Goal: Task Accomplishment & Management: Manage account settings

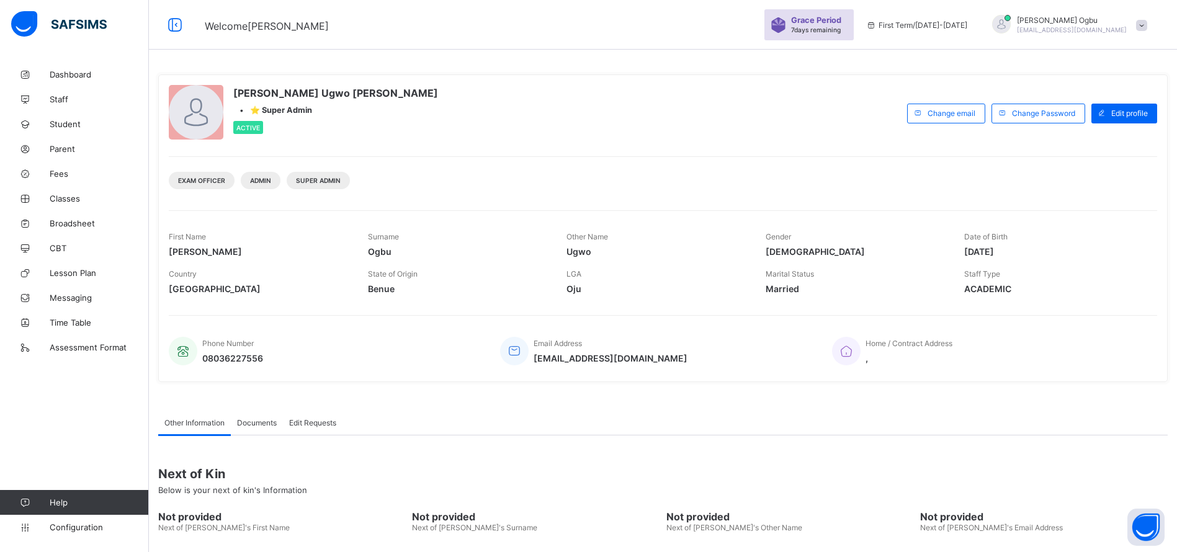
click at [54, 200] on span "Classes" at bounding box center [99, 199] width 99 height 10
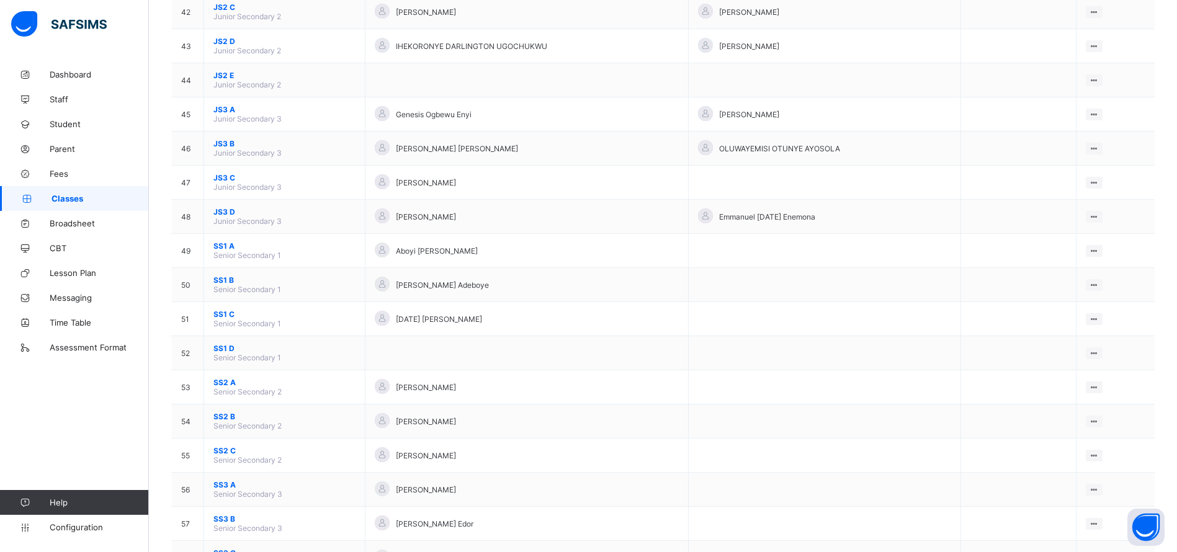
click at [246, 249] on span "SS1 A" at bounding box center [285, 245] width 142 height 9
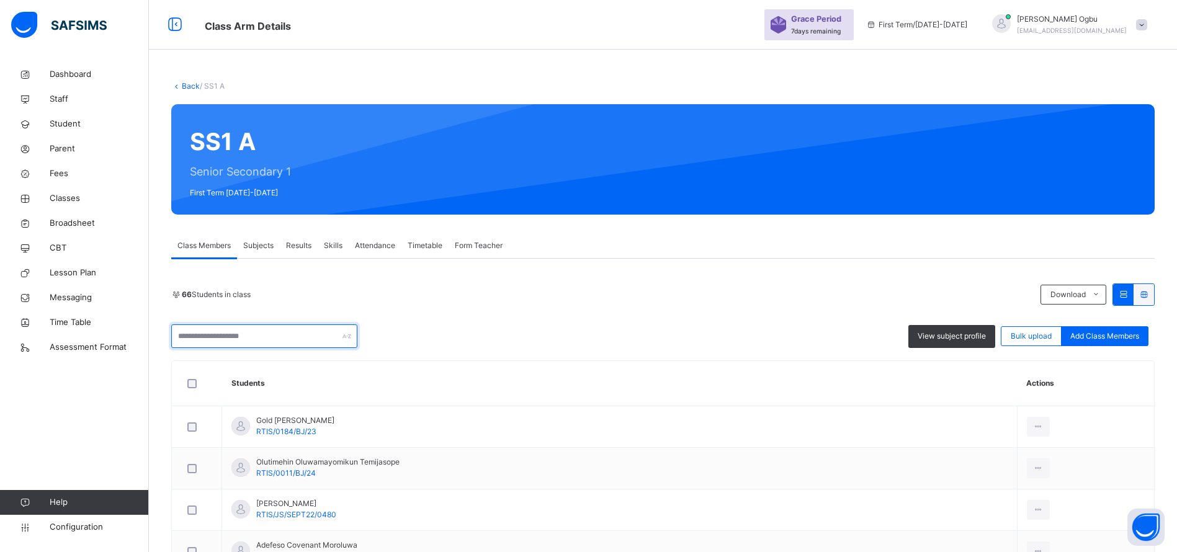
click at [183, 336] on input "text" at bounding box center [264, 337] width 186 height 24
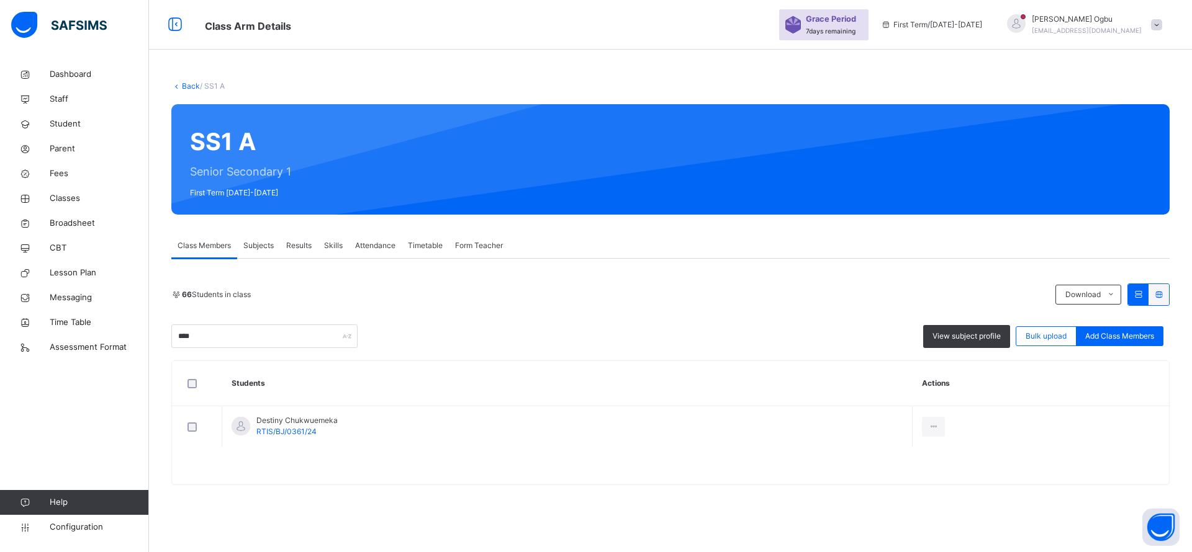
click at [497, 335] on div "**** View subject profile Bulk upload Add Class Members" at bounding box center [670, 337] width 998 height 24
click at [268, 325] on input "****" at bounding box center [264, 337] width 186 height 24
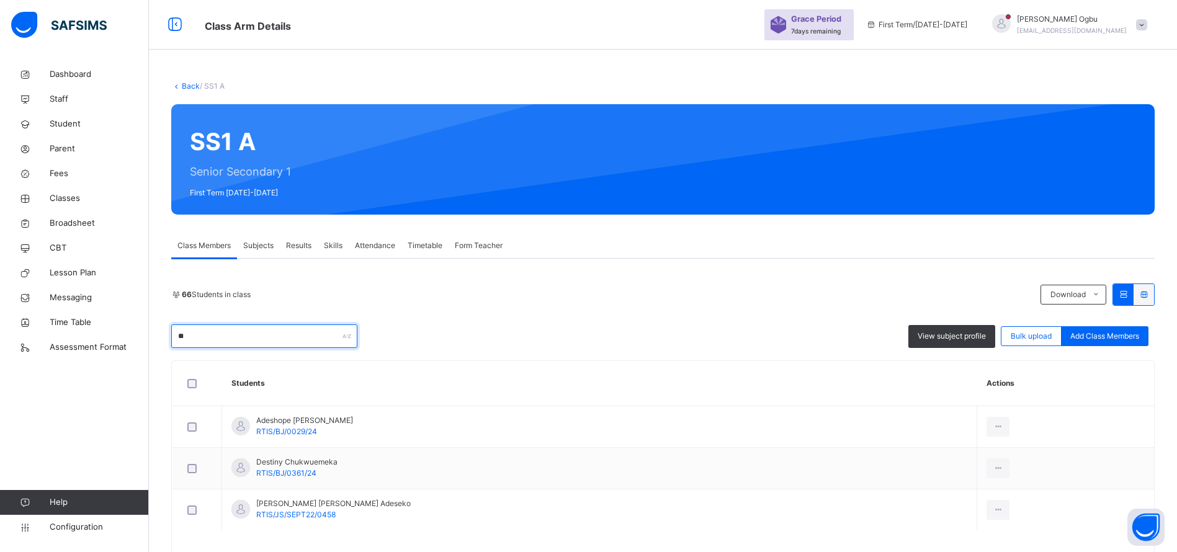
type input "*"
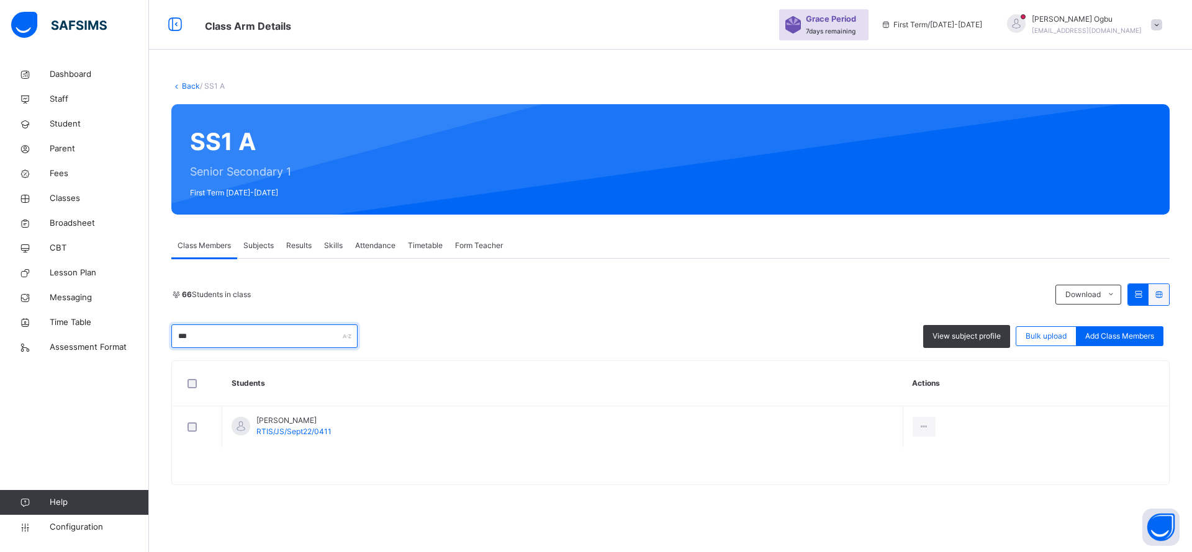
type input "***"
click at [0, 0] on div "Remove from Class" at bounding box center [0, 0] width 0 height 0
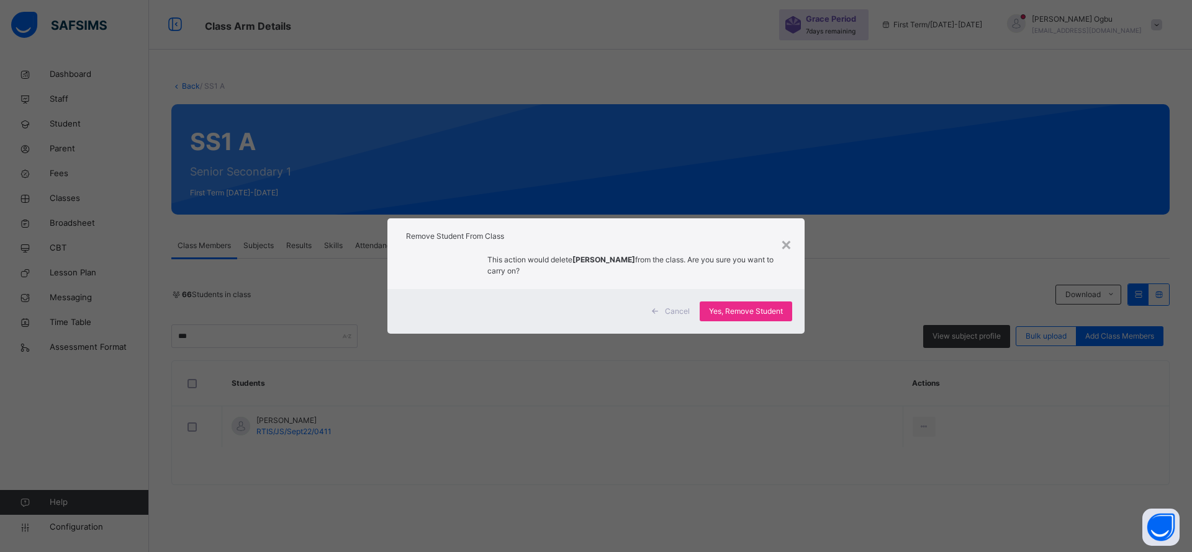
click at [728, 304] on div "Yes, Remove Student" at bounding box center [745, 312] width 92 height 20
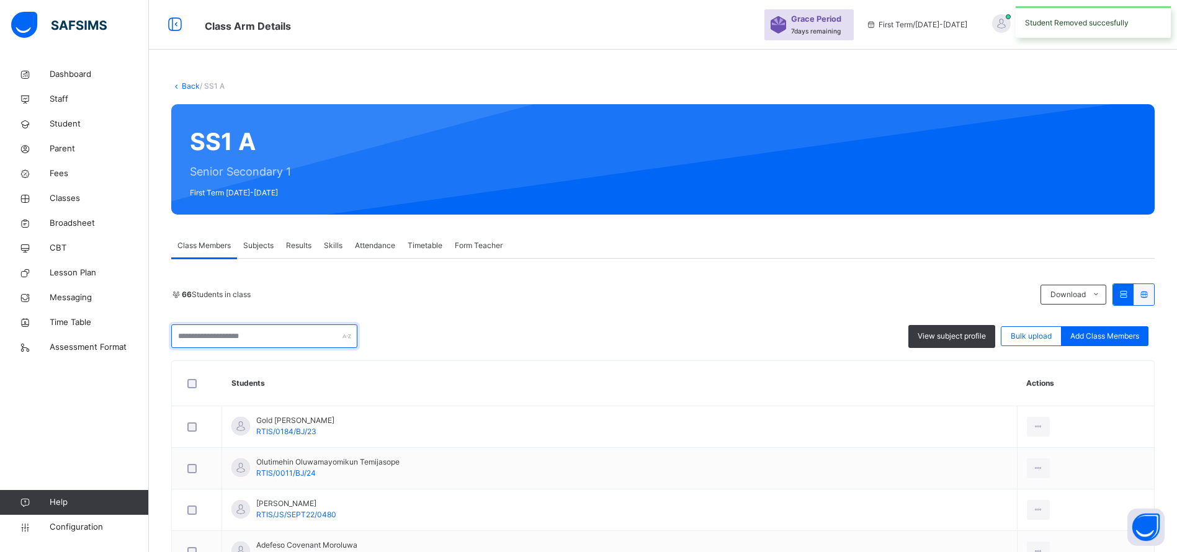
click at [233, 343] on input "text" at bounding box center [264, 337] width 186 height 24
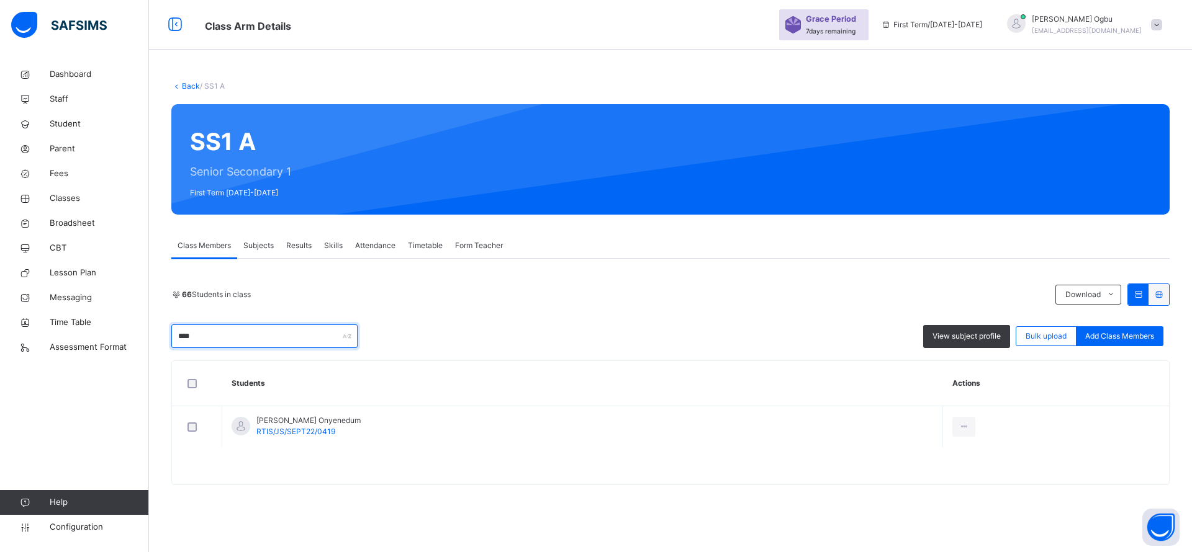
type input "****"
click at [0, 0] on div "Remove from Class" at bounding box center [0, 0] width 0 height 0
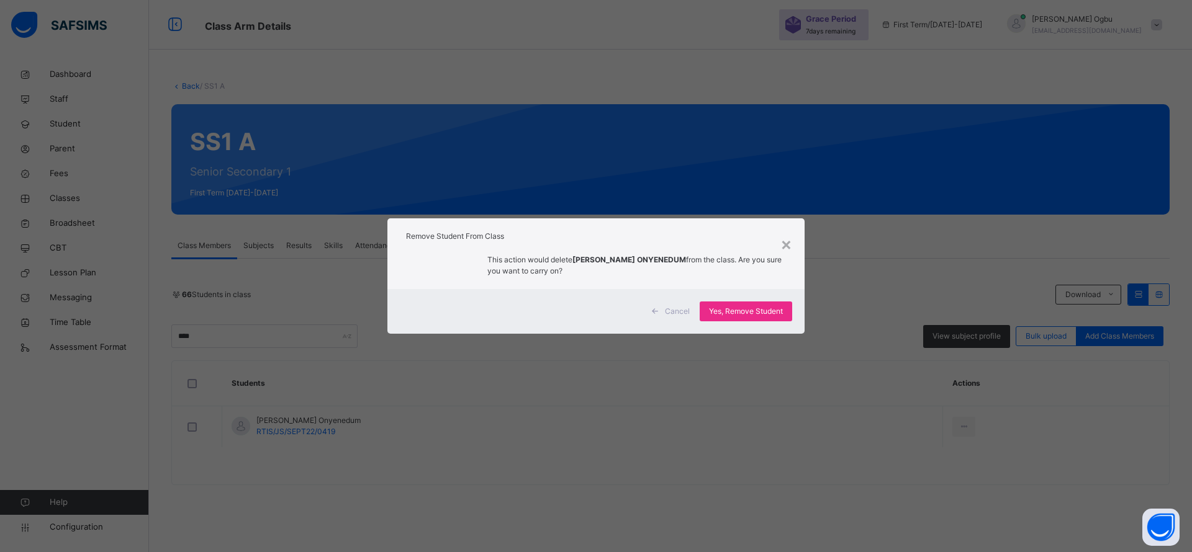
click at [744, 308] on span "Yes, Remove Student" at bounding box center [746, 311] width 74 height 11
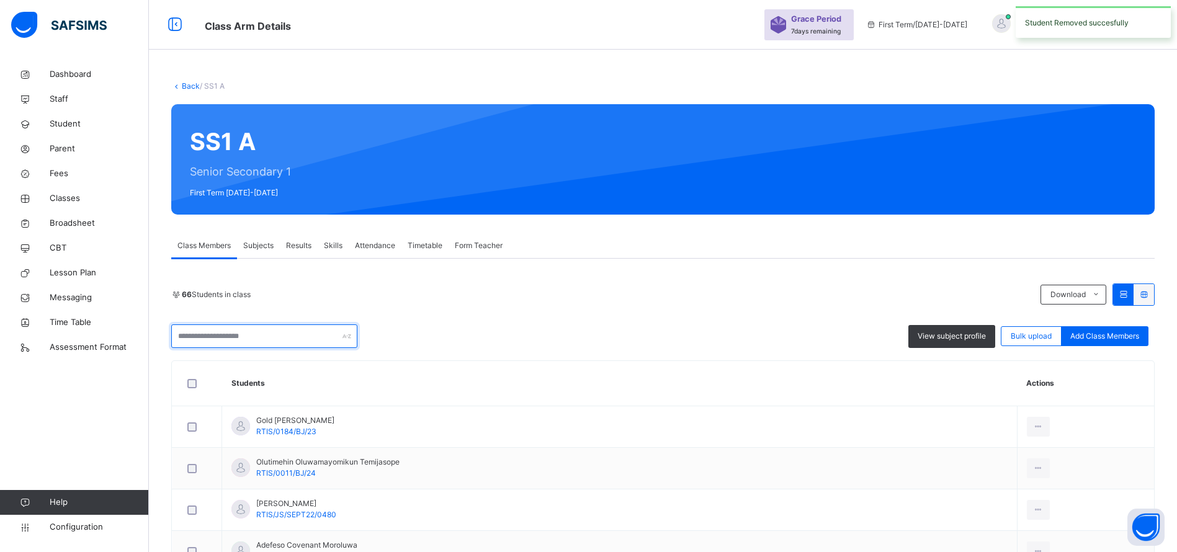
click at [211, 336] on input "text" at bounding box center [264, 337] width 186 height 24
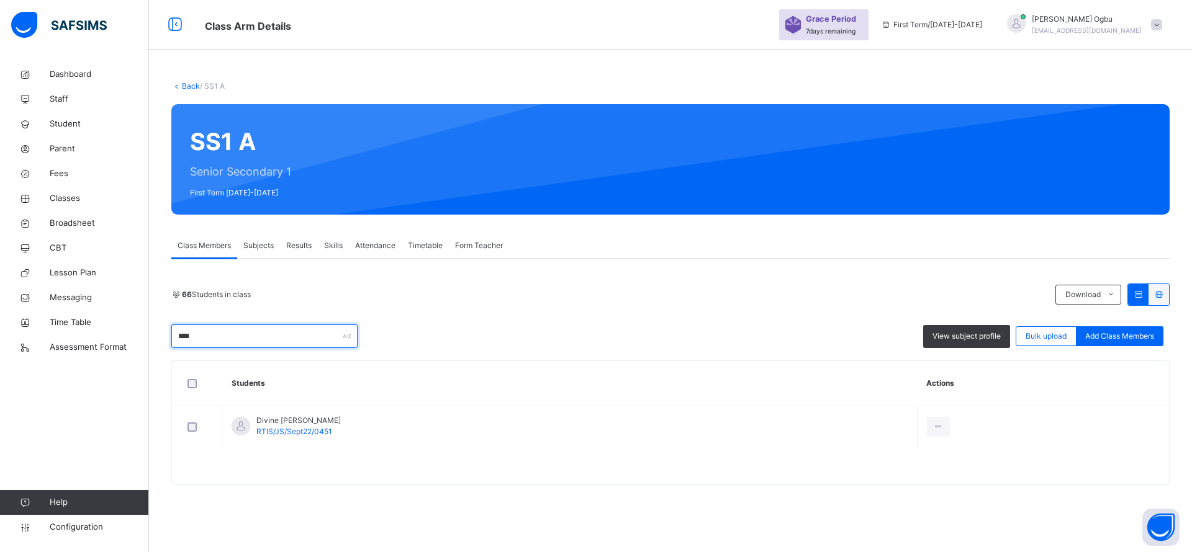
type input "****"
click at [0, 0] on div "Remove from Class" at bounding box center [0, 0] width 0 height 0
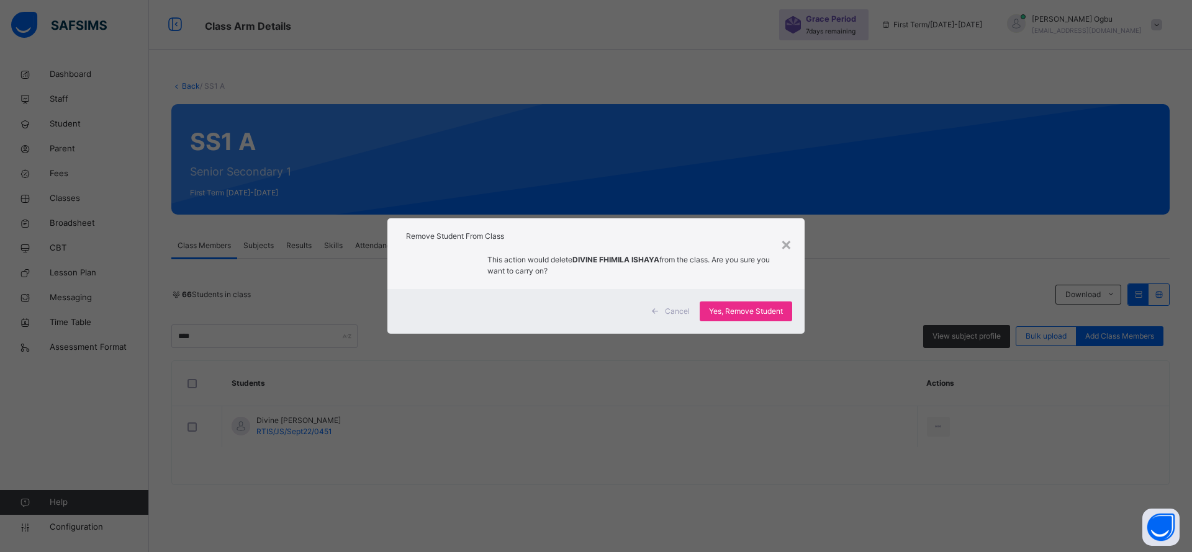
click at [725, 313] on span "Yes, Remove Student" at bounding box center [746, 311] width 74 height 11
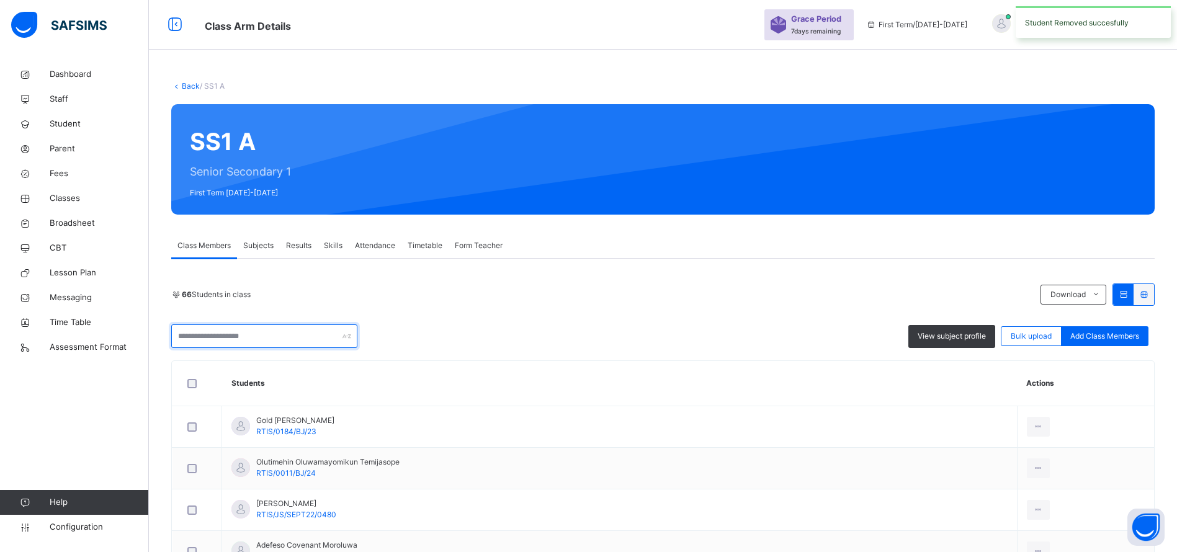
click at [218, 343] on input "text" at bounding box center [264, 337] width 186 height 24
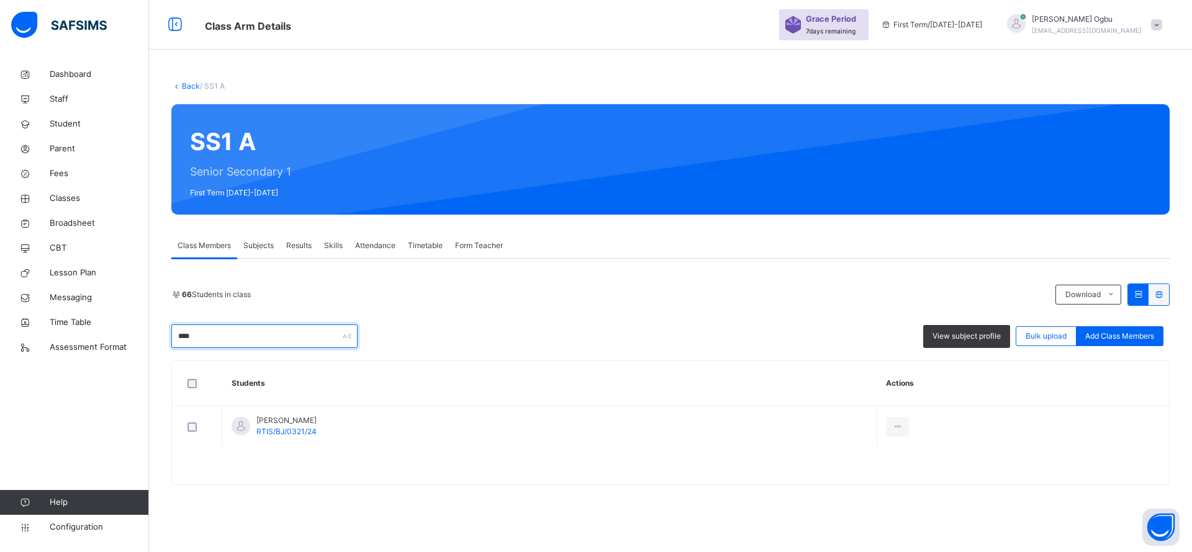
type input "****"
click at [0, 0] on div "Remove from Class" at bounding box center [0, 0] width 0 height 0
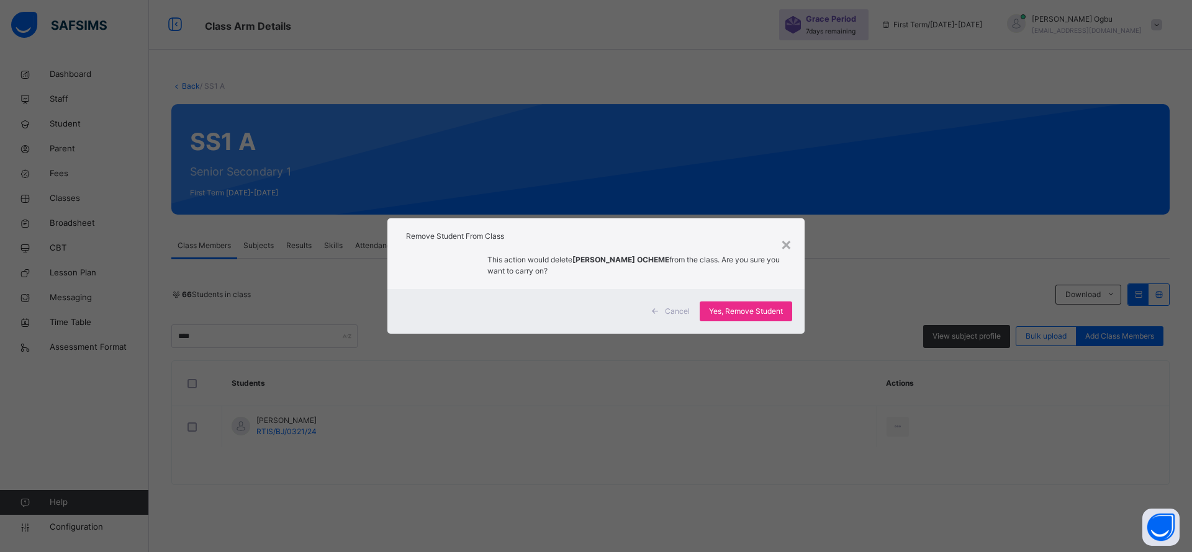
click at [750, 307] on span "Yes, Remove Student" at bounding box center [746, 311] width 74 height 11
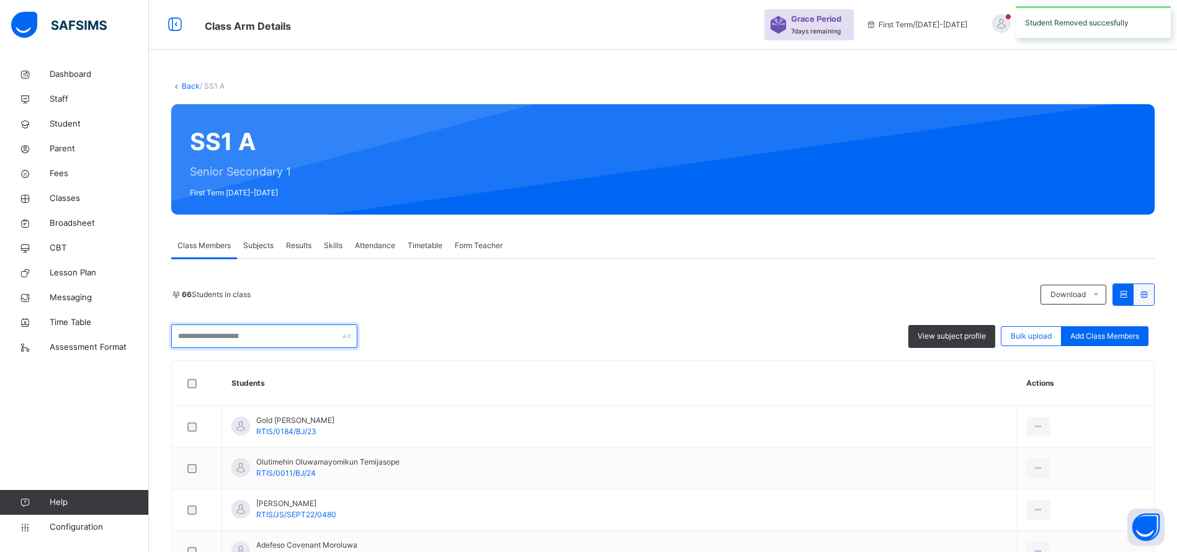
click at [269, 333] on input "text" at bounding box center [264, 337] width 186 height 24
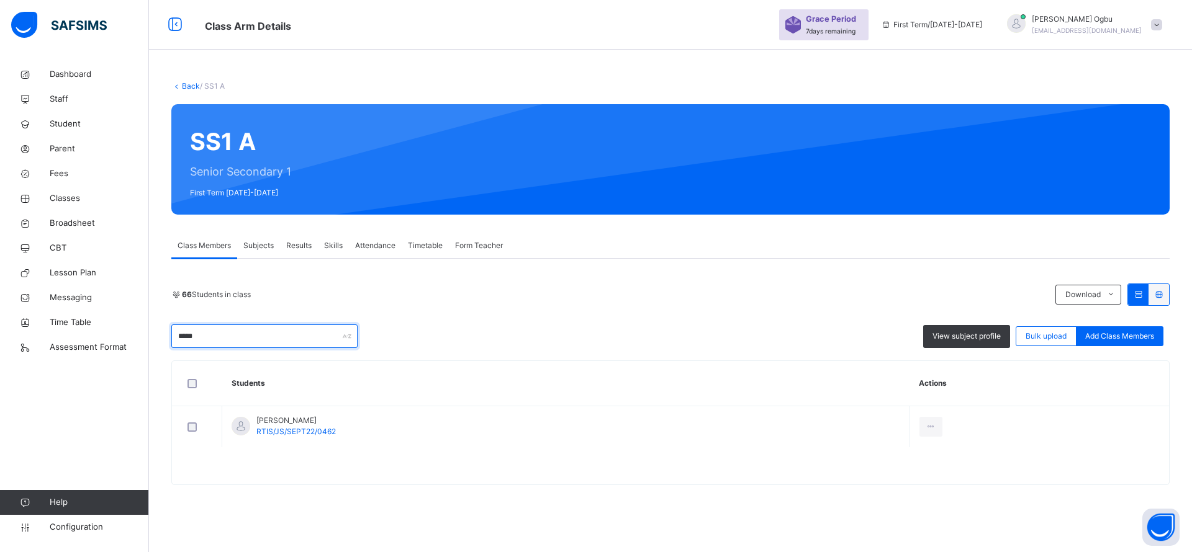
type input "*****"
click at [0, 0] on div "Remove from Class" at bounding box center [0, 0] width 0 height 0
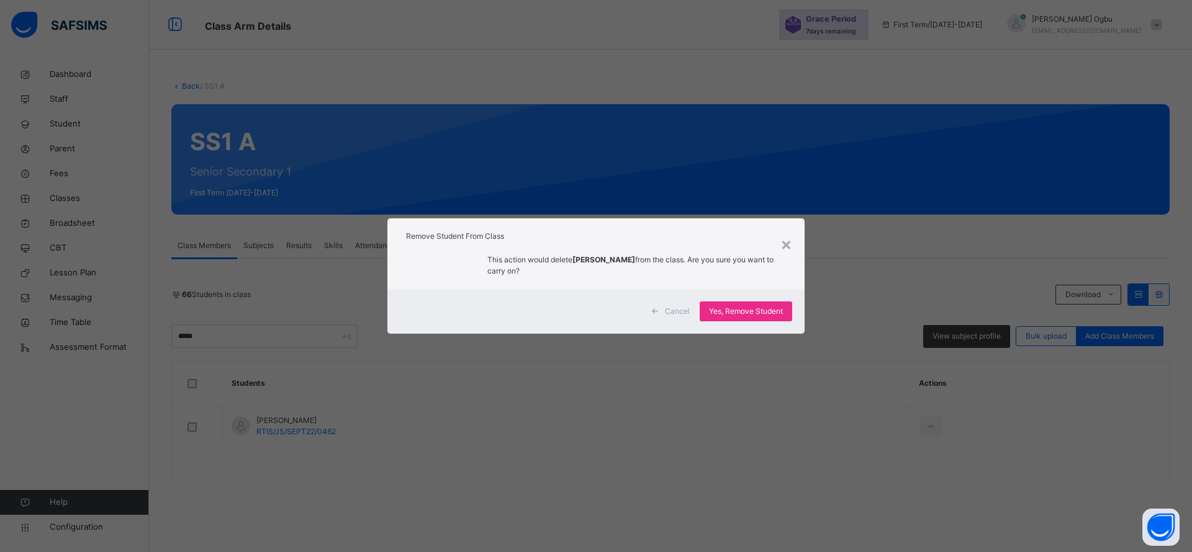
click at [752, 311] on span "Yes, Remove Student" at bounding box center [746, 311] width 74 height 11
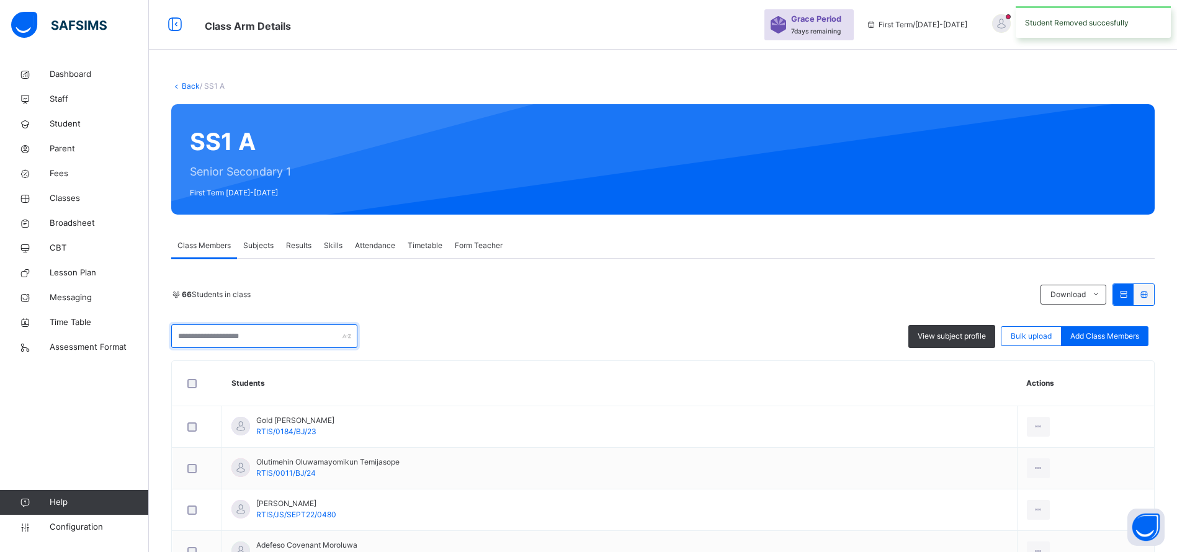
click at [234, 338] on input "text" at bounding box center [264, 337] width 186 height 24
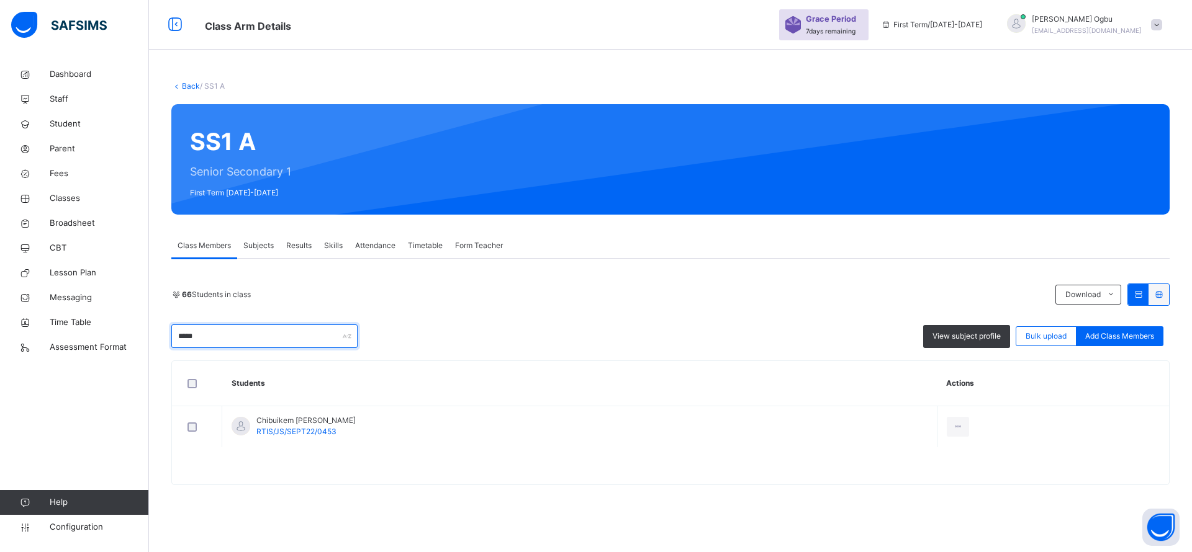
type input "*****"
click at [0, 0] on div "Remove from Class" at bounding box center [0, 0] width 0 height 0
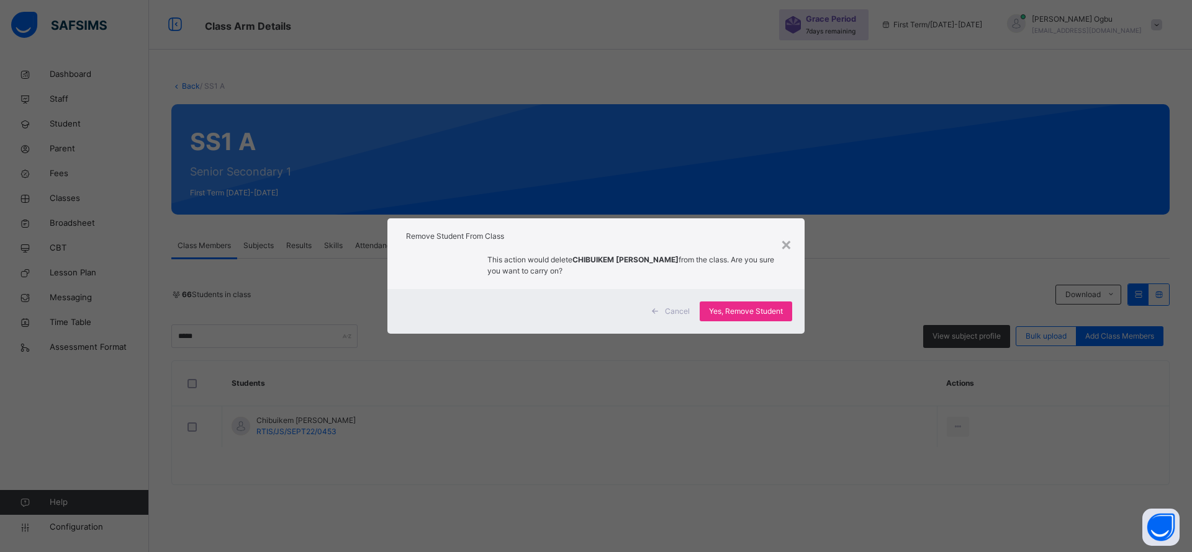
click at [750, 308] on span "Yes, Remove Student" at bounding box center [746, 311] width 74 height 11
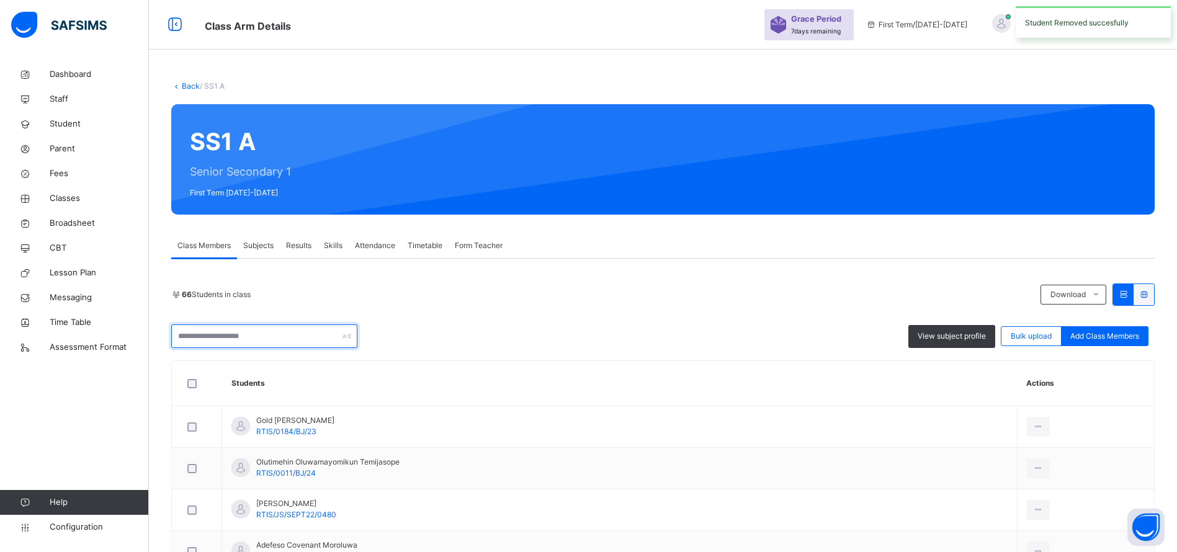
click at [271, 336] on input "text" at bounding box center [264, 337] width 186 height 24
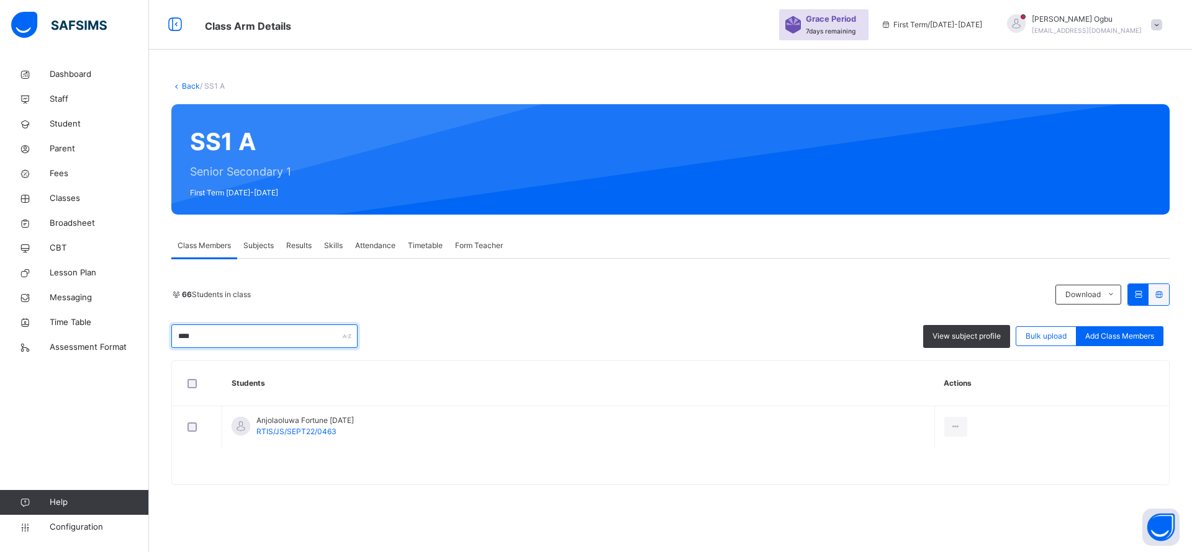
type input "****"
click at [0, 0] on div "Remove from Class" at bounding box center [0, 0] width 0 height 0
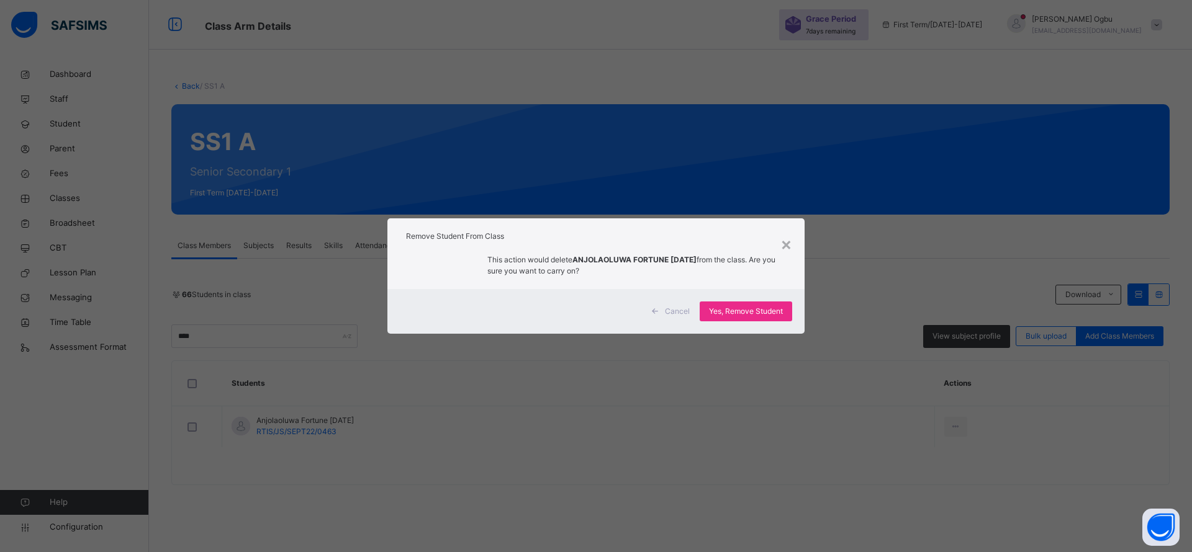
click at [750, 303] on div "Yes, Remove Student" at bounding box center [745, 312] width 92 height 20
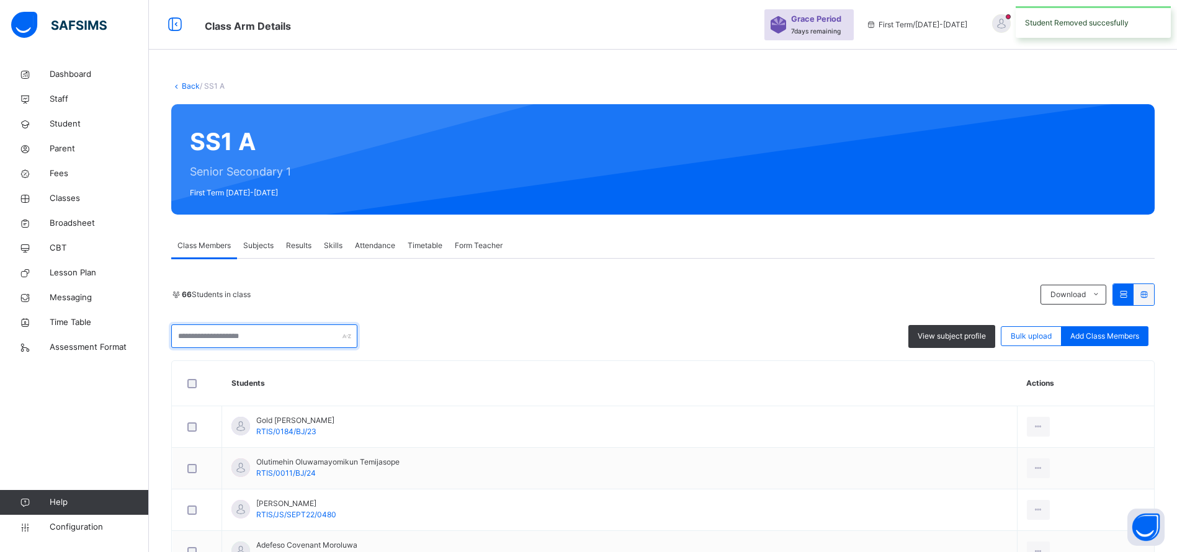
click at [253, 343] on input "text" at bounding box center [264, 337] width 186 height 24
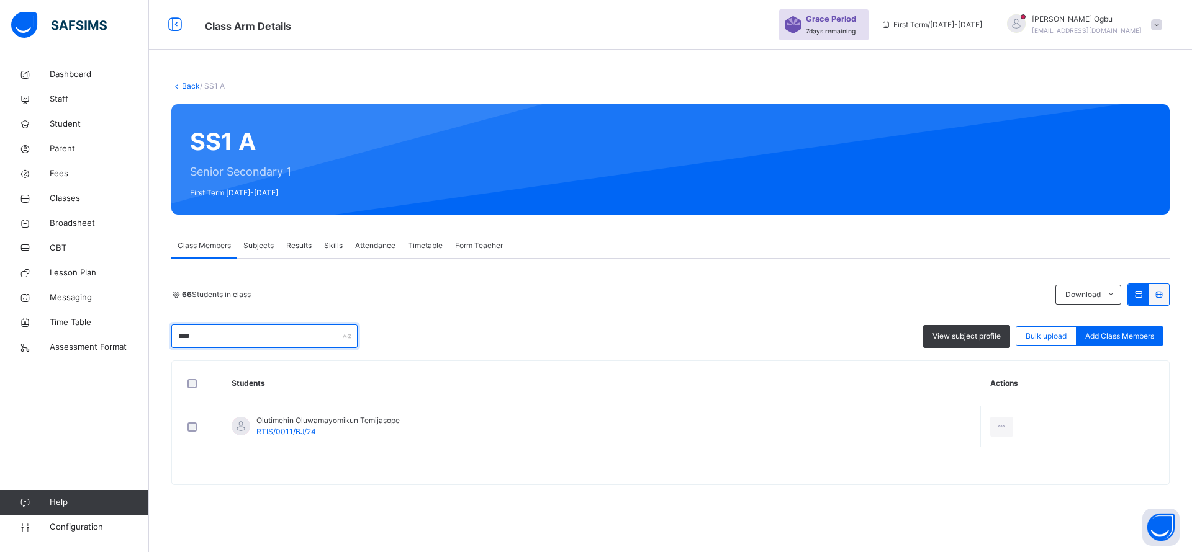
type input "****"
click at [0, 0] on div "Remove from Class" at bounding box center [0, 0] width 0 height 0
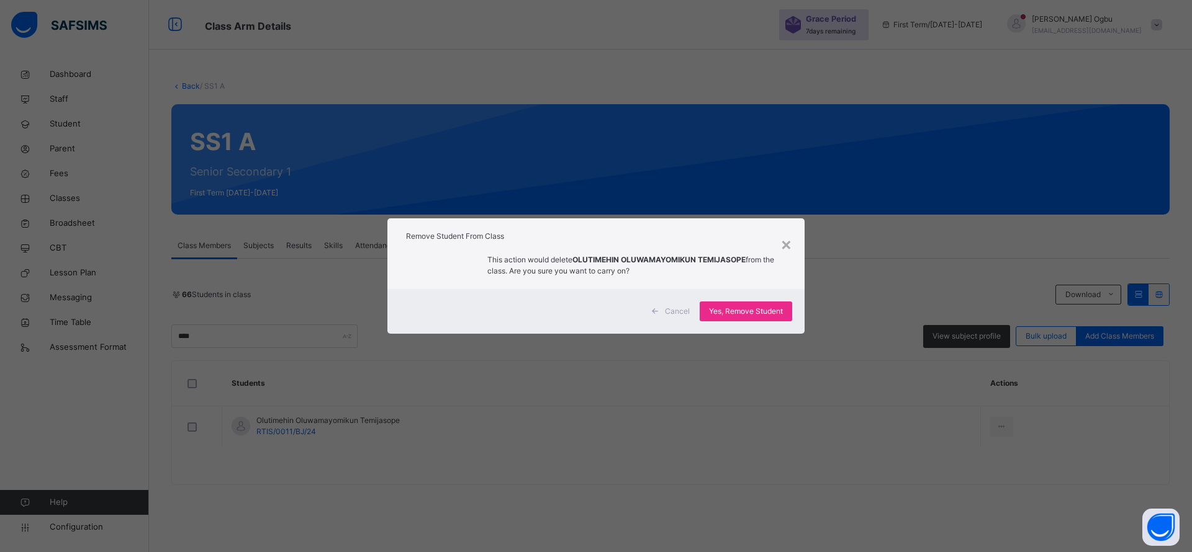
click at [771, 307] on span "Yes, Remove Student" at bounding box center [746, 311] width 74 height 11
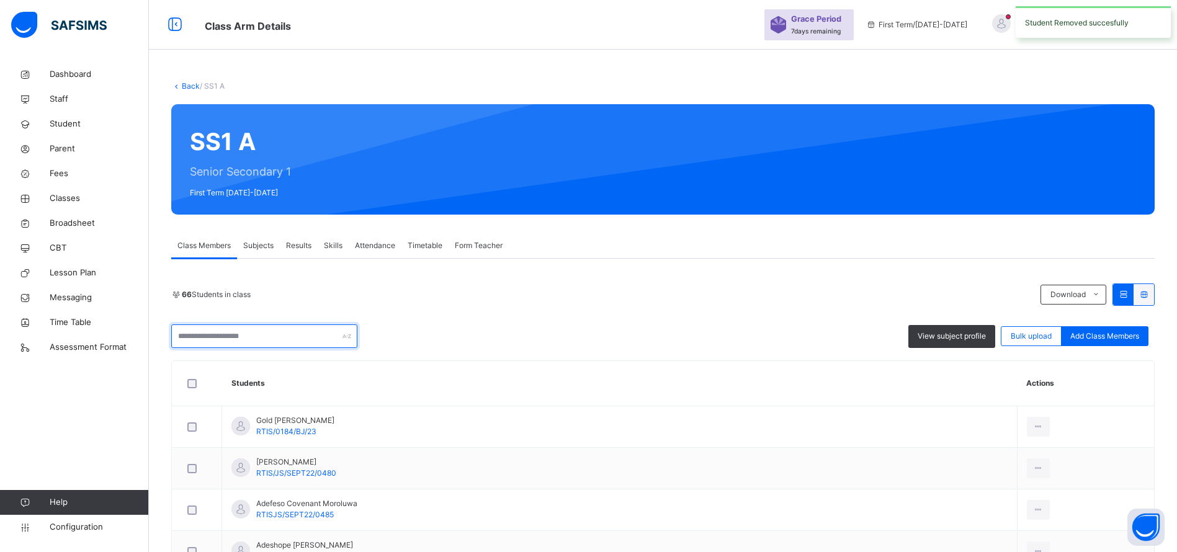
click at [231, 335] on input "text" at bounding box center [264, 337] width 186 height 24
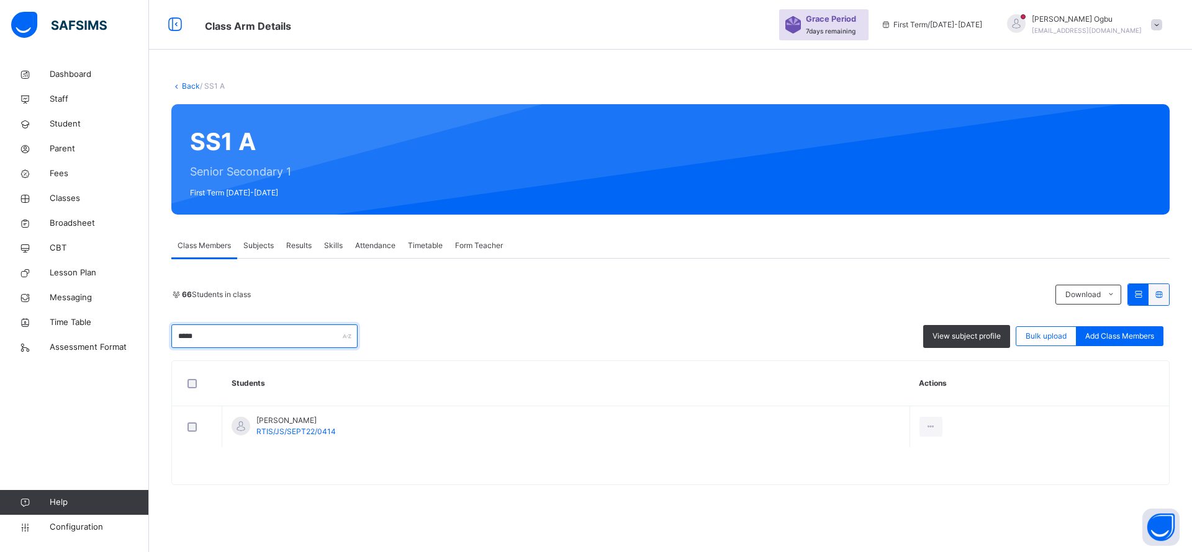
type input "*****"
click at [0, 0] on div "Remove from Class" at bounding box center [0, 0] width 0 height 0
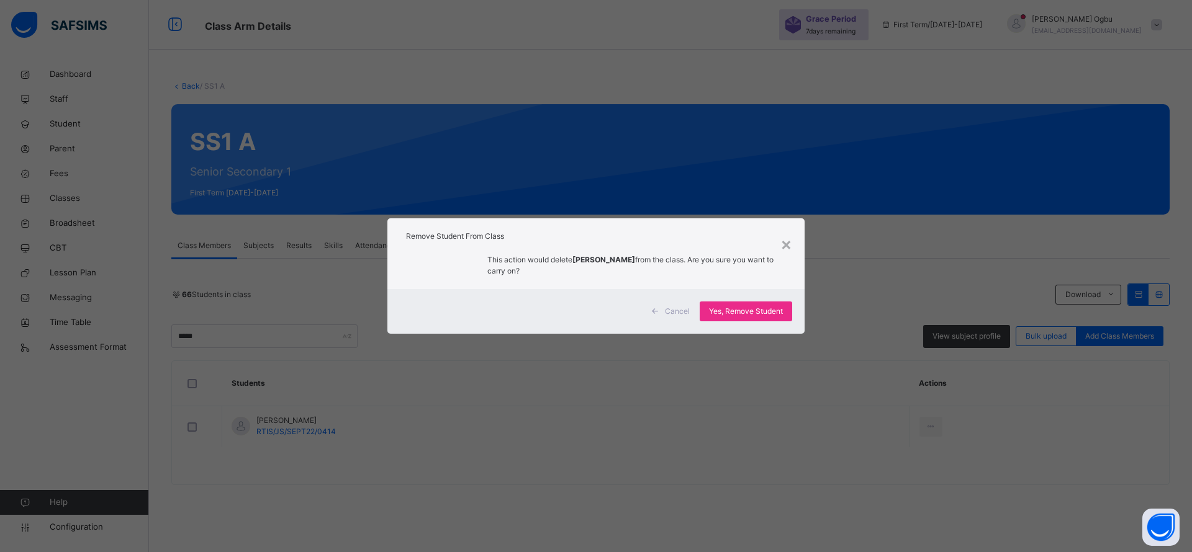
click at [745, 302] on div "Yes, Remove Student" at bounding box center [745, 312] width 92 height 20
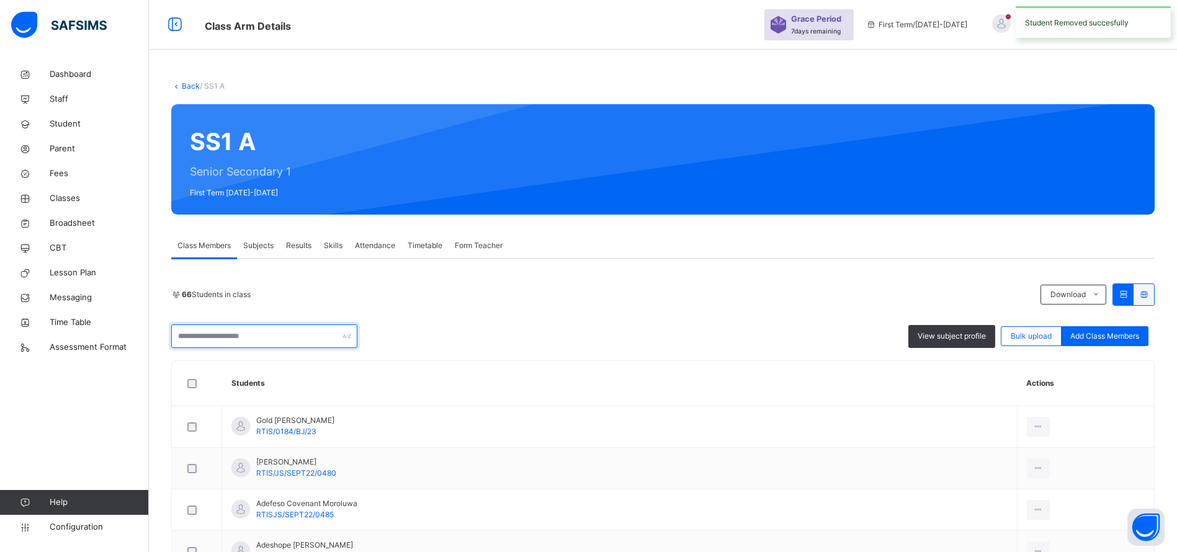
click at [202, 336] on input "text" at bounding box center [264, 337] width 186 height 24
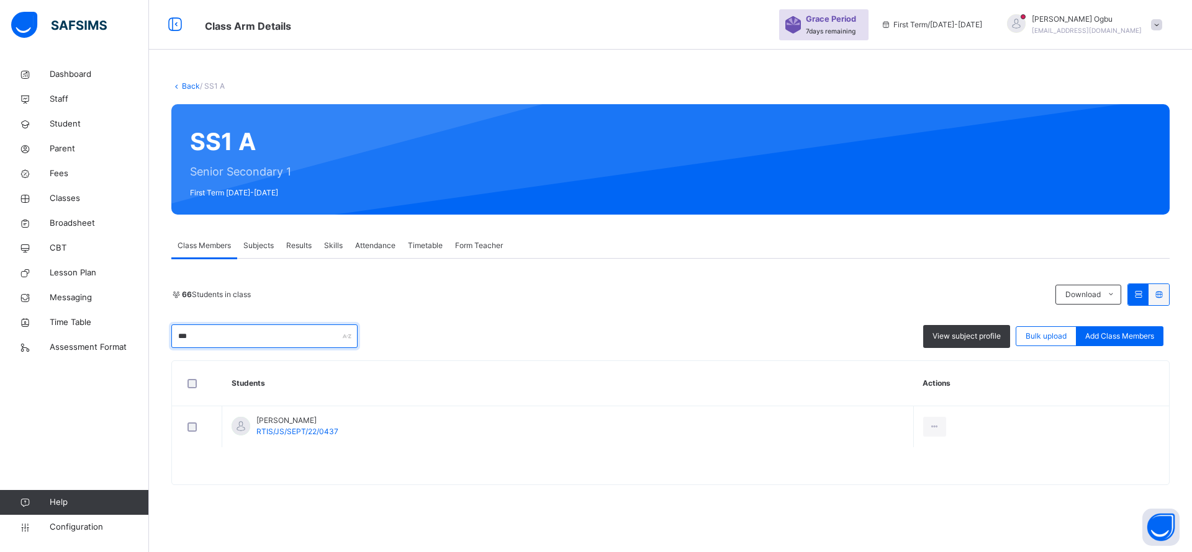
type input "***"
click at [0, 0] on div "Remove from Class" at bounding box center [0, 0] width 0 height 0
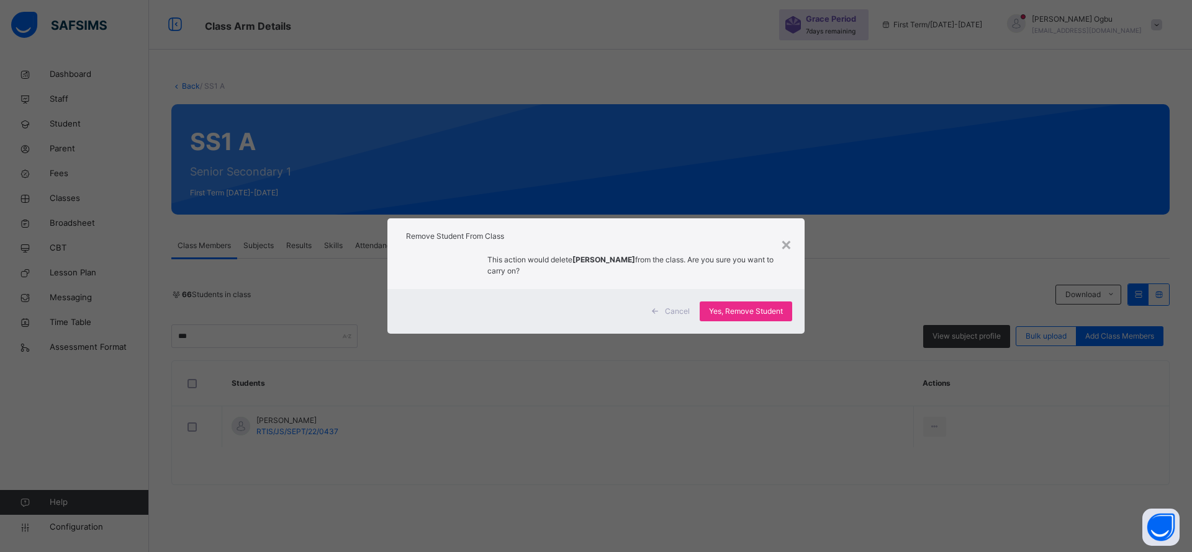
click at [764, 313] on span "Yes, Remove Student" at bounding box center [746, 311] width 74 height 11
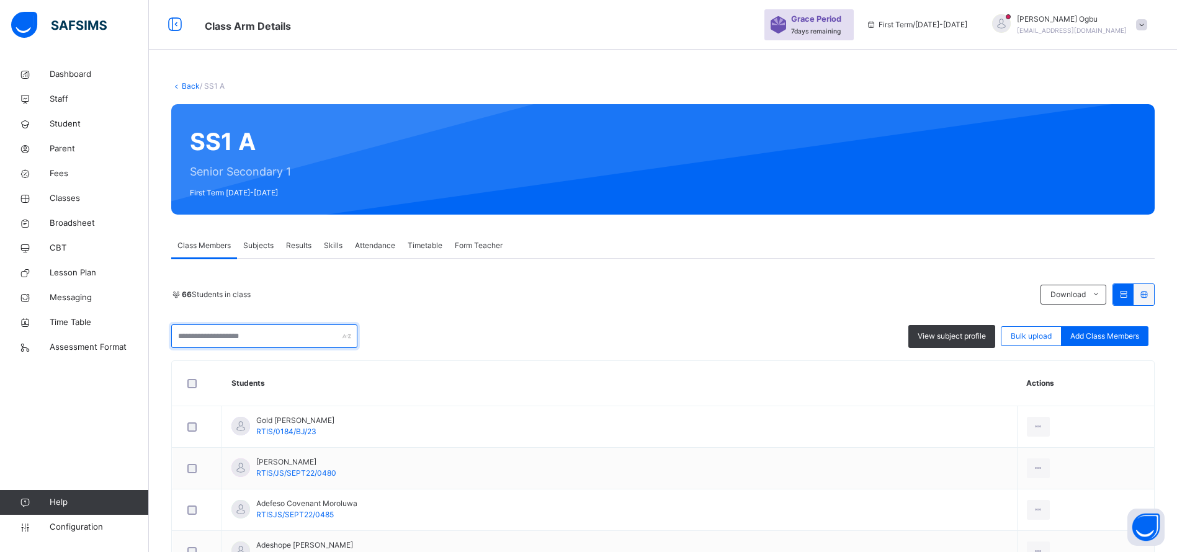
click at [258, 334] on input "text" at bounding box center [264, 337] width 186 height 24
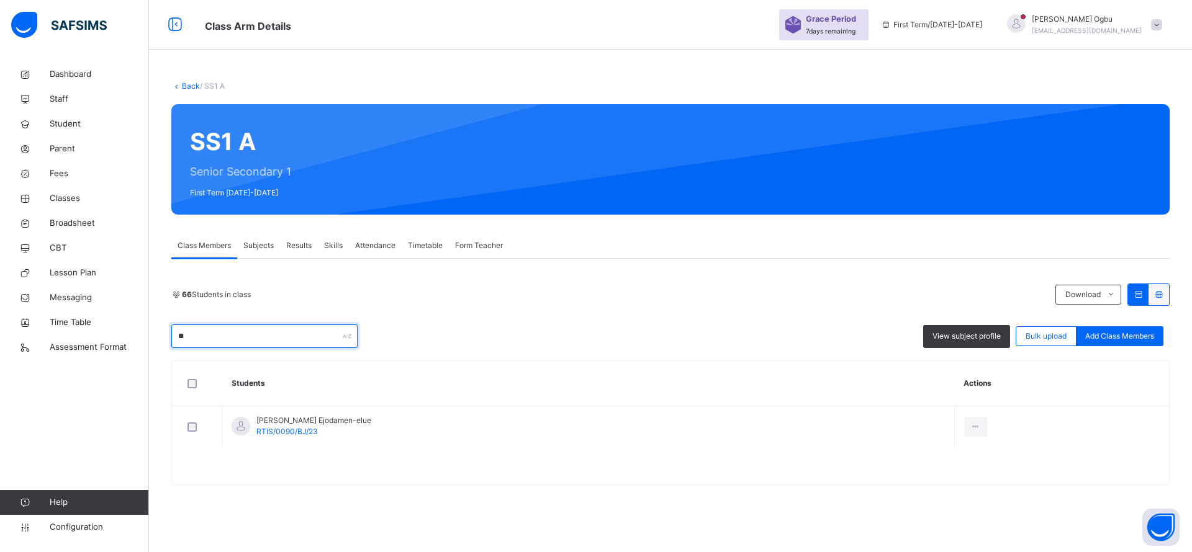
type input "*"
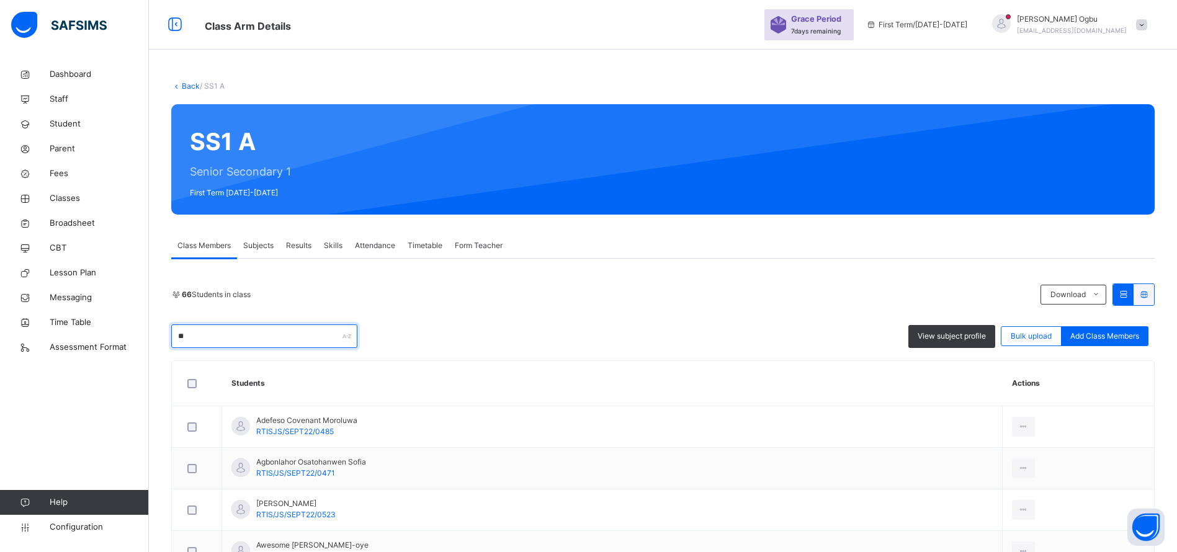
type input "*"
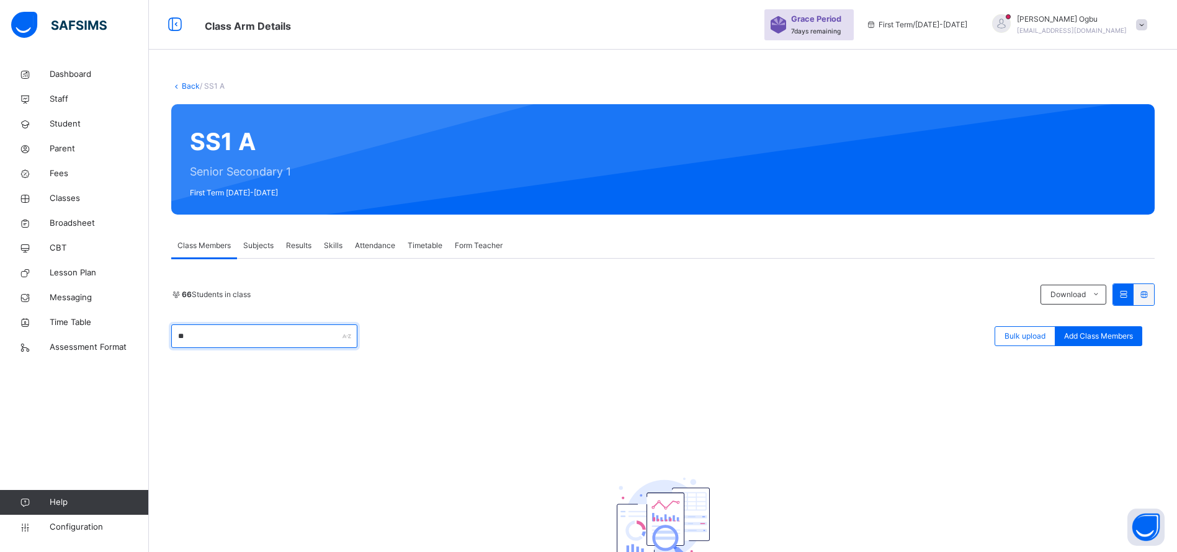
type input "*"
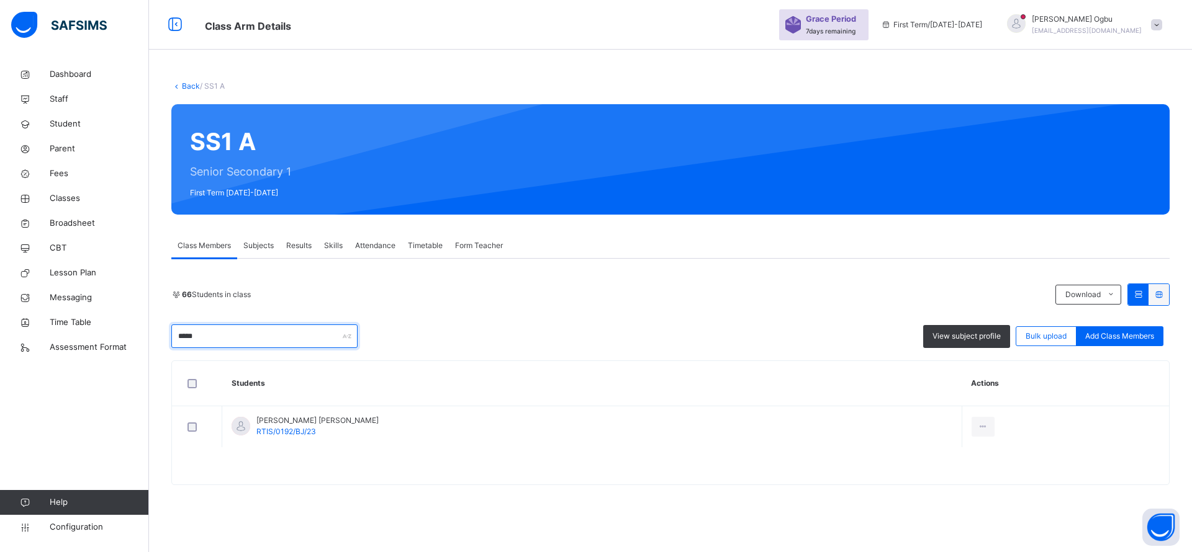
type input "*****"
click at [0, 0] on div "Remove from Class" at bounding box center [0, 0] width 0 height 0
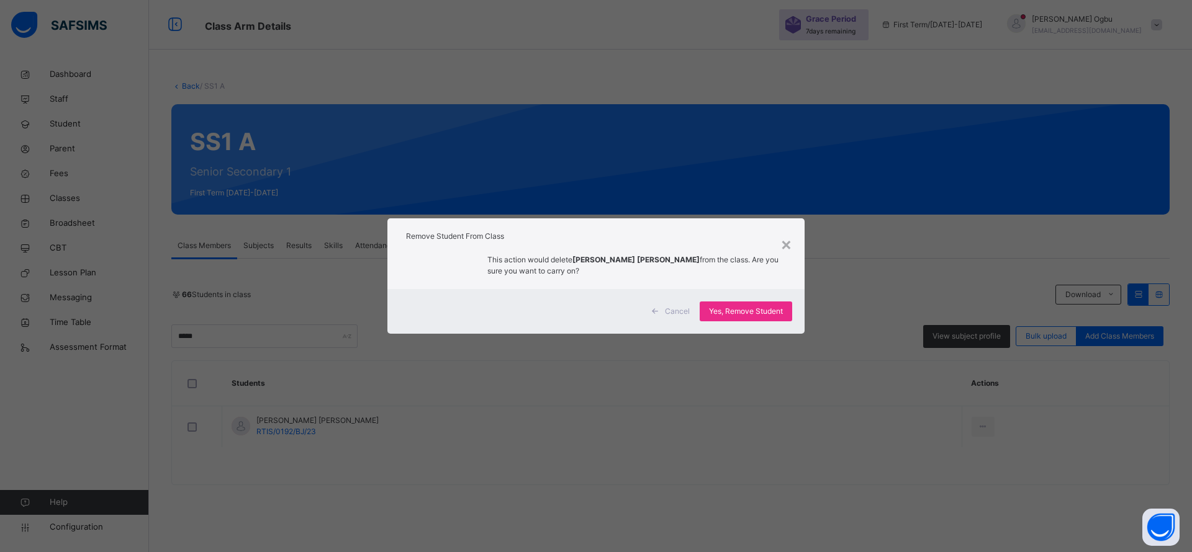
click at [747, 307] on span "Yes, Remove Student" at bounding box center [746, 311] width 74 height 11
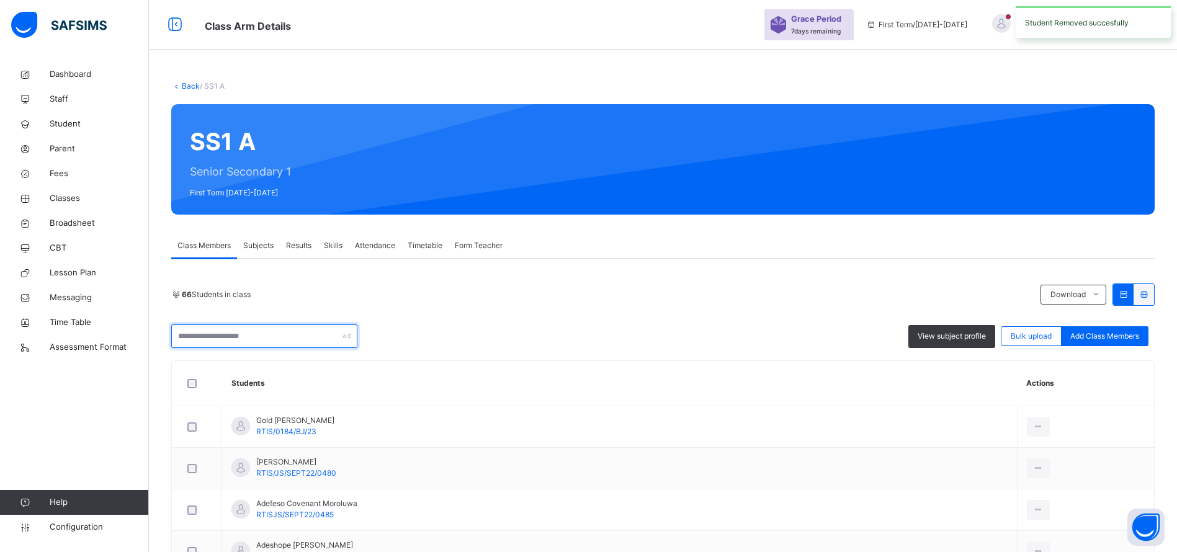
click at [278, 346] on input "text" at bounding box center [264, 337] width 186 height 24
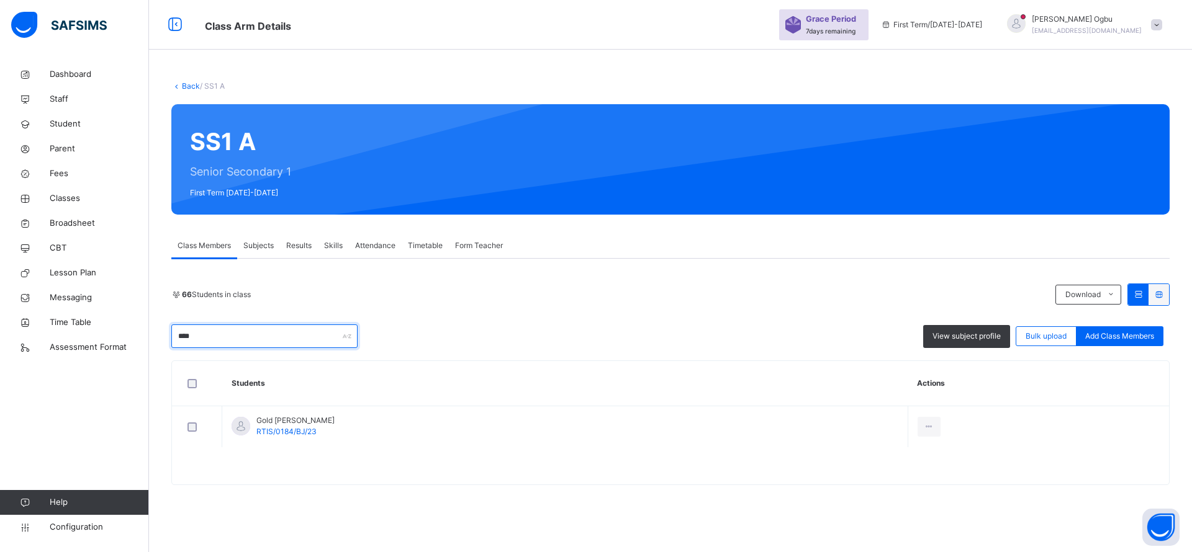
type input "****"
click at [0, 0] on div "Remove from Class" at bounding box center [0, 0] width 0 height 0
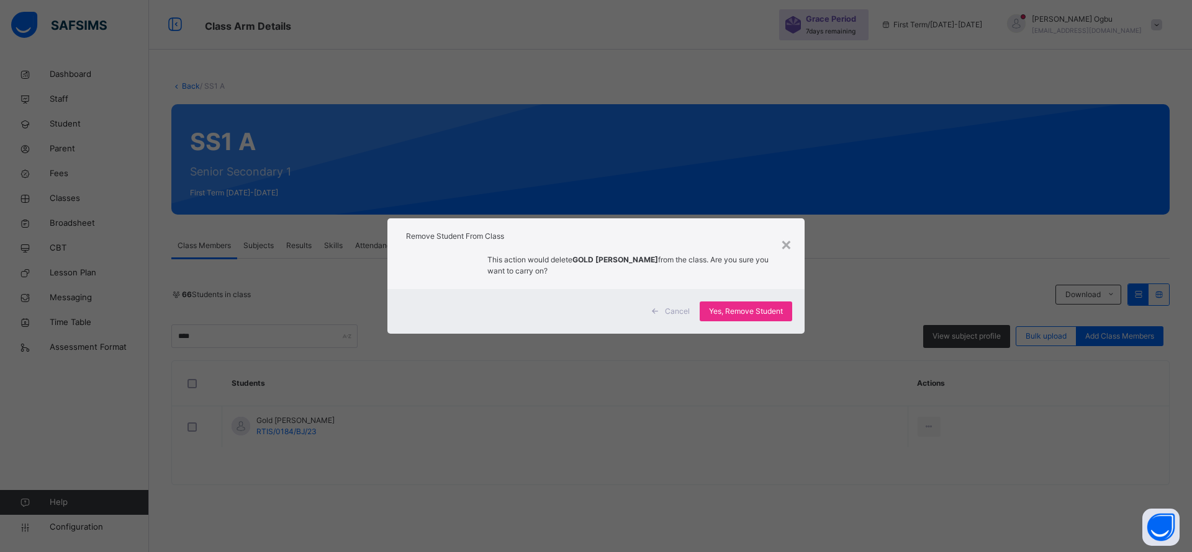
click at [742, 315] on span "Yes, Remove Student" at bounding box center [746, 311] width 74 height 11
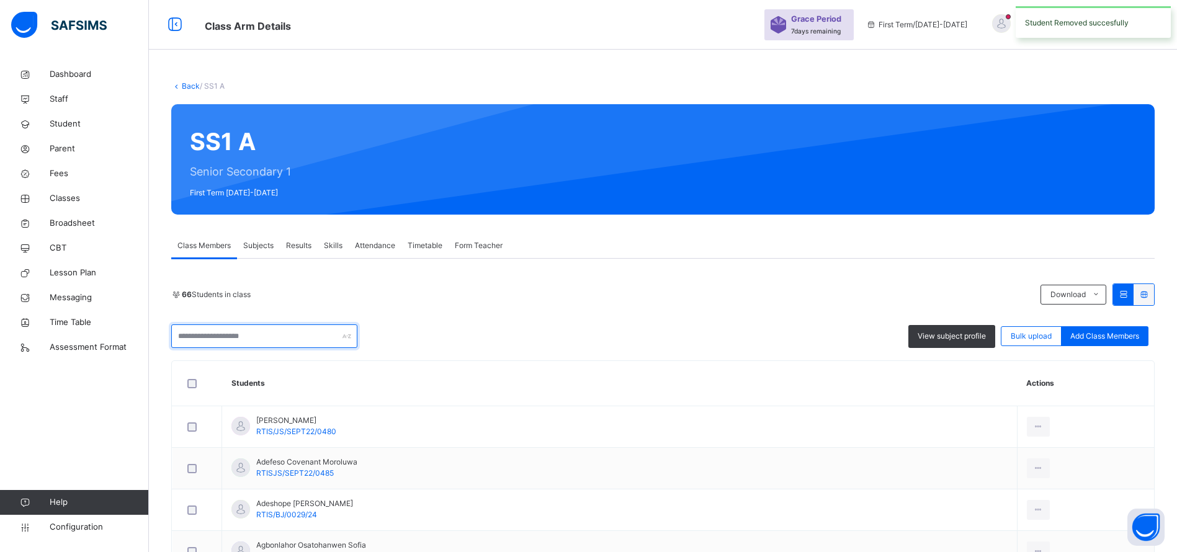
click at [201, 338] on input "text" at bounding box center [264, 337] width 186 height 24
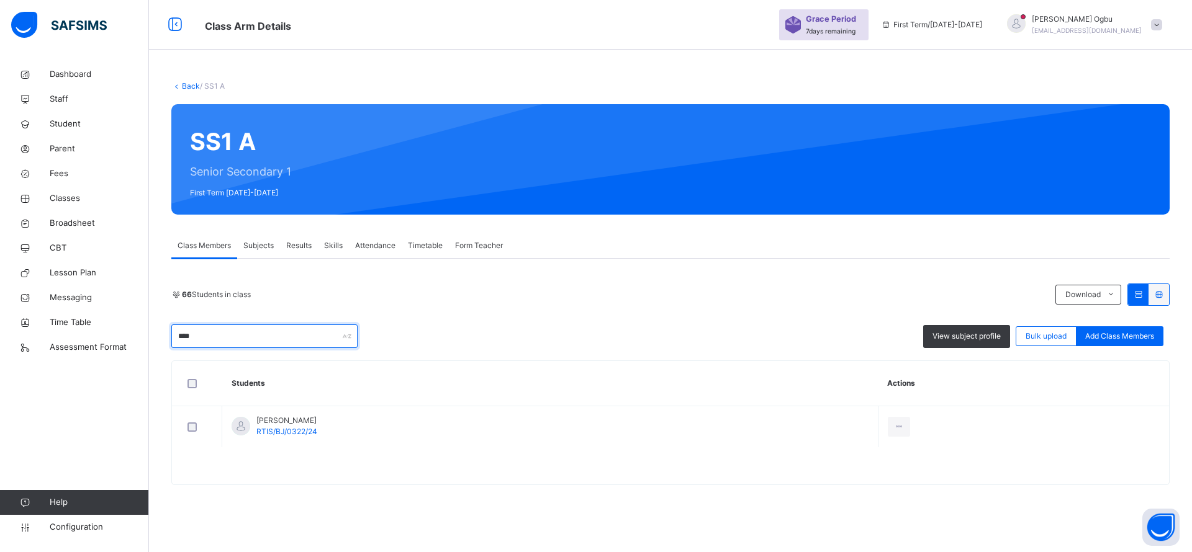
type input "****"
click at [0, 0] on div "Remove from Class" at bounding box center [0, 0] width 0 height 0
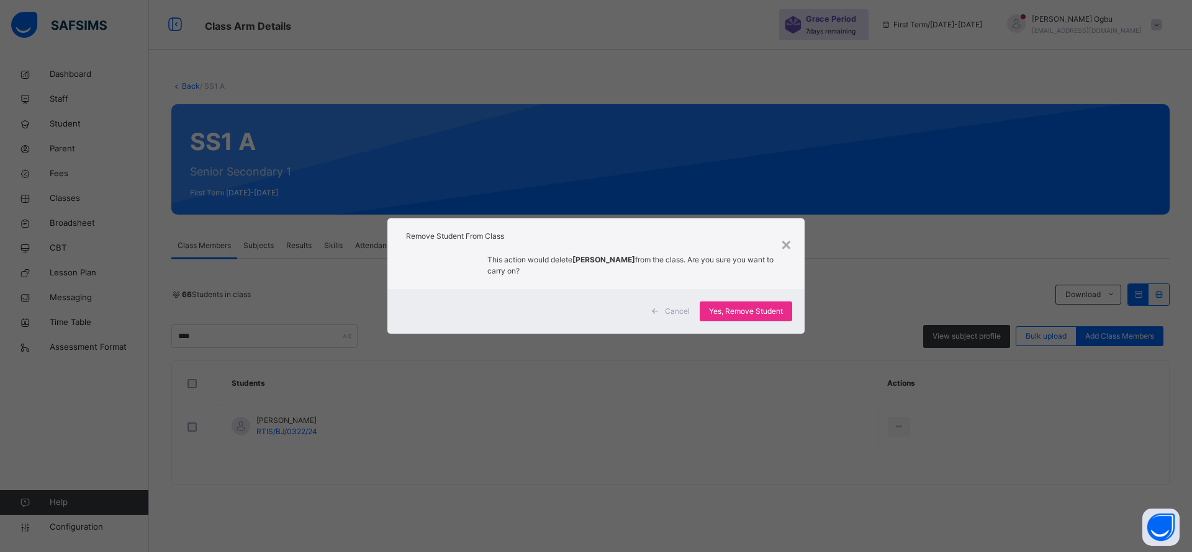
click at [740, 310] on span "Yes, Remove Student" at bounding box center [746, 311] width 74 height 11
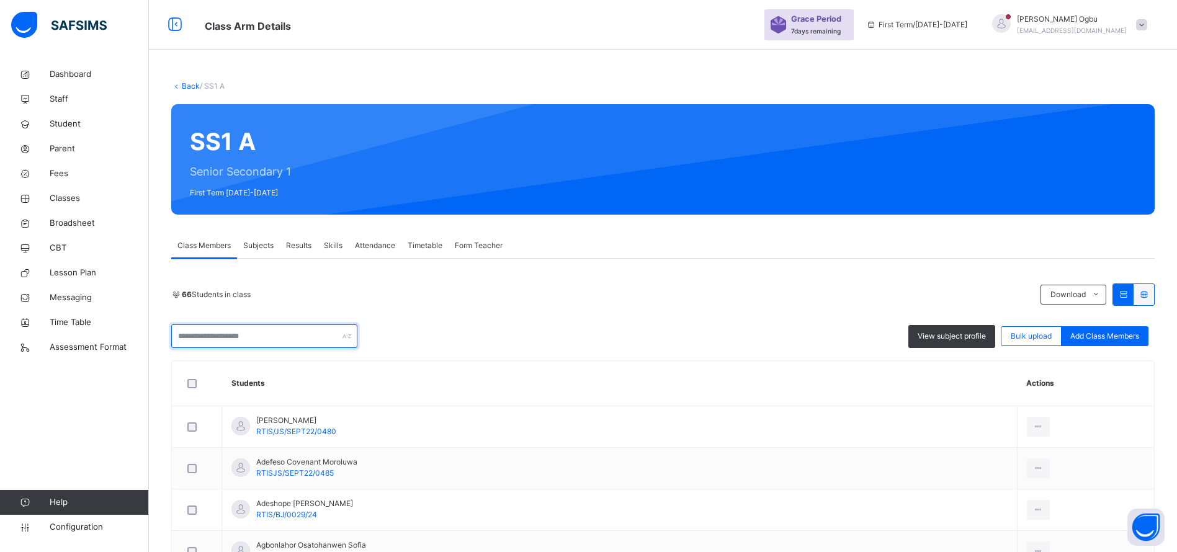
click at [278, 338] on input "text" at bounding box center [264, 337] width 186 height 24
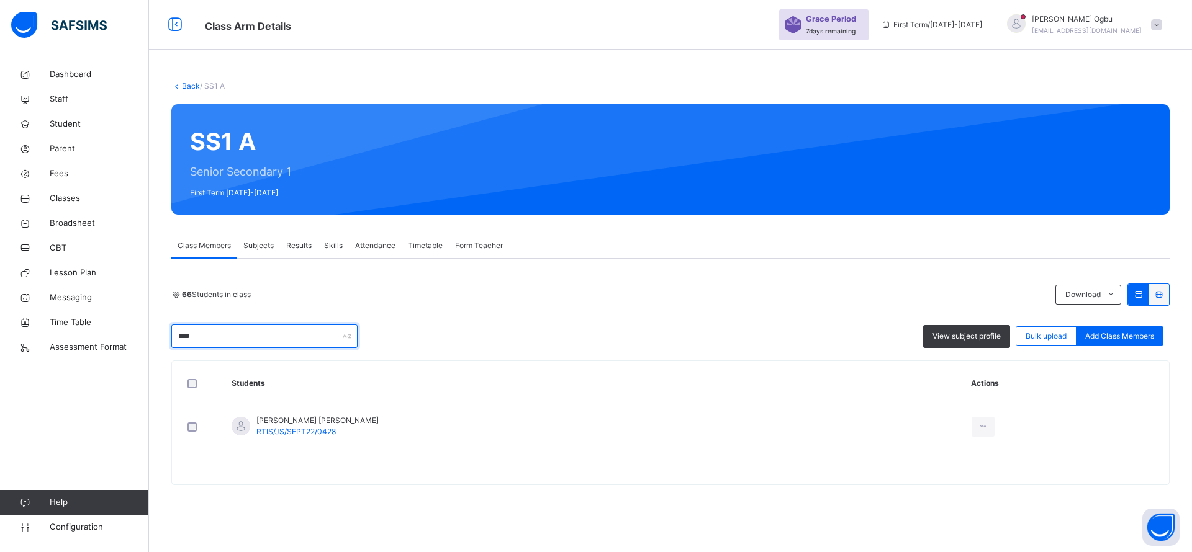
type input "****"
click at [0, 0] on div "Remove from Class" at bounding box center [0, 0] width 0 height 0
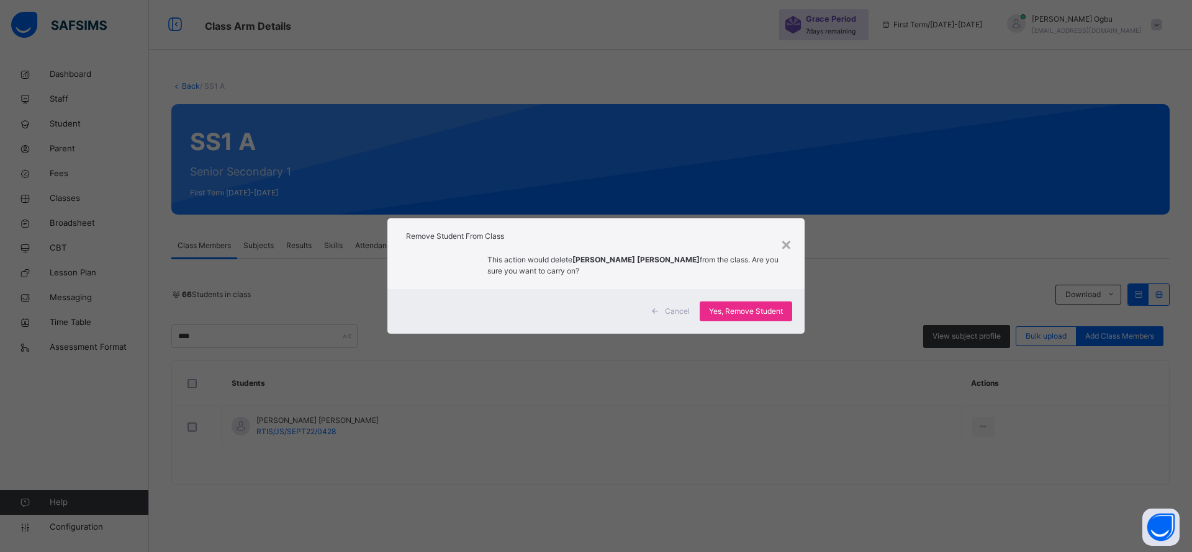
click at [739, 308] on span "Yes, Remove Student" at bounding box center [746, 311] width 74 height 11
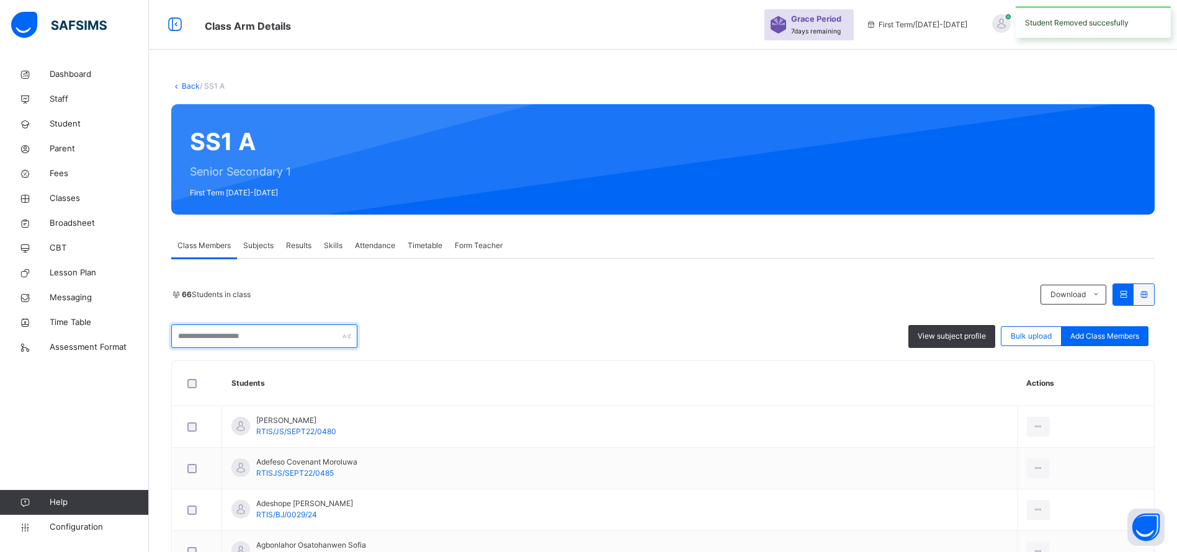
click at [217, 340] on input "text" at bounding box center [264, 337] width 186 height 24
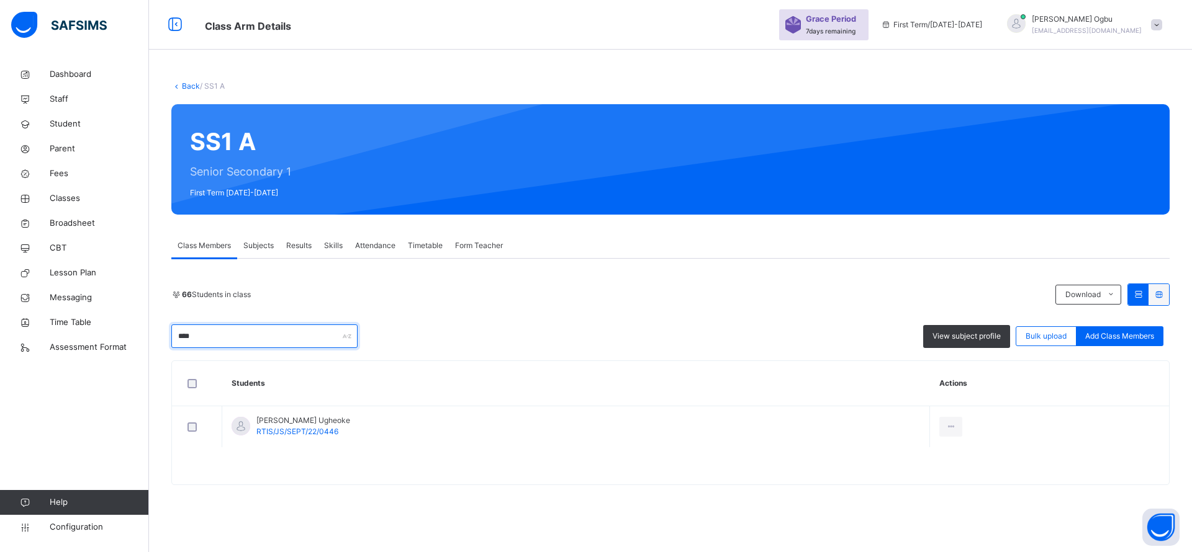
type input "****"
click at [0, 0] on div "Remove from Class" at bounding box center [0, 0] width 0 height 0
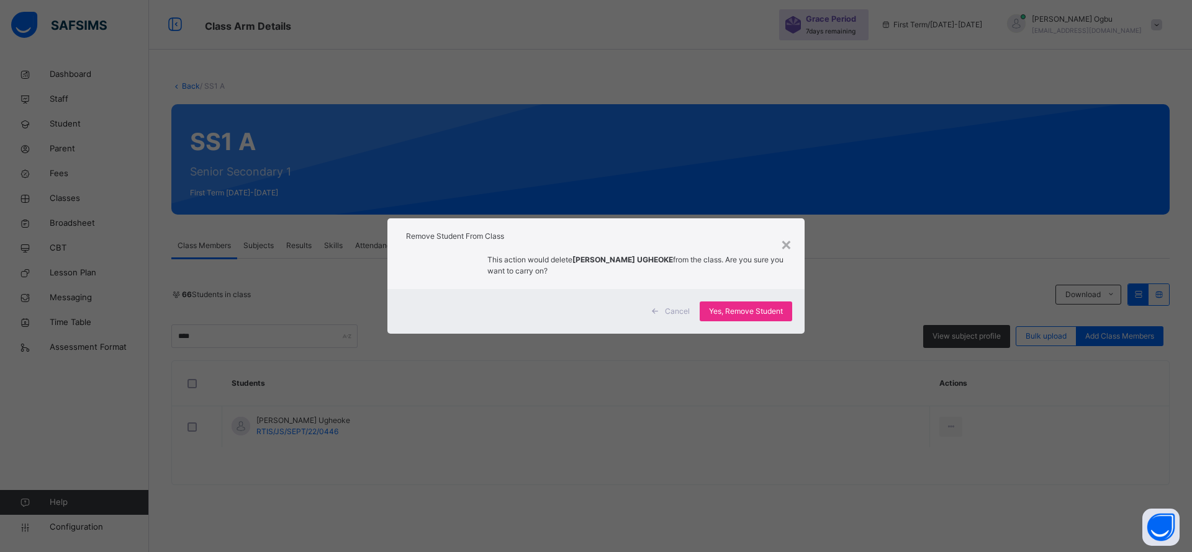
click at [748, 312] on span "Yes, Remove Student" at bounding box center [746, 311] width 74 height 11
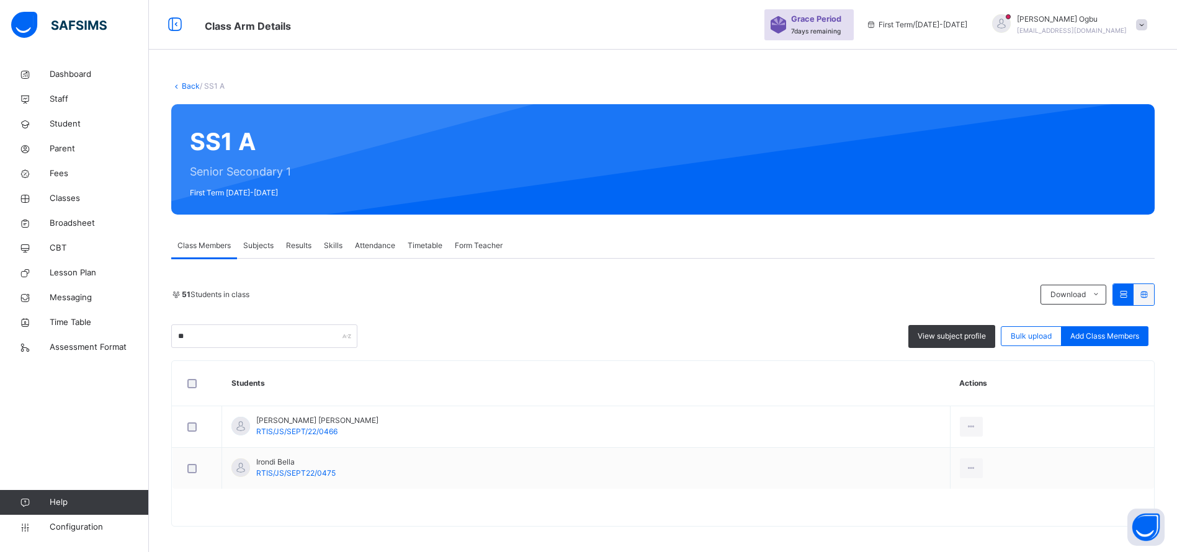
type input "**"
click at [0, 0] on div "Remove from Class" at bounding box center [0, 0] width 0 height 0
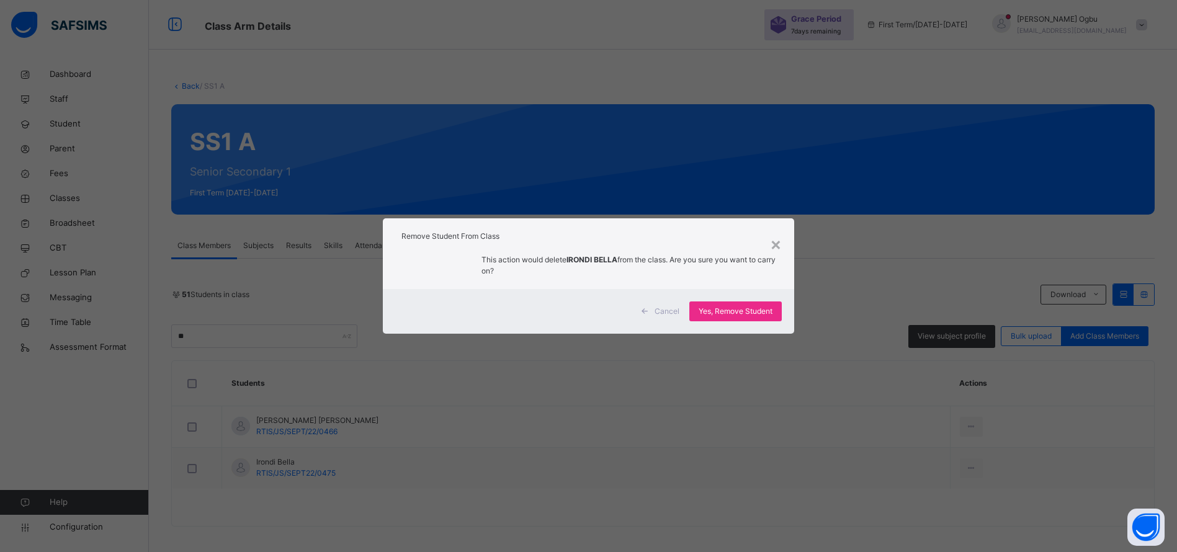
click at [725, 315] on span "Yes, Remove Student" at bounding box center [736, 311] width 74 height 11
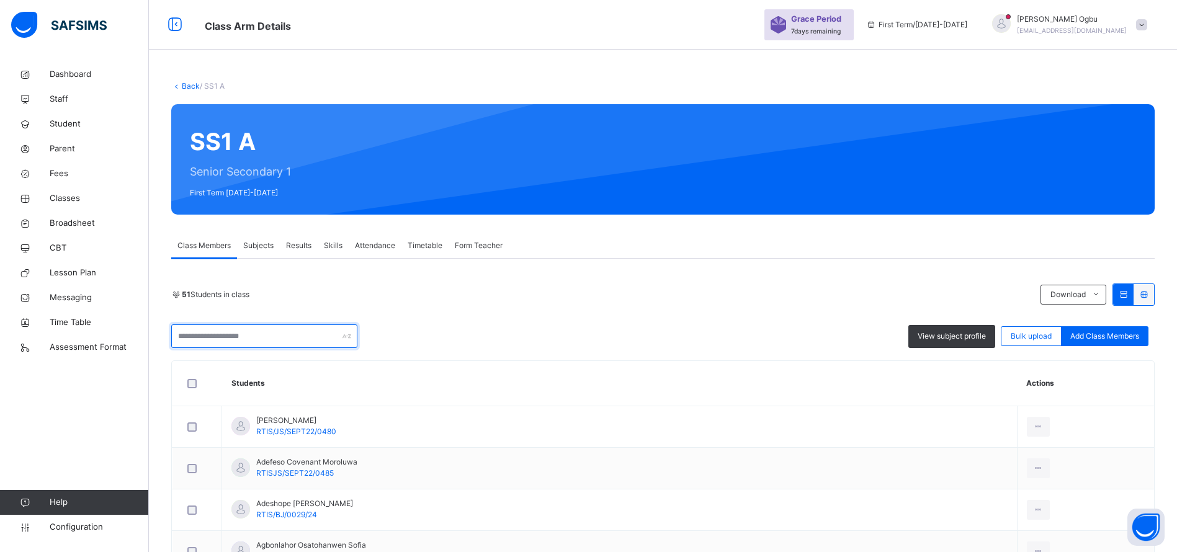
click at [229, 336] on input "text" at bounding box center [264, 337] width 186 height 24
type input "*"
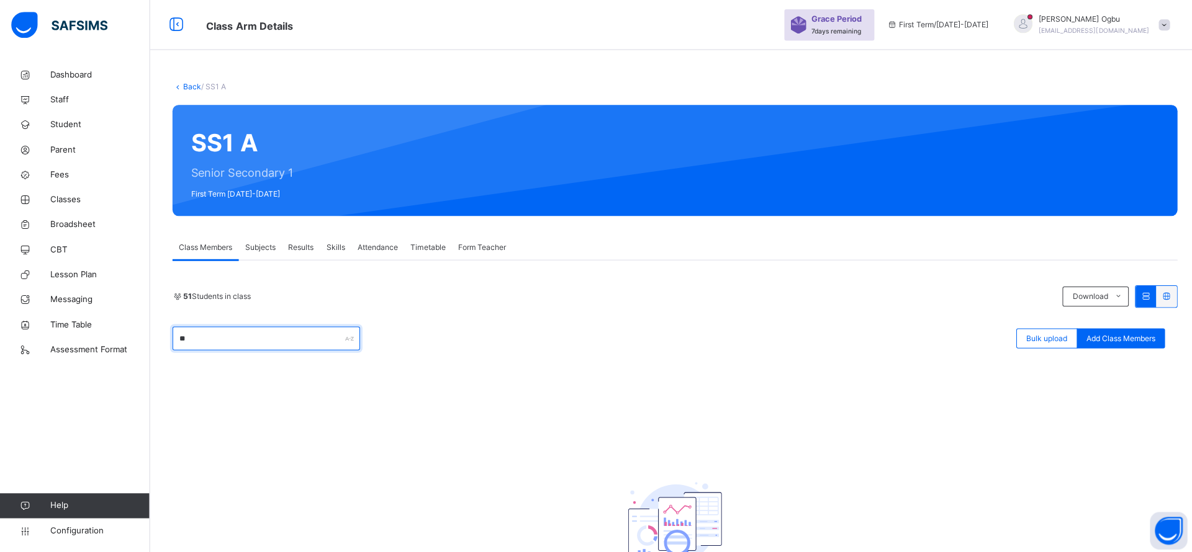
type input "*"
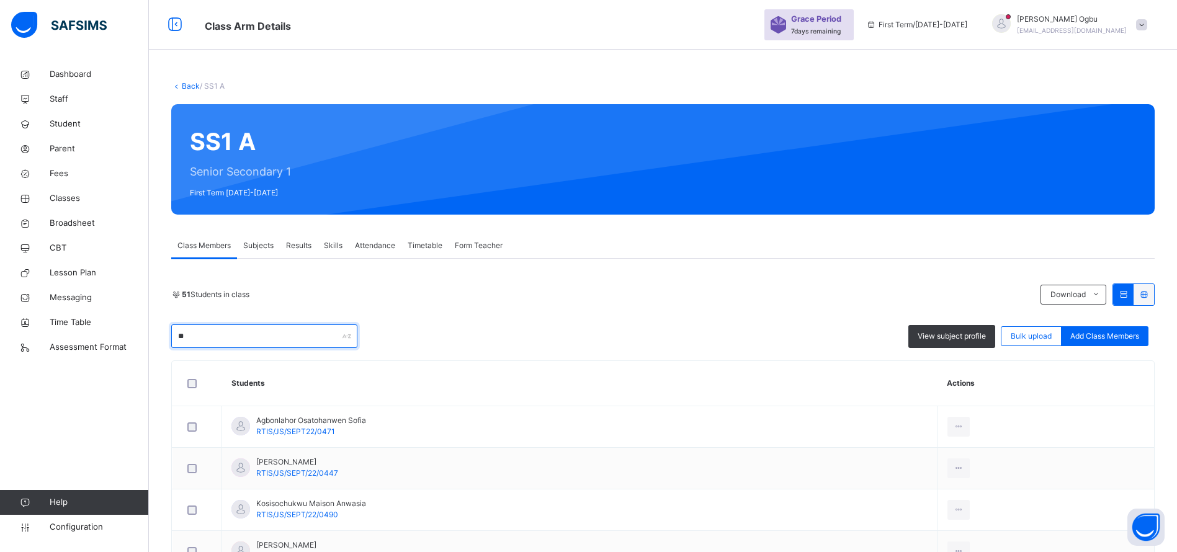
type input "*"
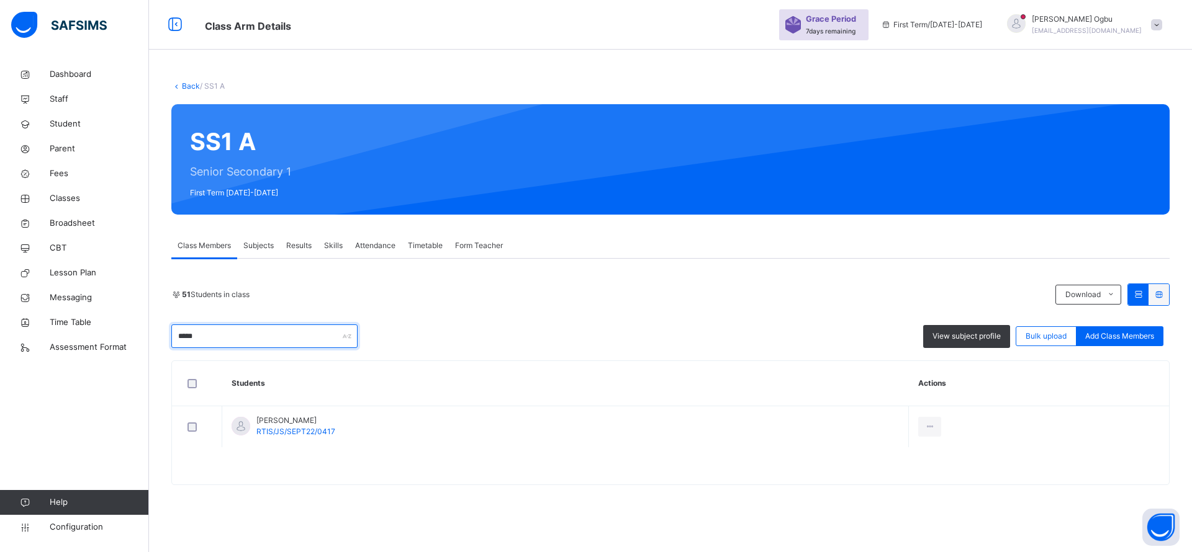
type input "*****"
click at [0, 0] on div "Remove from Class" at bounding box center [0, 0] width 0 height 0
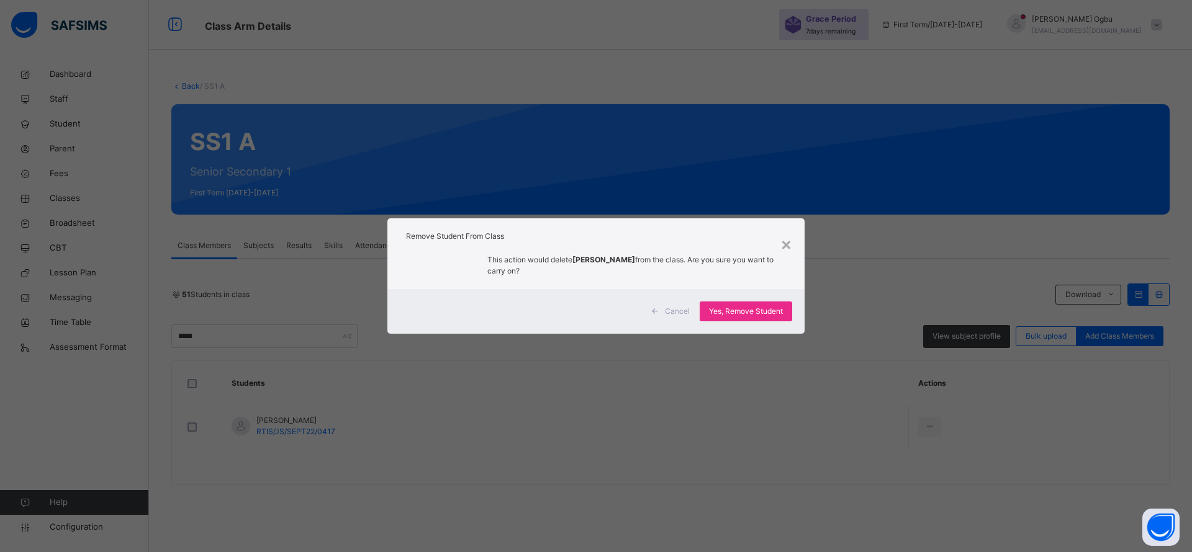
click at [726, 308] on span "Yes, Remove Student" at bounding box center [746, 311] width 74 height 11
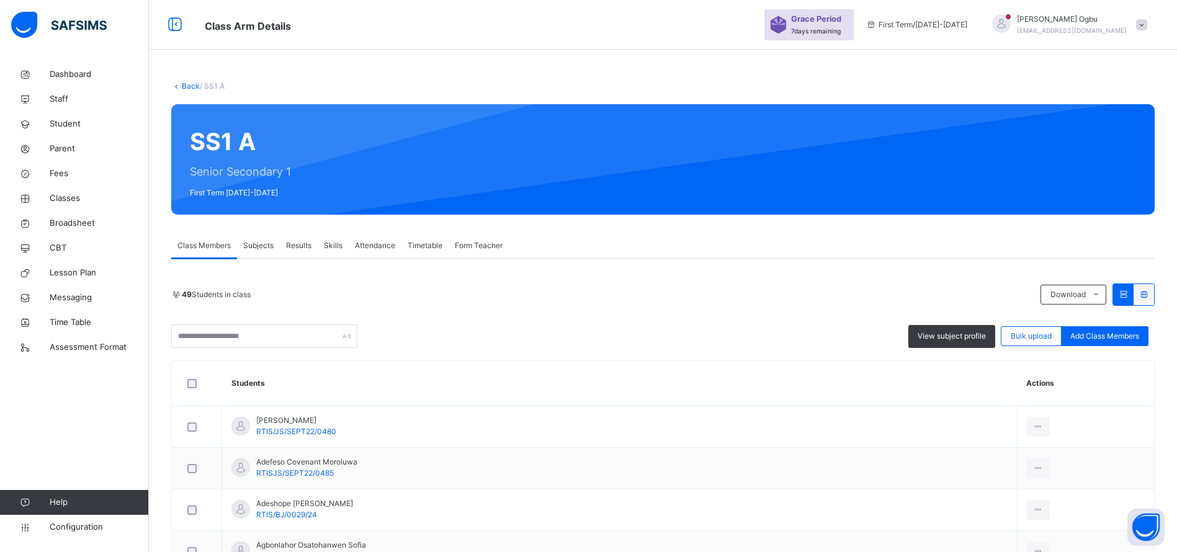
click at [187, 86] on link "Back" at bounding box center [191, 85] width 18 height 9
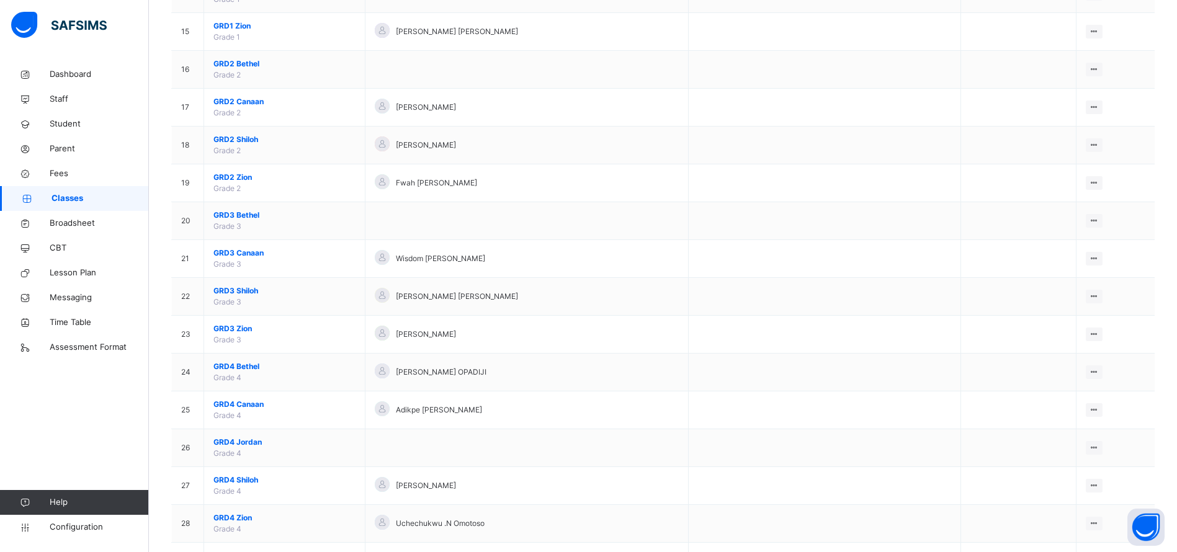
scroll to position [670, 0]
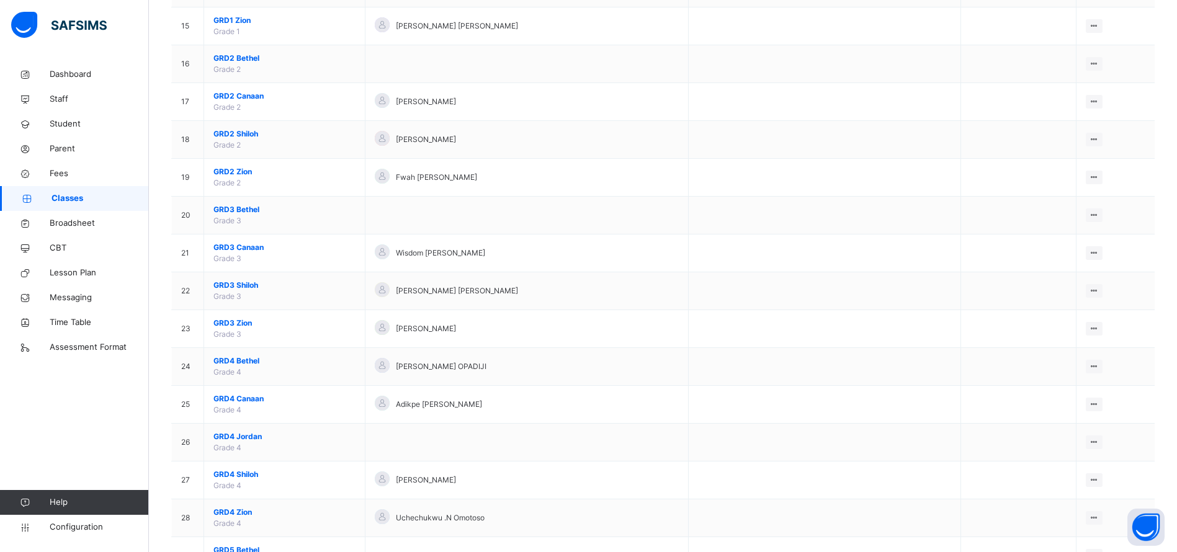
click at [228, 323] on span "GRD3 Zion" at bounding box center [285, 323] width 142 height 11
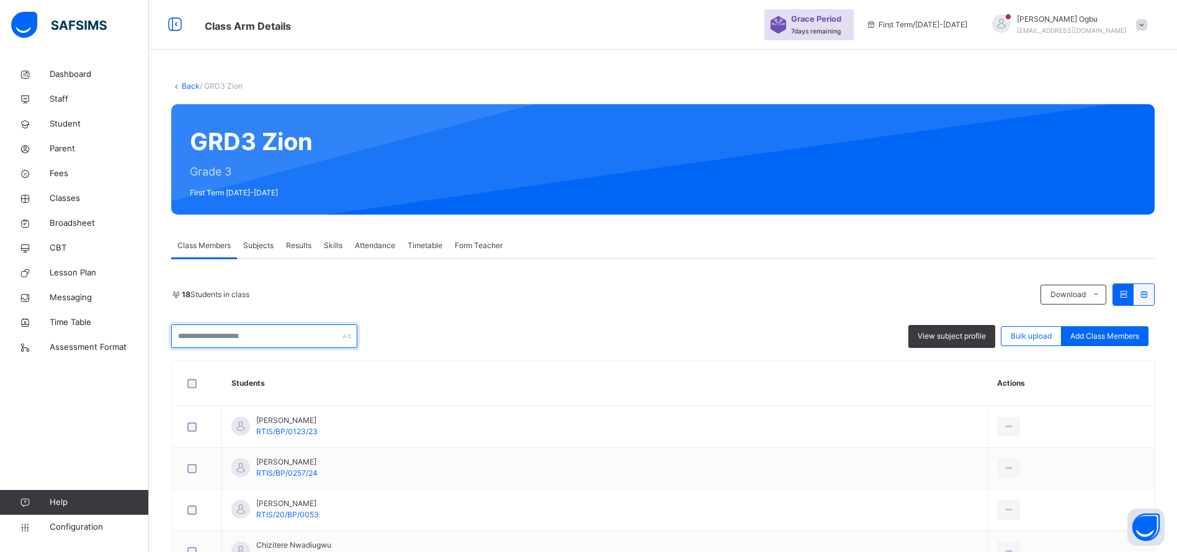
click at [213, 333] on input "text" at bounding box center [264, 337] width 186 height 24
click at [56, 154] on span "Parent" at bounding box center [99, 149] width 99 height 12
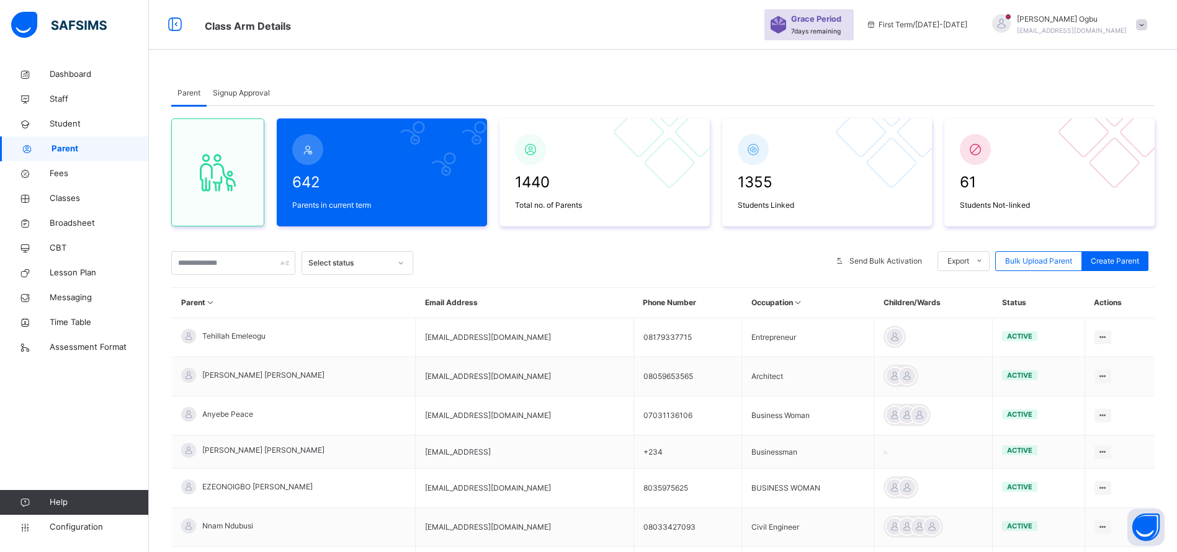
click at [67, 199] on span "Classes" at bounding box center [99, 198] width 99 height 12
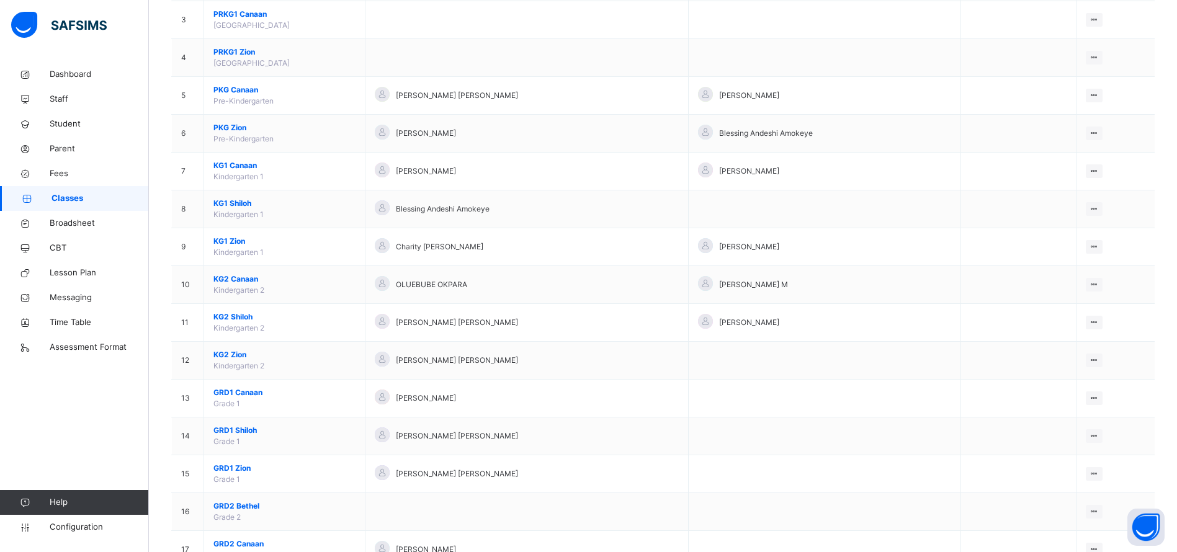
scroll to position [223, 0]
click at [300, 397] on span "GRD1 Canaan" at bounding box center [285, 392] width 142 height 11
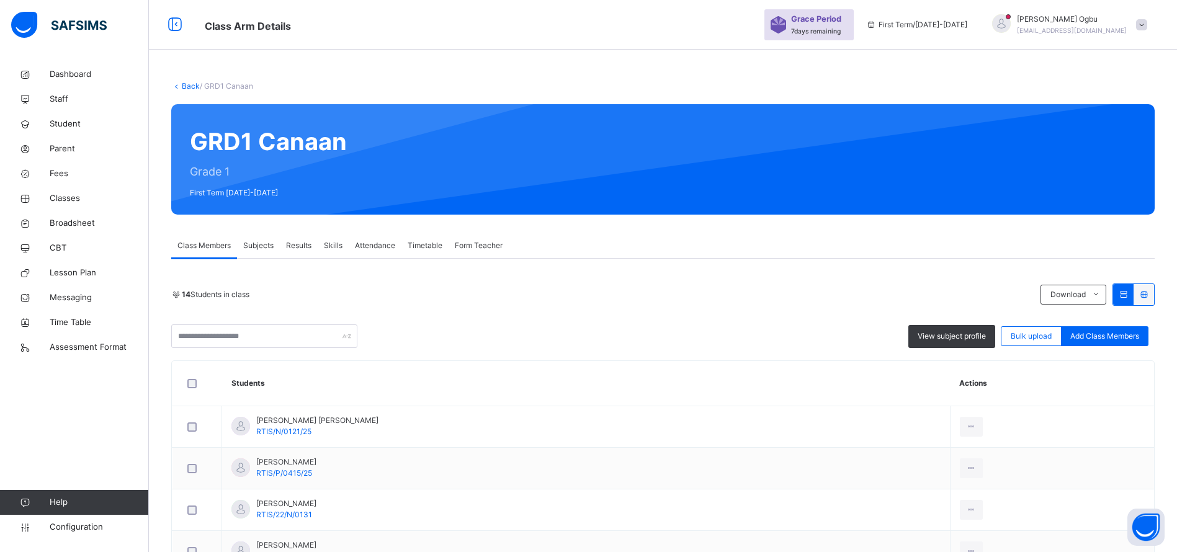
click at [190, 89] on link "Back" at bounding box center [191, 85] width 18 height 9
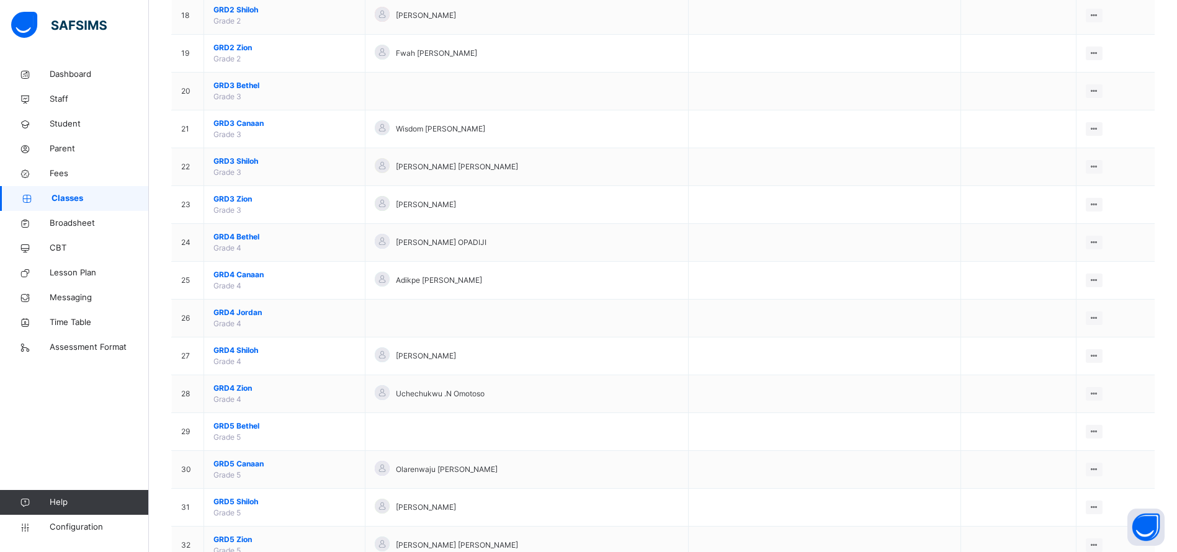
scroll to position [796, 0]
click at [234, 162] on span "GRD3 Shiloh" at bounding box center [285, 159] width 142 height 11
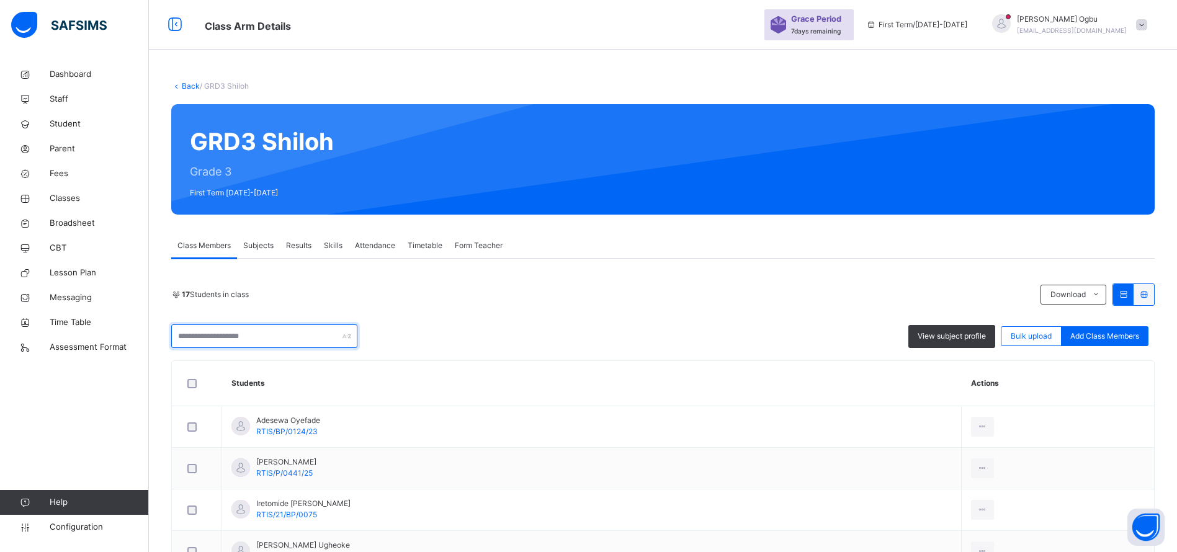
click at [190, 344] on input "text" at bounding box center [264, 337] width 186 height 24
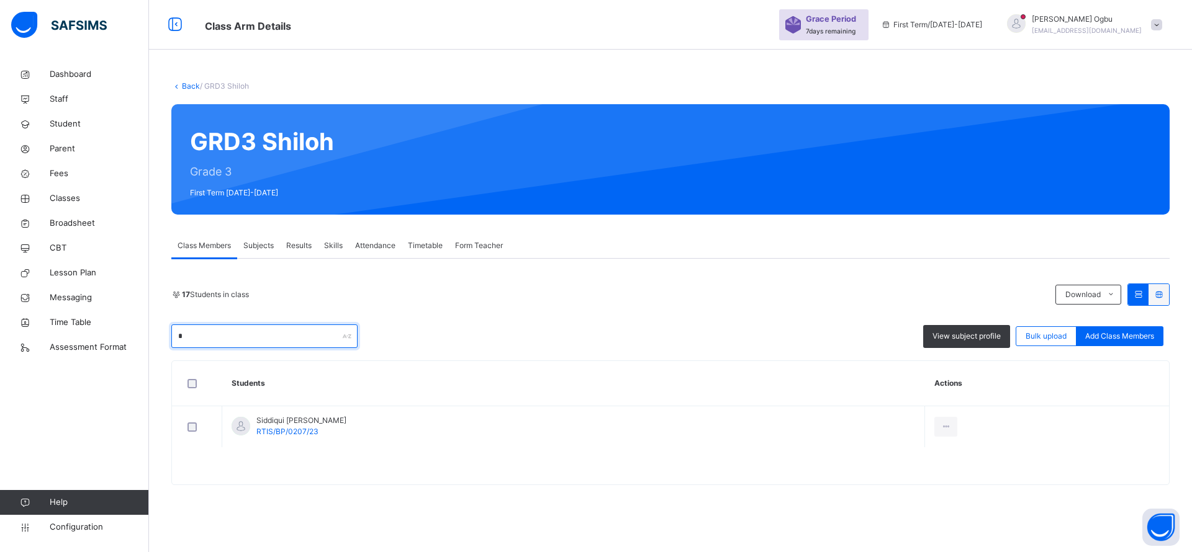
type input "*"
click at [498, 315] on div "17 Students in class Download Pdf Report Excel Report * View subject profile Bu…" at bounding box center [670, 316] width 998 height 65
click at [276, 344] on input "*" at bounding box center [264, 337] width 186 height 24
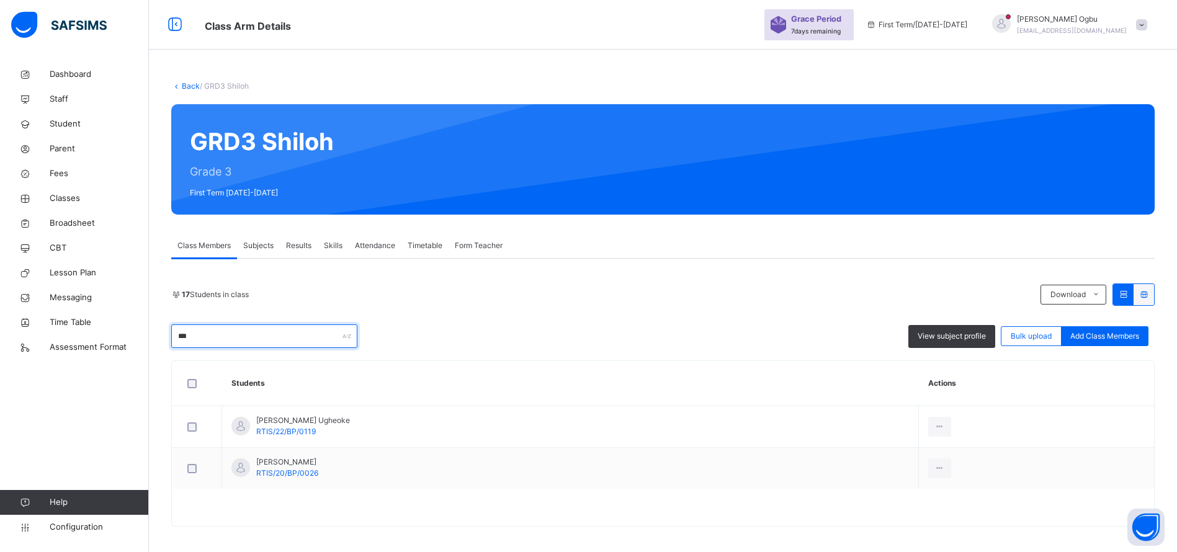
type input "***"
click at [0, 0] on div "Remove from Class" at bounding box center [0, 0] width 0 height 0
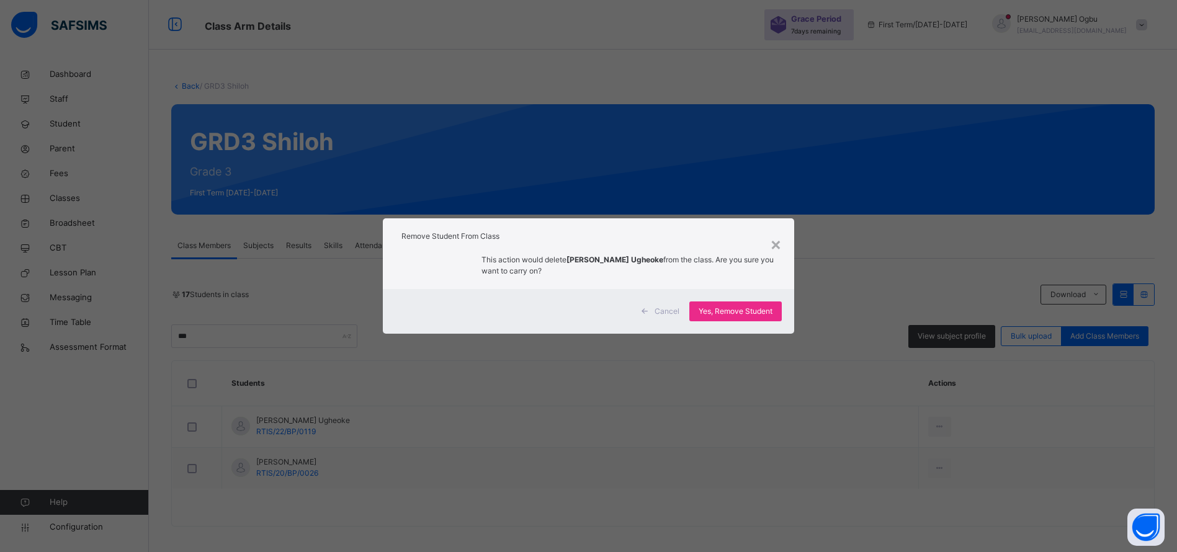
click at [733, 307] on span "Yes, Remove Student" at bounding box center [736, 311] width 74 height 11
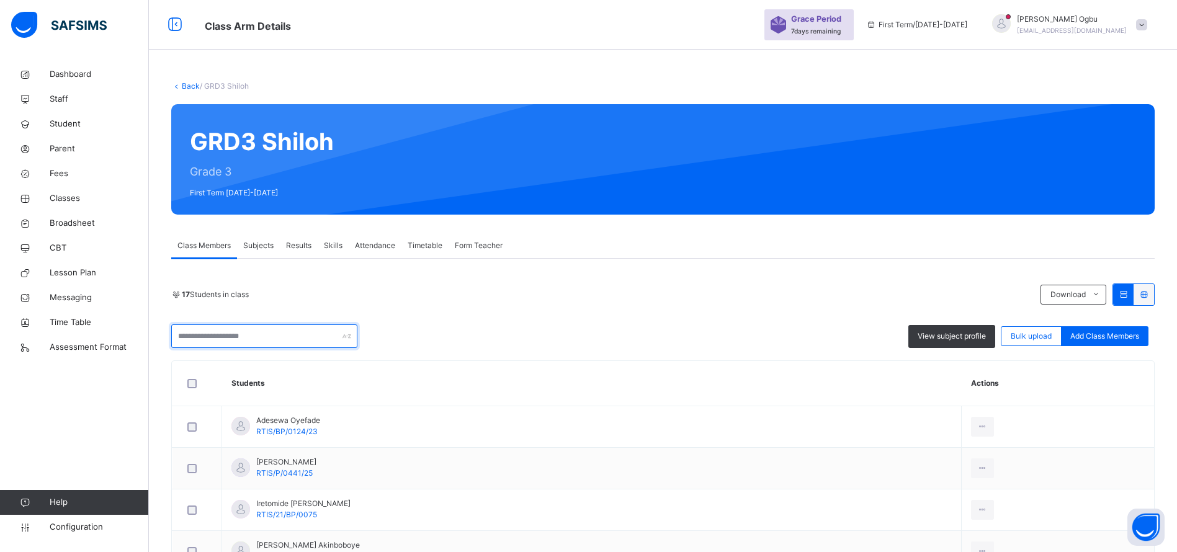
click at [272, 327] on input "text" at bounding box center [264, 337] width 186 height 24
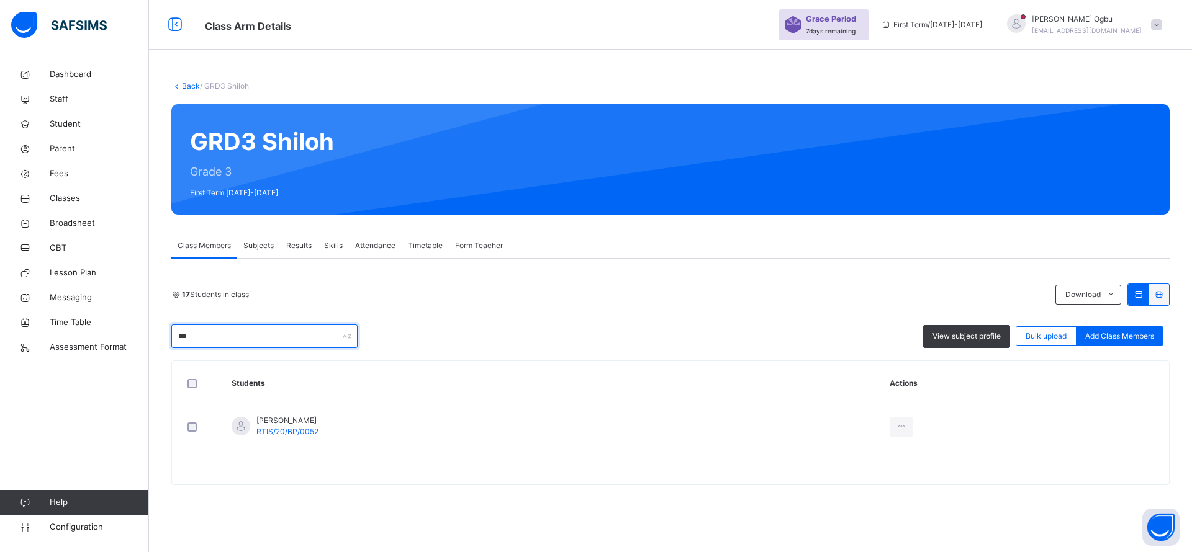
type input "***"
click at [0, 0] on li "Remove from Class" at bounding box center [0, 0] width 0 height 0
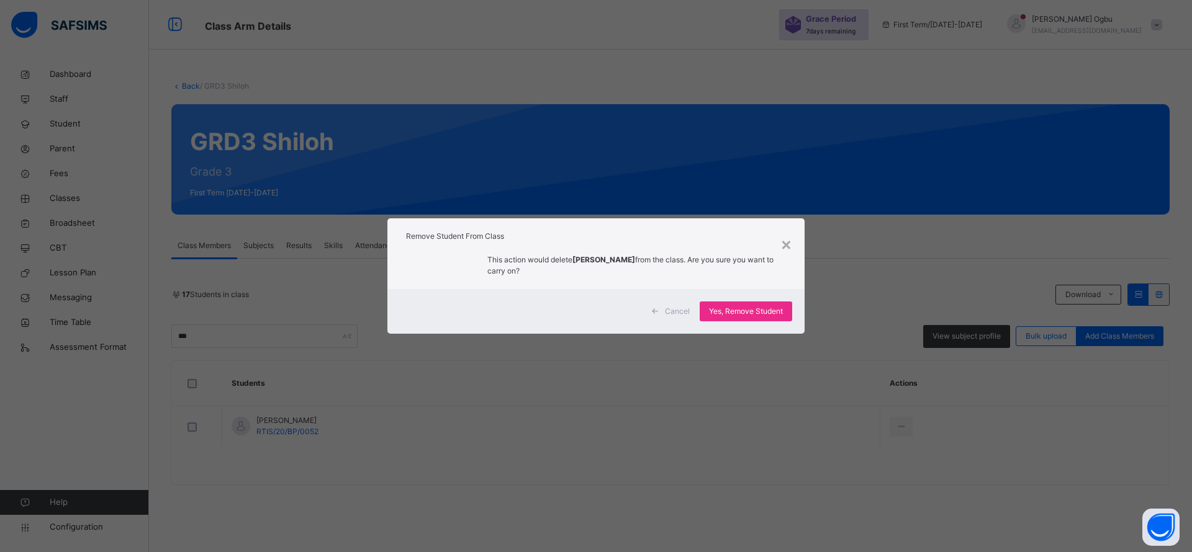
click at [751, 305] on div "Yes, Remove Student" at bounding box center [745, 312] width 92 height 20
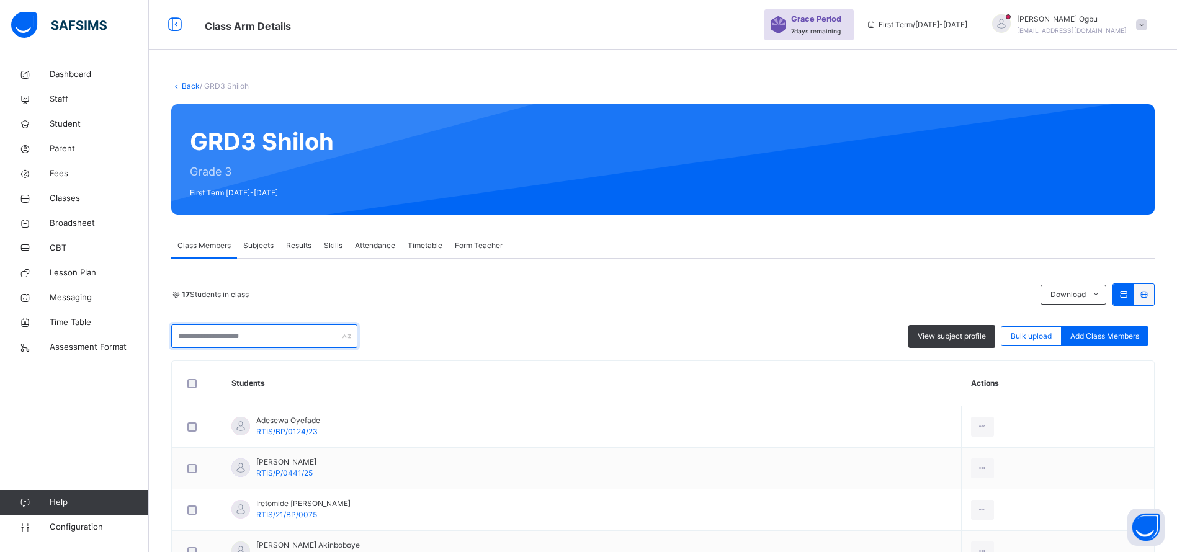
click at [201, 333] on input "text" at bounding box center [264, 337] width 186 height 24
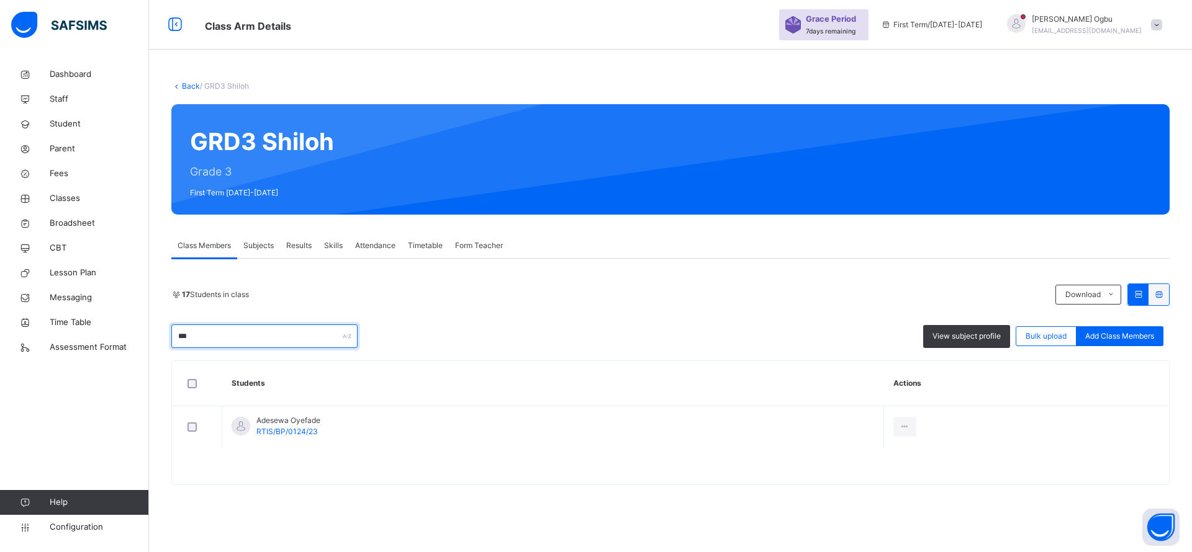
type input "***"
click at [0, 0] on div "Remove from Class" at bounding box center [0, 0] width 0 height 0
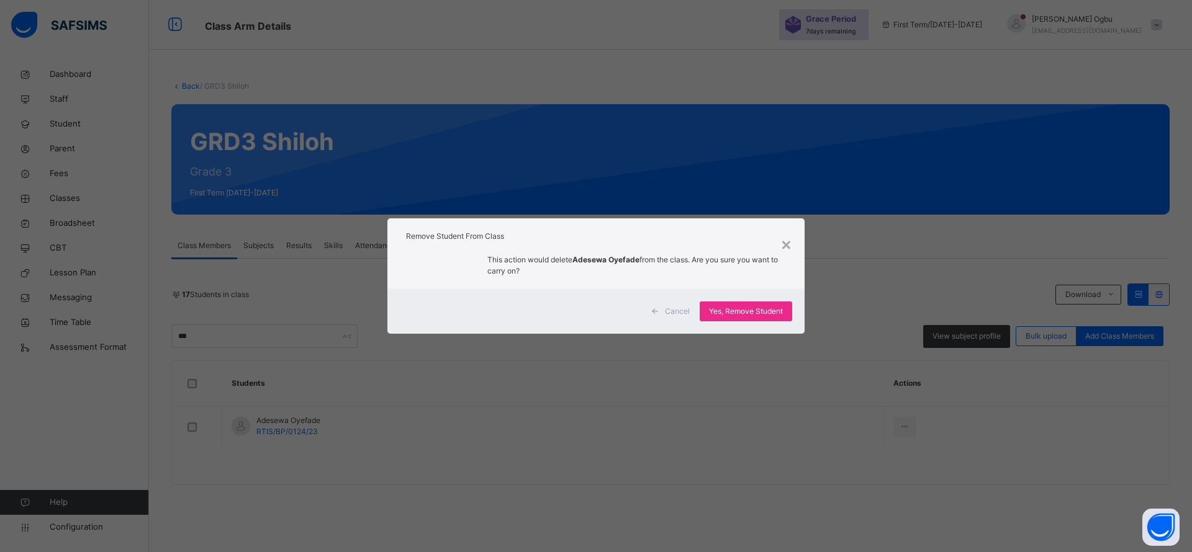
click at [742, 311] on span "Yes, Remove Student" at bounding box center [746, 311] width 74 height 11
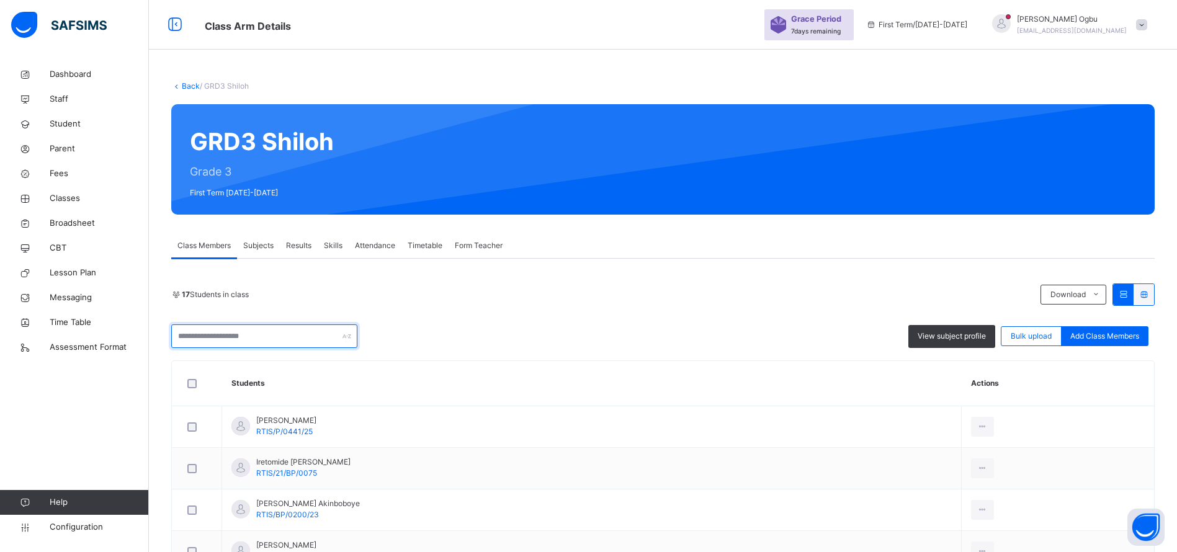
click at [284, 344] on input "text" at bounding box center [264, 337] width 186 height 24
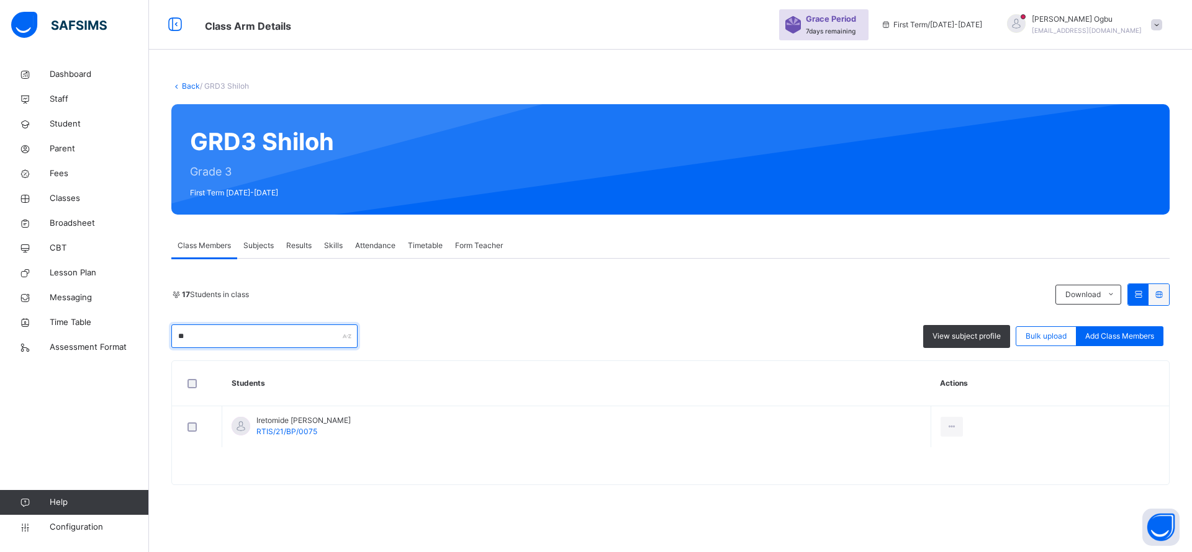
type input "*"
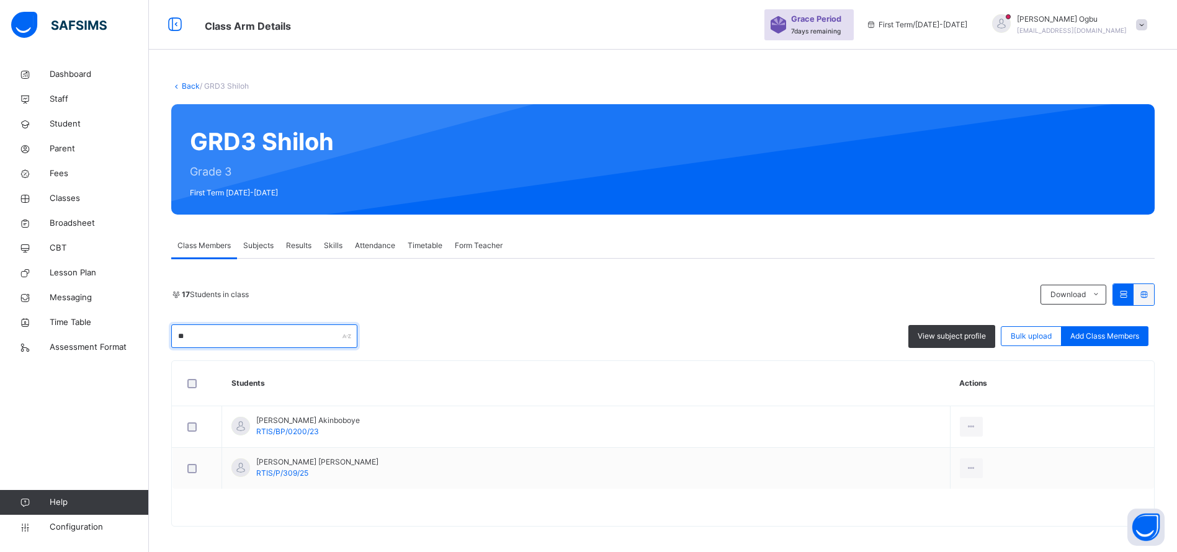
type input "*"
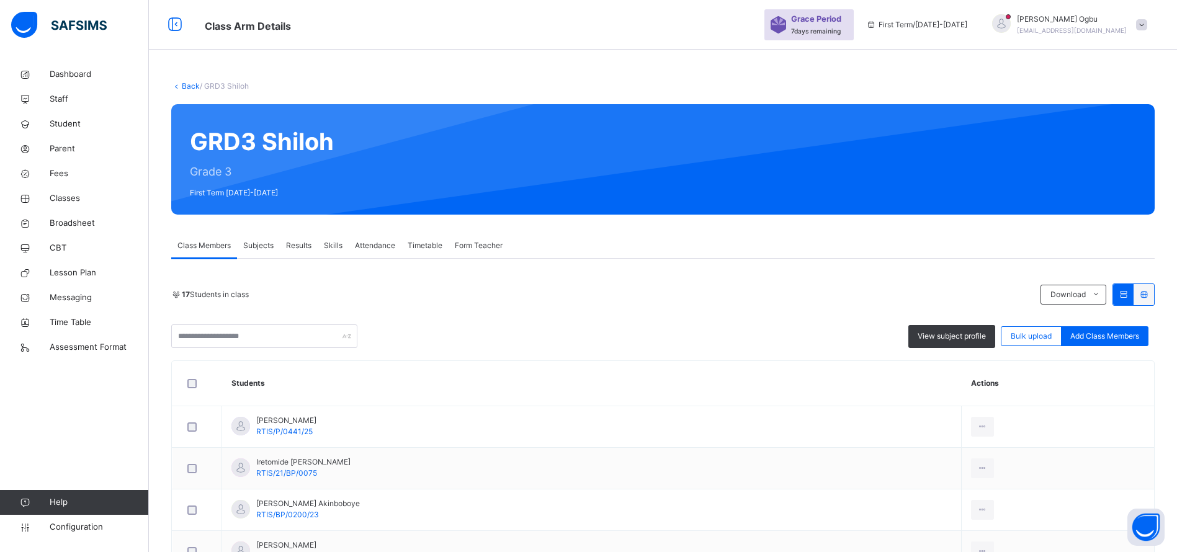
click at [64, 127] on span "Student" at bounding box center [99, 124] width 99 height 12
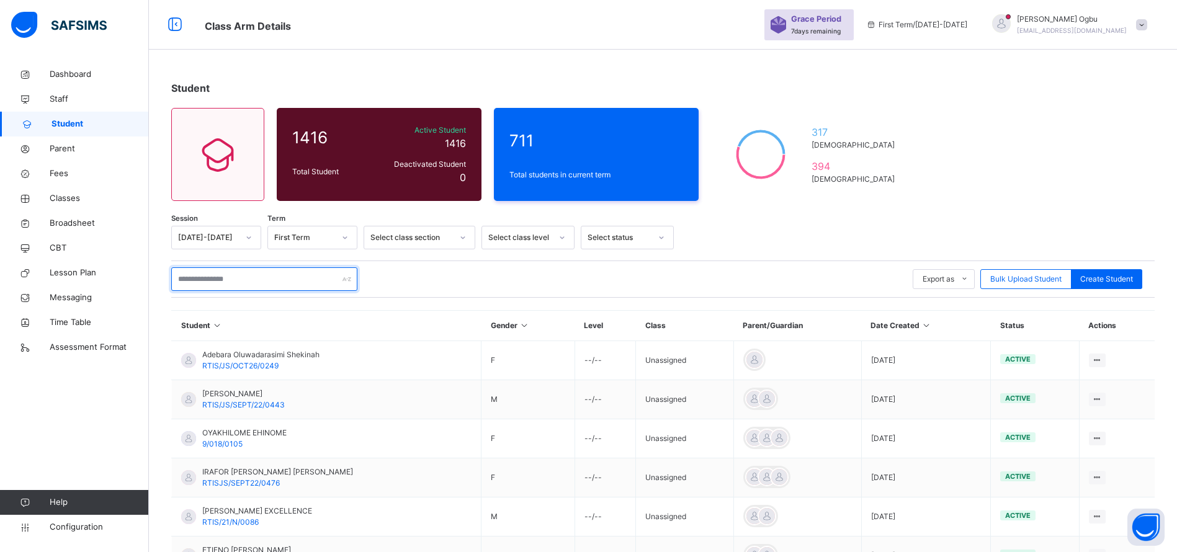
click at [189, 275] on input "text" at bounding box center [264, 280] width 186 height 24
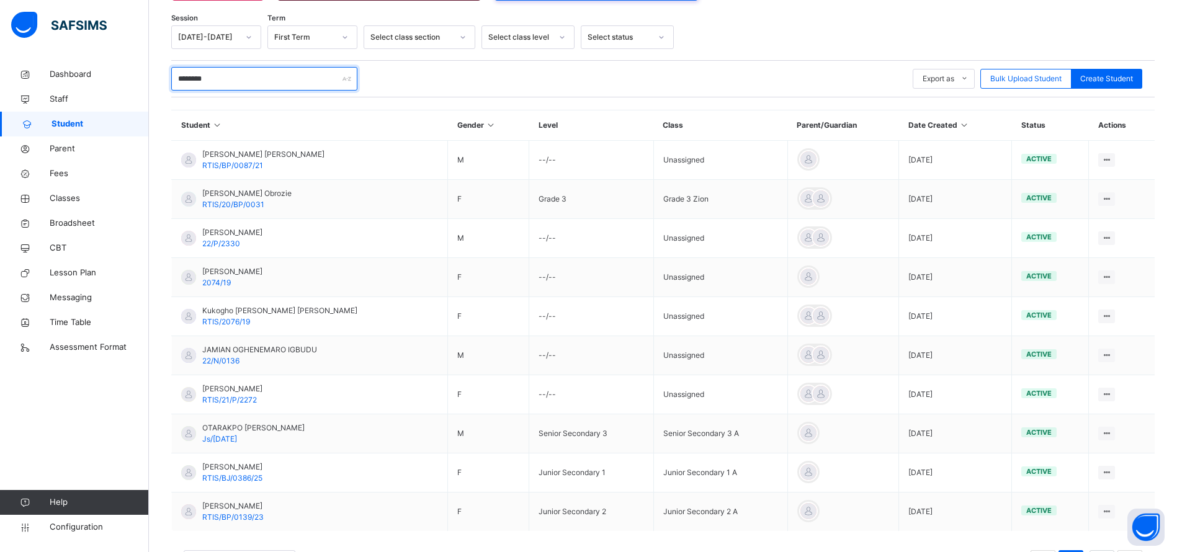
scroll to position [254, 0]
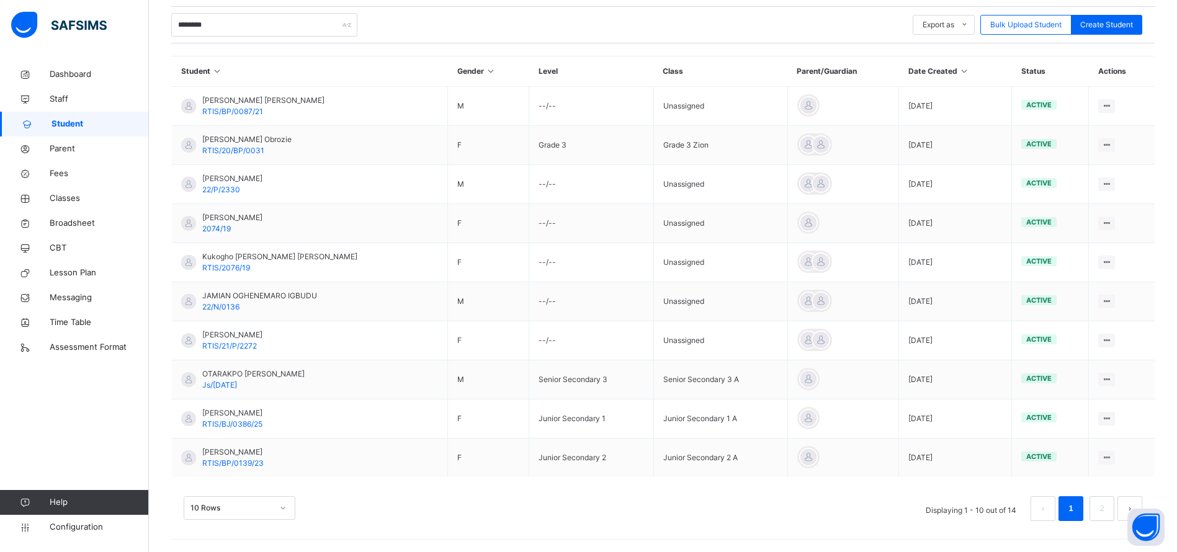
click at [1108, 508] on link "2" at bounding box center [1102, 509] width 12 height 16
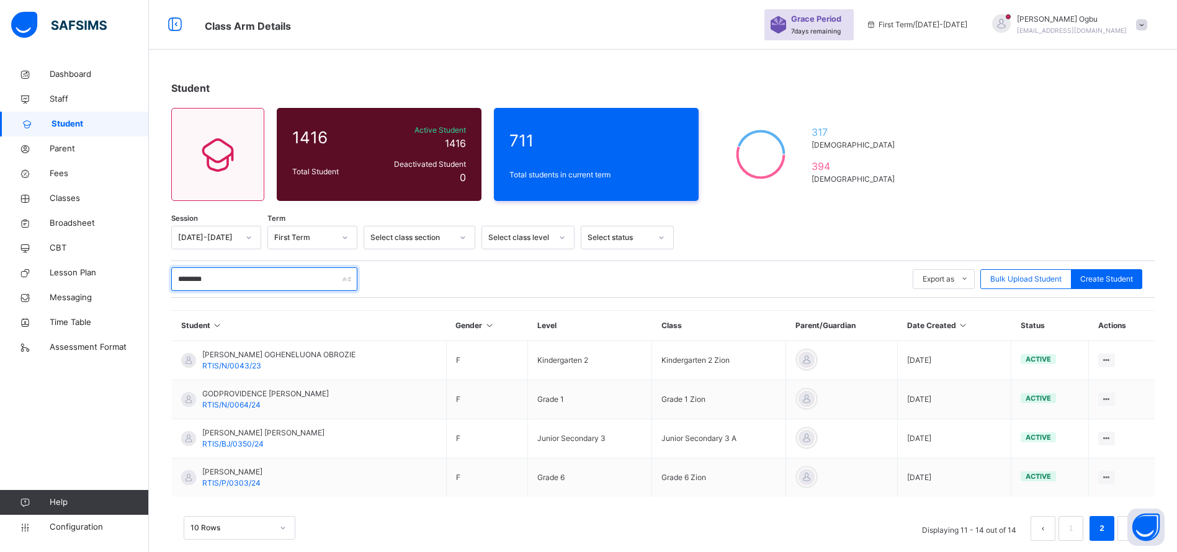
click at [225, 281] on input "********" at bounding box center [264, 280] width 186 height 24
type input "*"
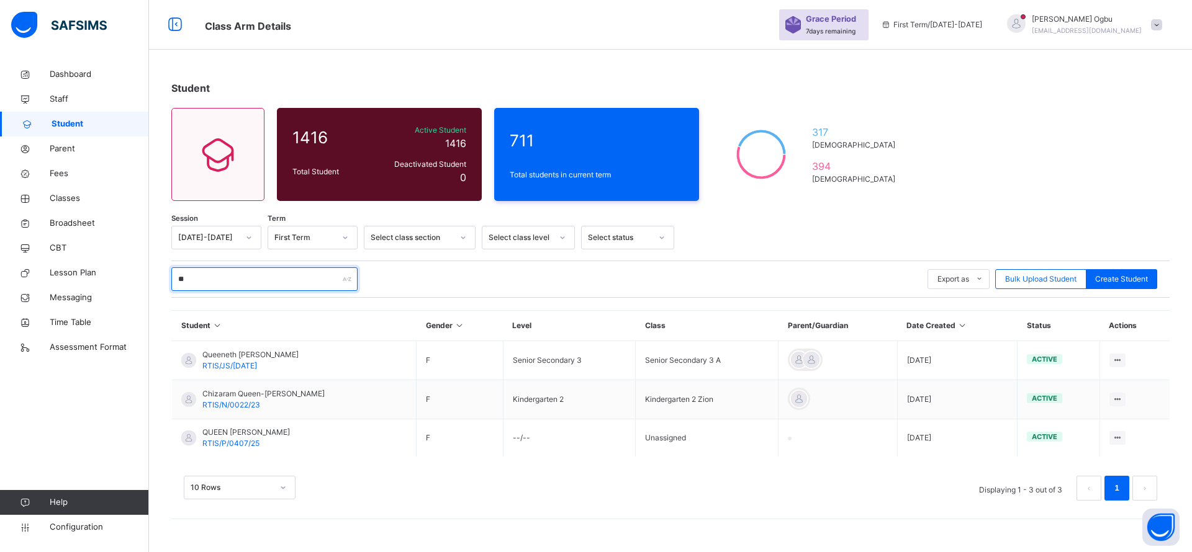
type input "*"
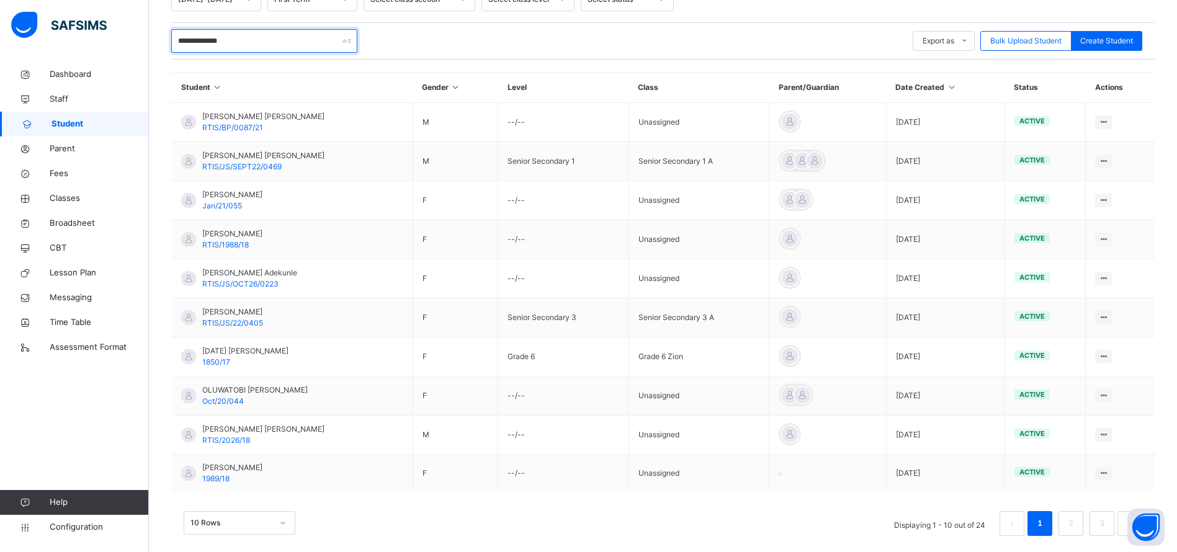
scroll to position [248, 0]
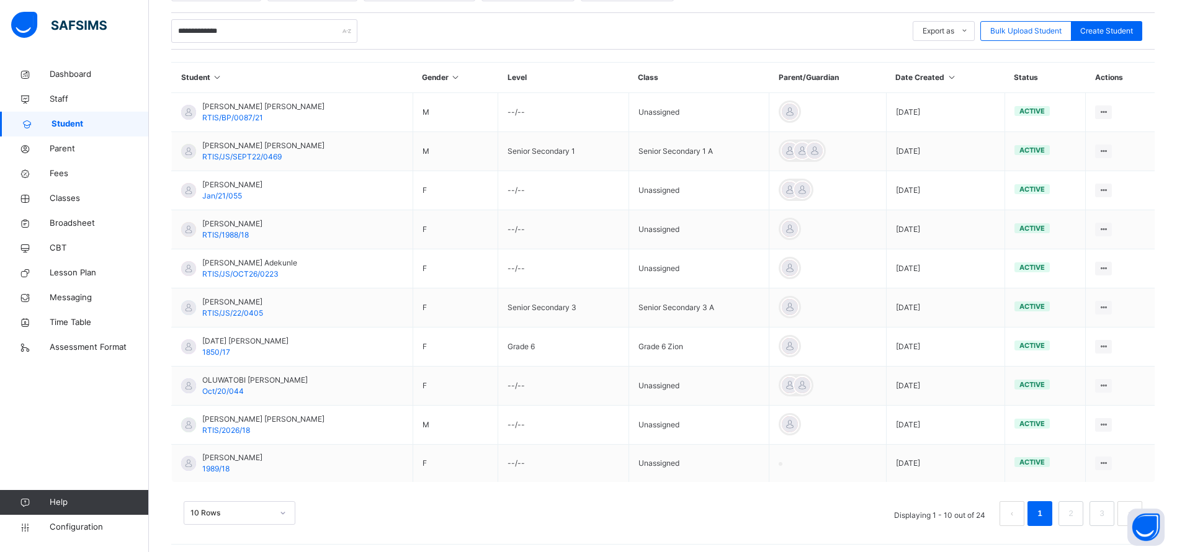
click at [1077, 515] on link "2" at bounding box center [1071, 514] width 12 height 16
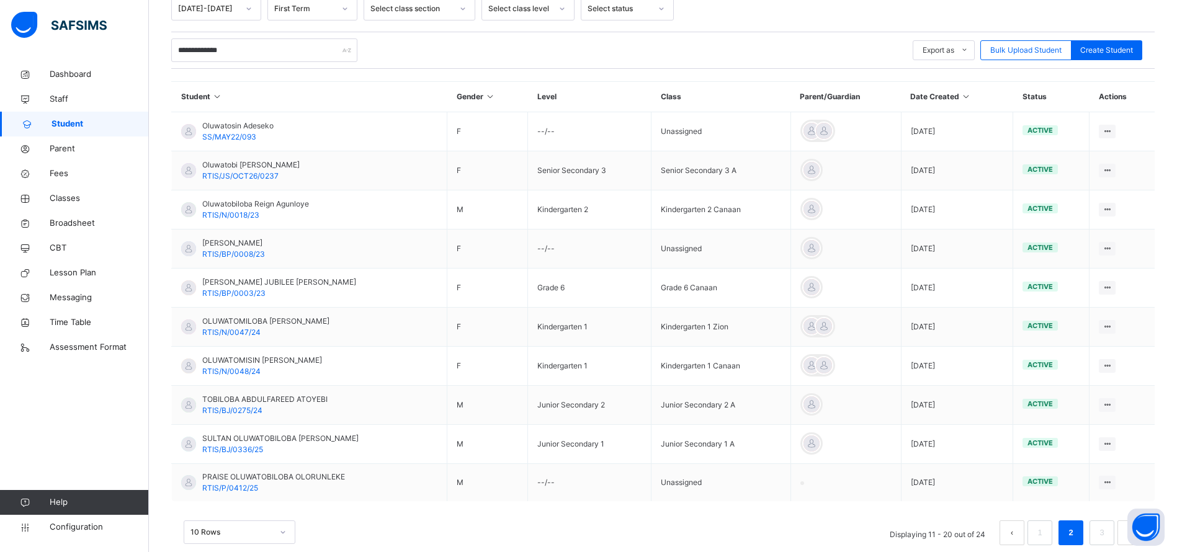
scroll to position [253, 0]
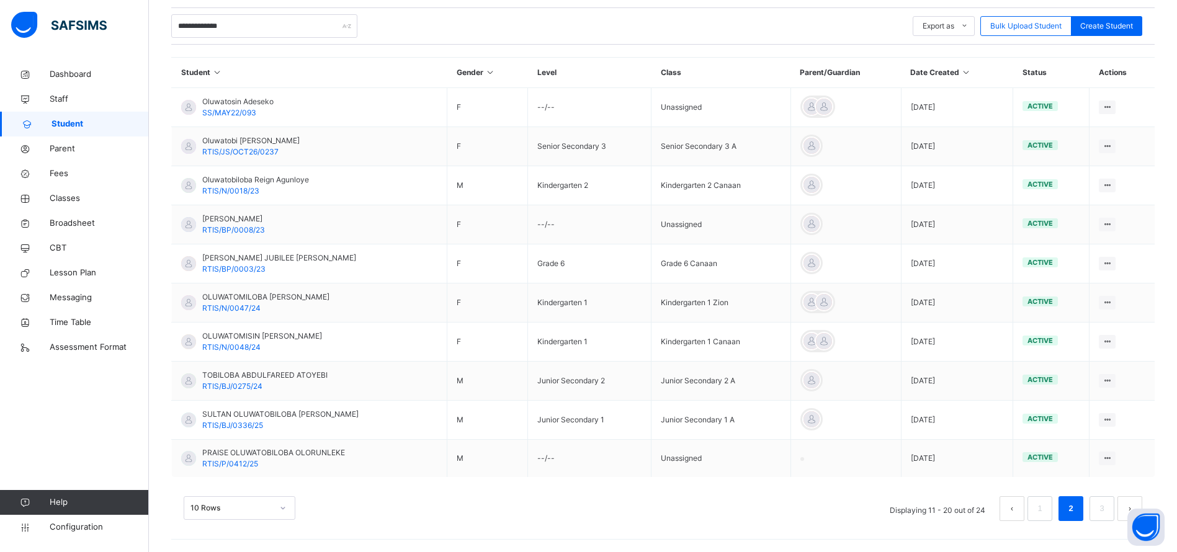
click at [1108, 508] on link "3" at bounding box center [1102, 509] width 12 height 16
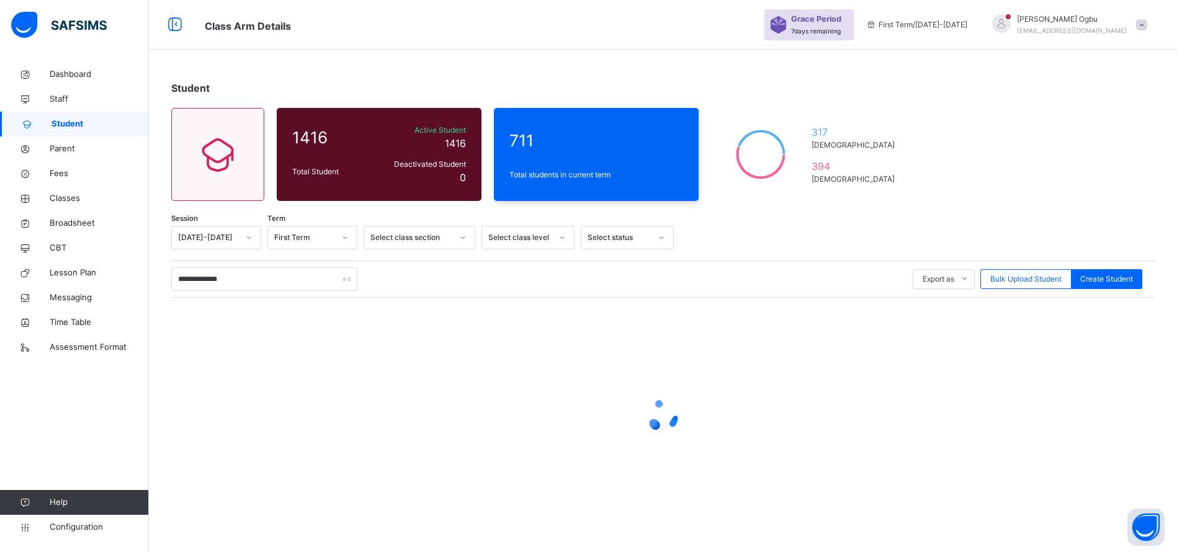
scroll to position [0, 0]
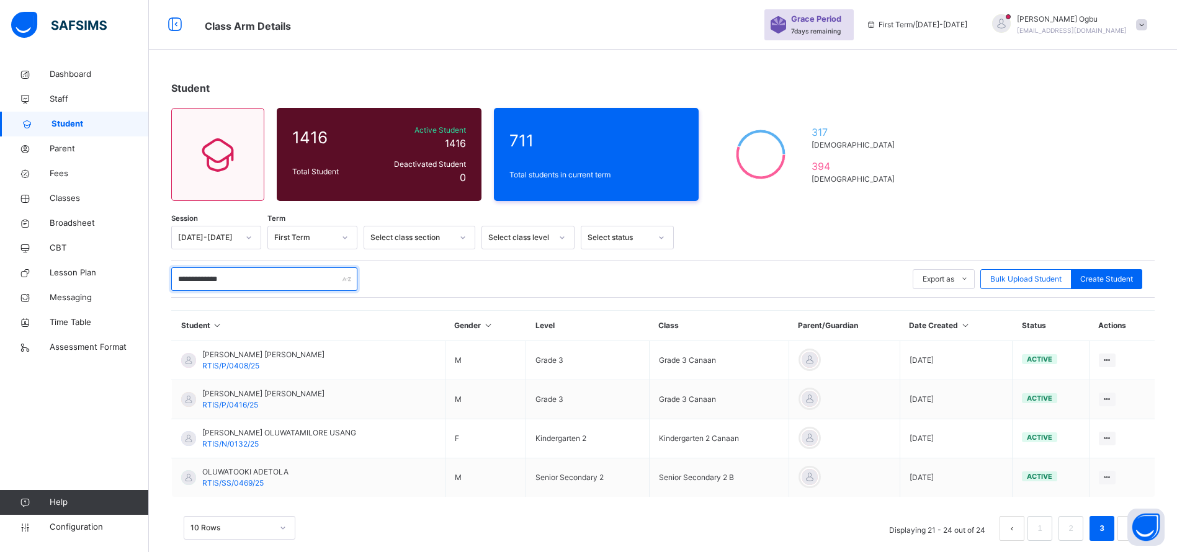
click at [283, 280] on input "**********" at bounding box center [264, 280] width 186 height 24
type input "*"
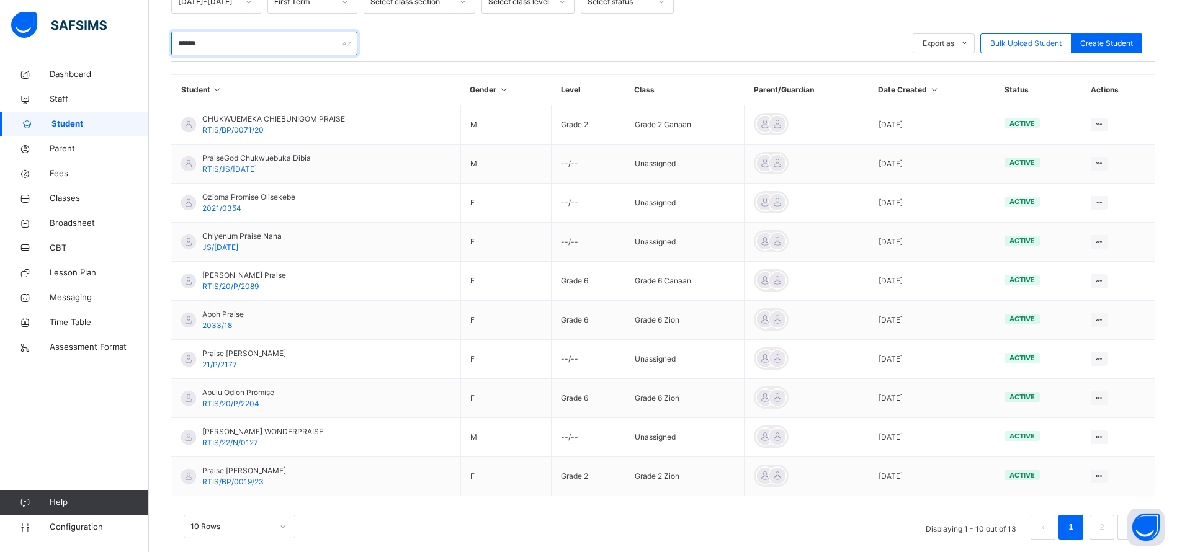
scroll to position [254, 0]
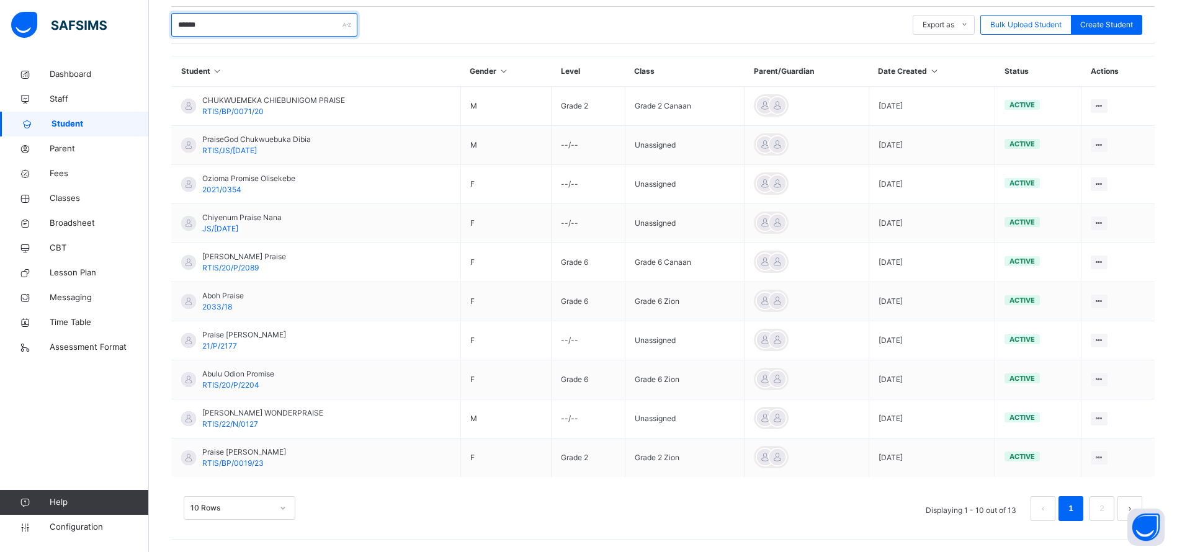
type input "******"
click at [1108, 511] on link "2" at bounding box center [1102, 509] width 12 height 16
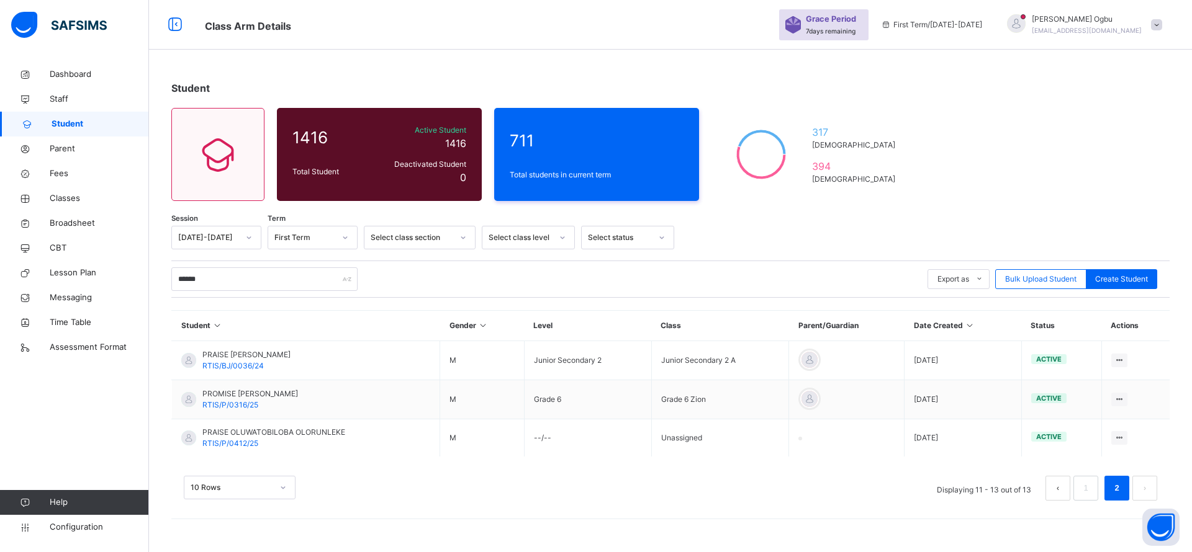
click at [61, 199] on span "Classes" at bounding box center [99, 198] width 99 height 12
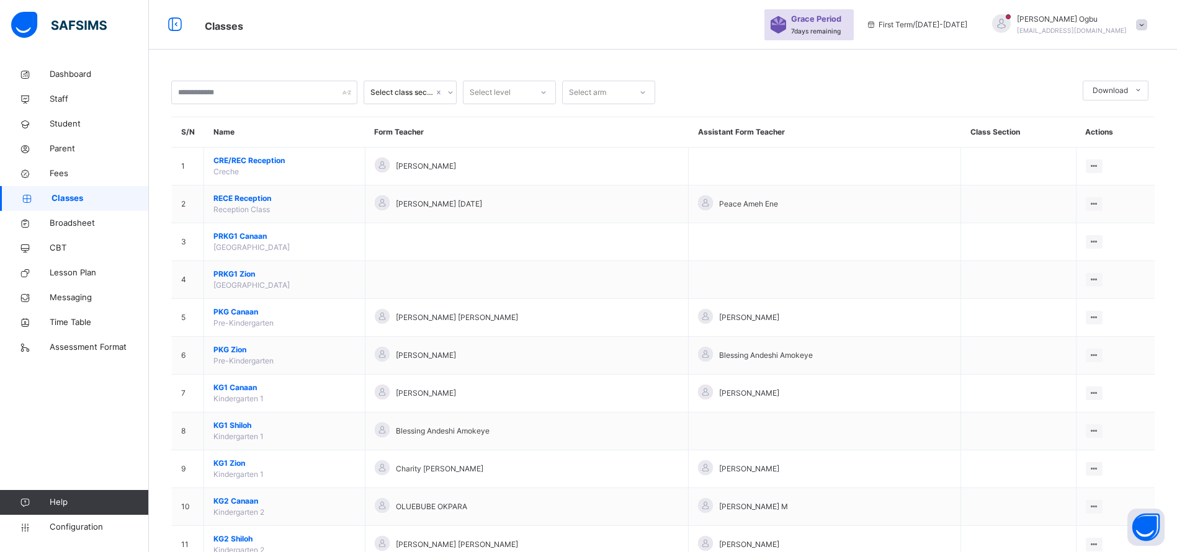
click at [226, 273] on span "PRKG1 Zion" at bounding box center [285, 274] width 142 height 11
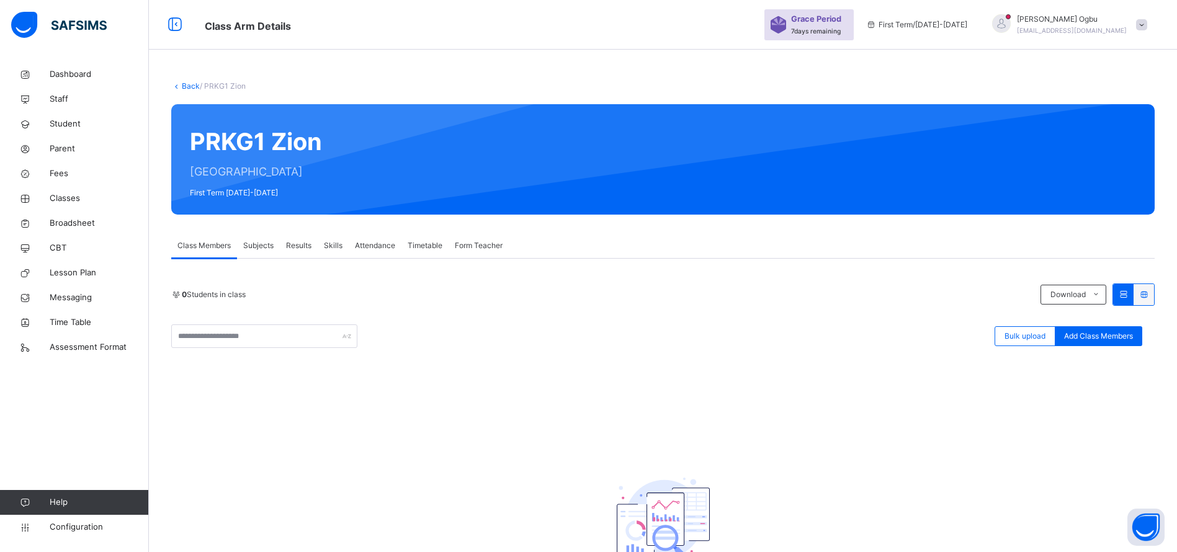
click at [191, 89] on link "Back" at bounding box center [191, 85] width 18 height 9
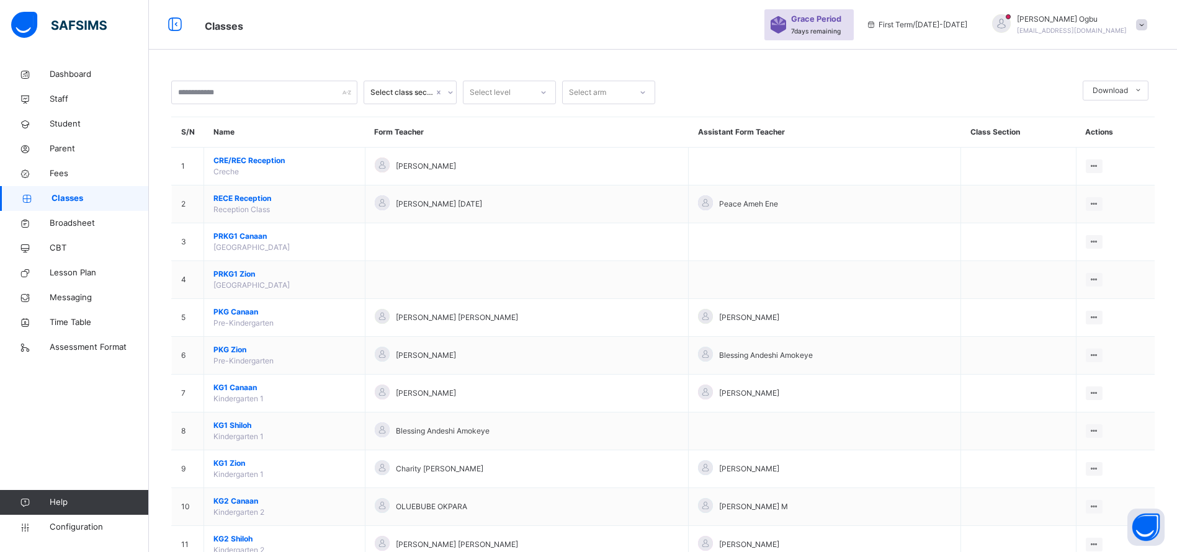
click at [228, 349] on span "PKG Zion" at bounding box center [285, 349] width 142 height 11
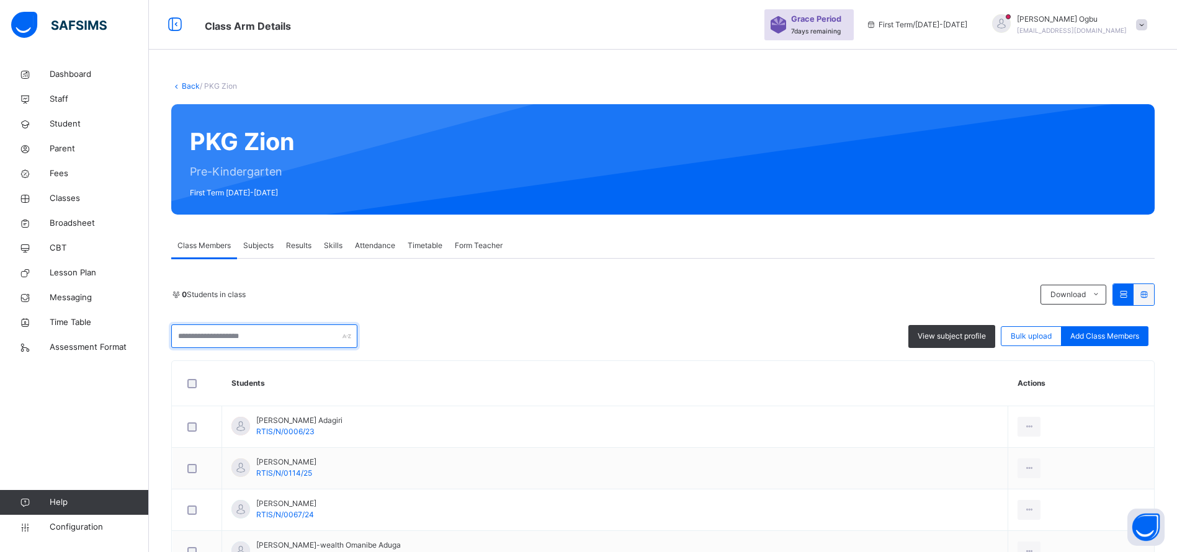
click at [218, 334] on input "text" at bounding box center [264, 337] width 186 height 24
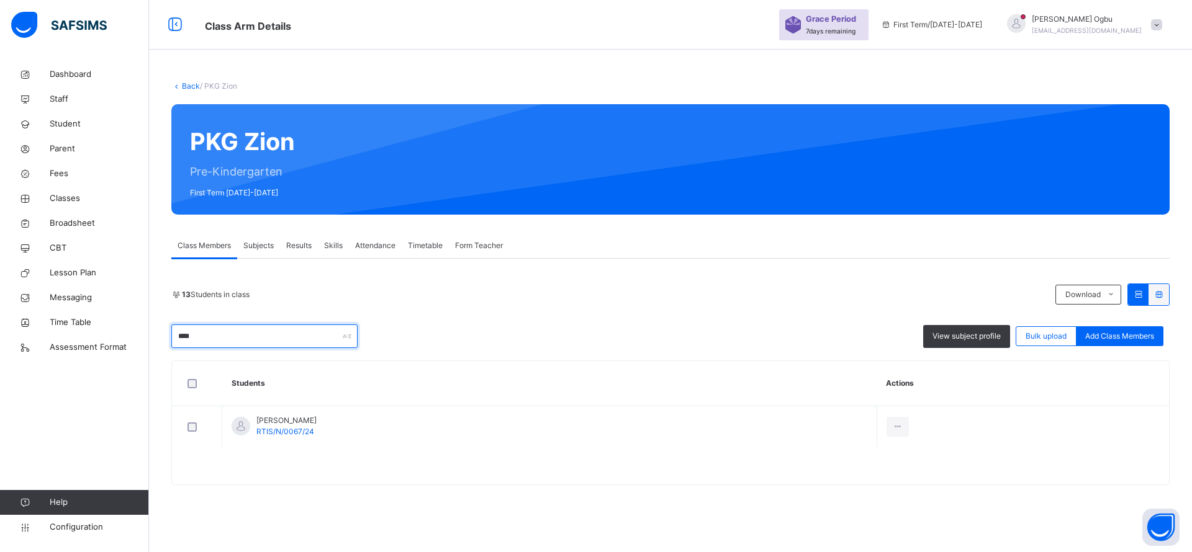
type input "****"
click at [567, 307] on div "13 Students in class Download Pdf Report Excel Report **** View subject profile…" at bounding box center [670, 316] width 998 height 65
click at [0, 0] on div "Remove from Class" at bounding box center [0, 0] width 0 height 0
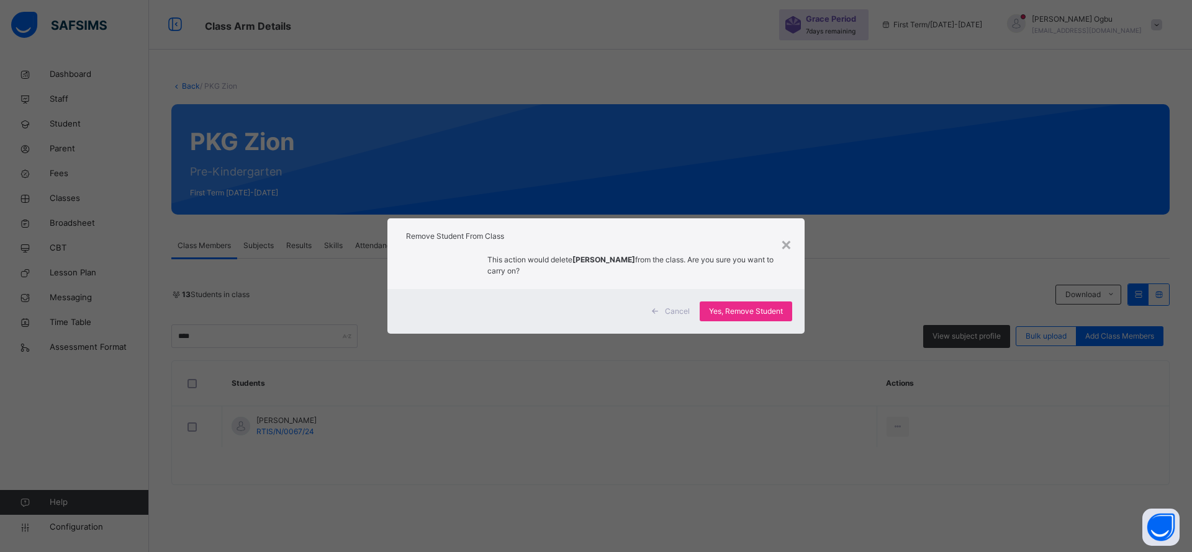
click at [734, 309] on span "Yes, Remove Student" at bounding box center [746, 311] width 74 height 11
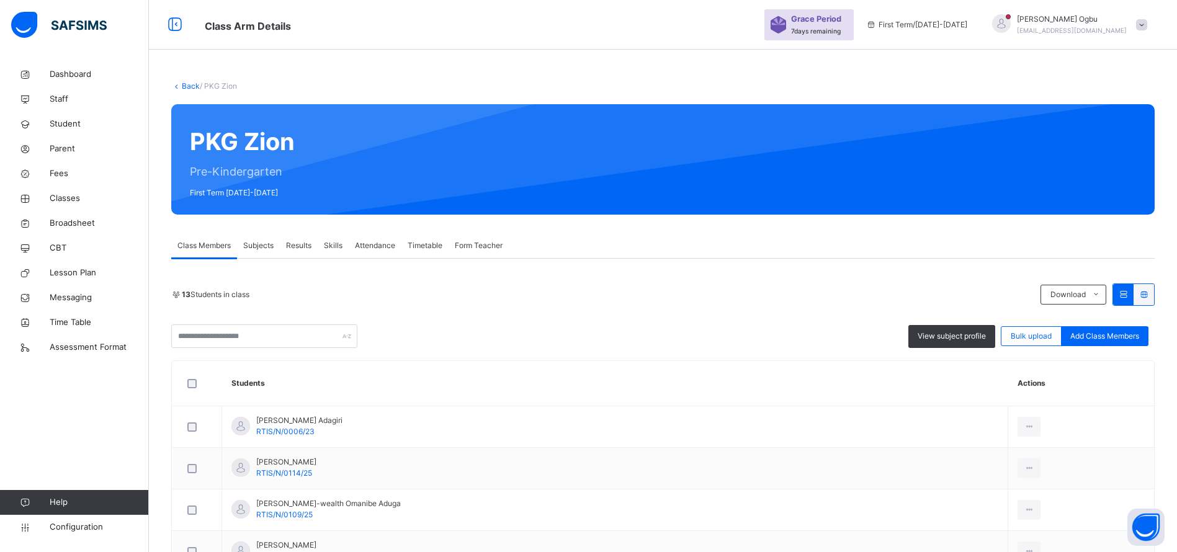
click at [60, 128] on span "Student" at bounding box center [99, 124] width 99 height 12
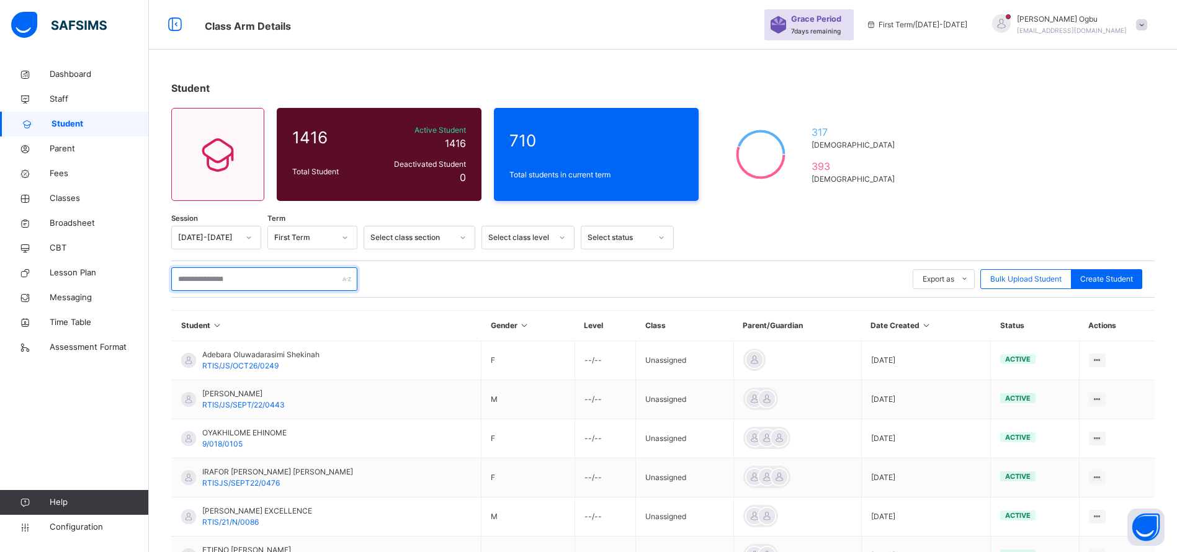
click at [199, 277] on input "text" at bounding box center [264, 280] width 186 height 24
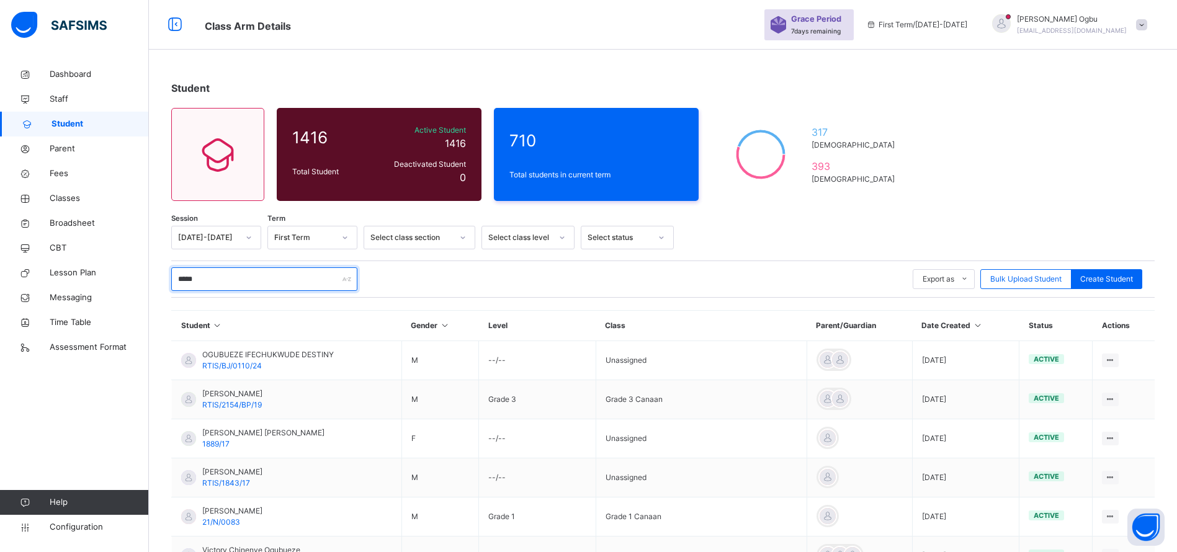
type input "*****"
click at [537, 277] on div "***** Export as Pdf Report Excel Report Excel Report (LMS) Bulk Upload Student …" at bounding box center [663, 280] width 984 height 24
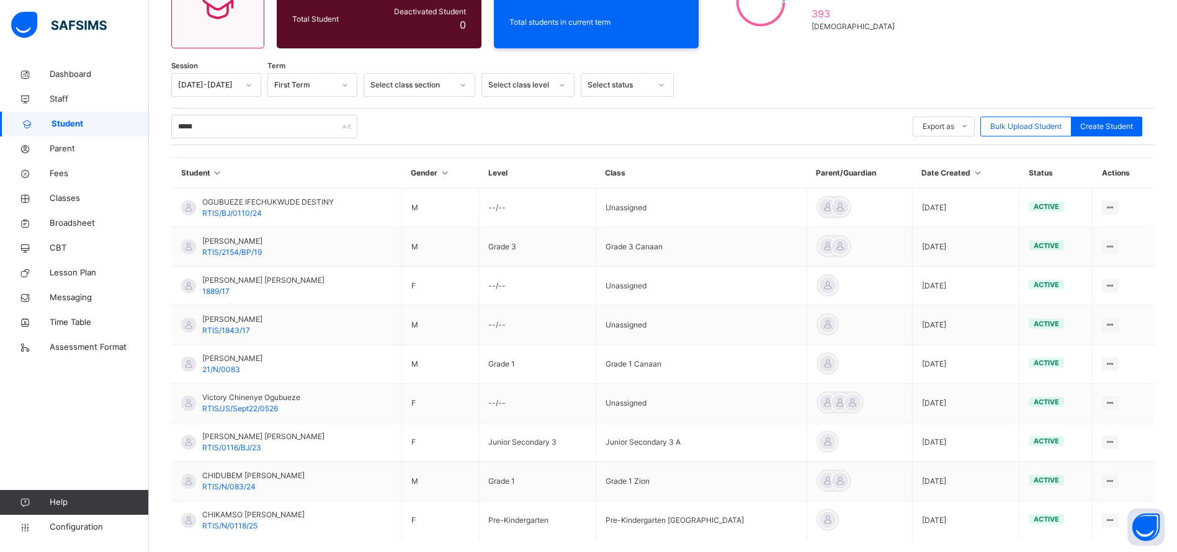
scroll to position [215, 0]
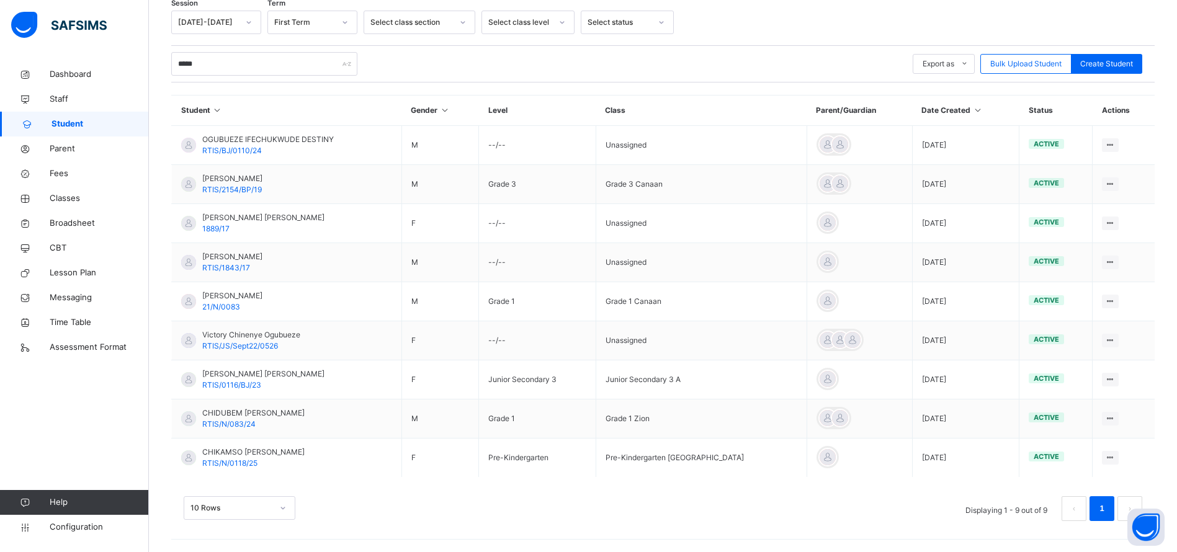
click at [63, 177] on span "Fees" at bounding box center [99, 174] width 99 height 12
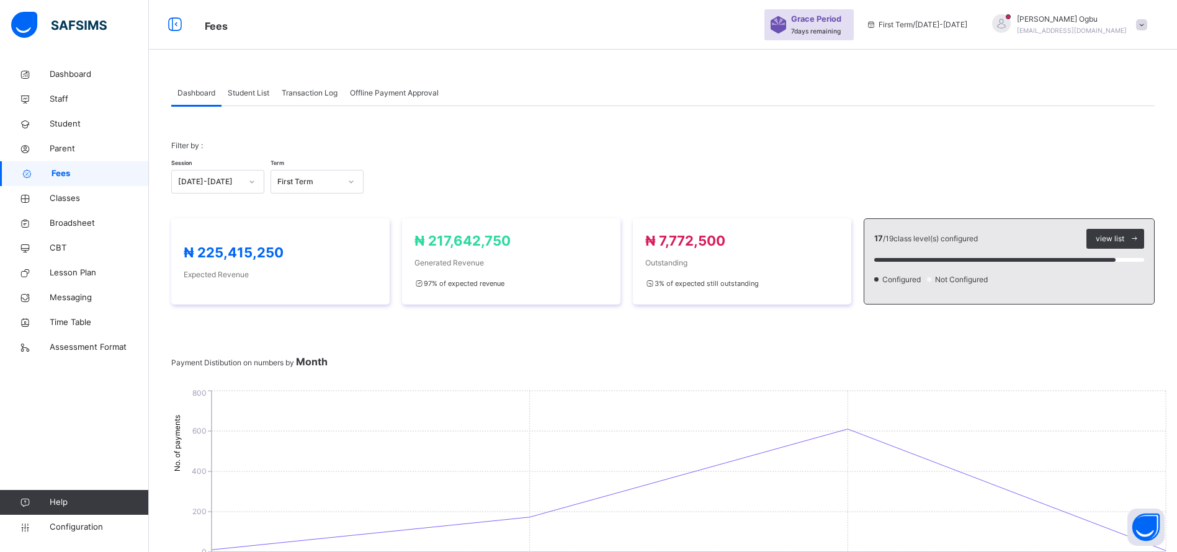
click at [244, 99] on div "Student List" at bounding box center [249, 93] width 54 height 25
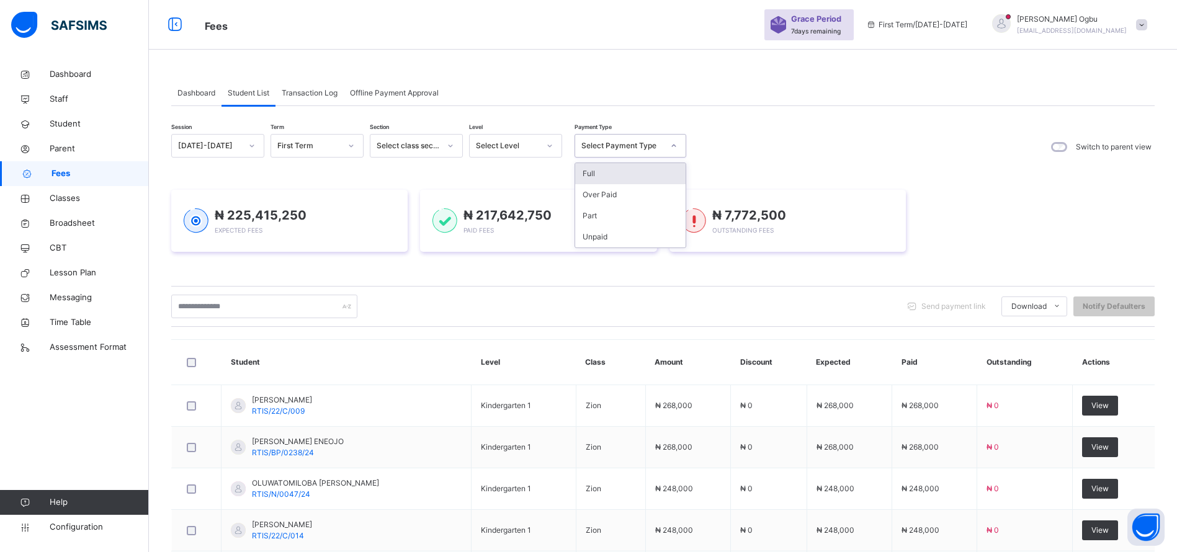
click at [594, 143] on div "Select Payment Type" at bounding box center [623, 145] width 82 height 11
click at [593, 235] on div "Unpaid" at bounding box center [630, 237] width 110 height 21
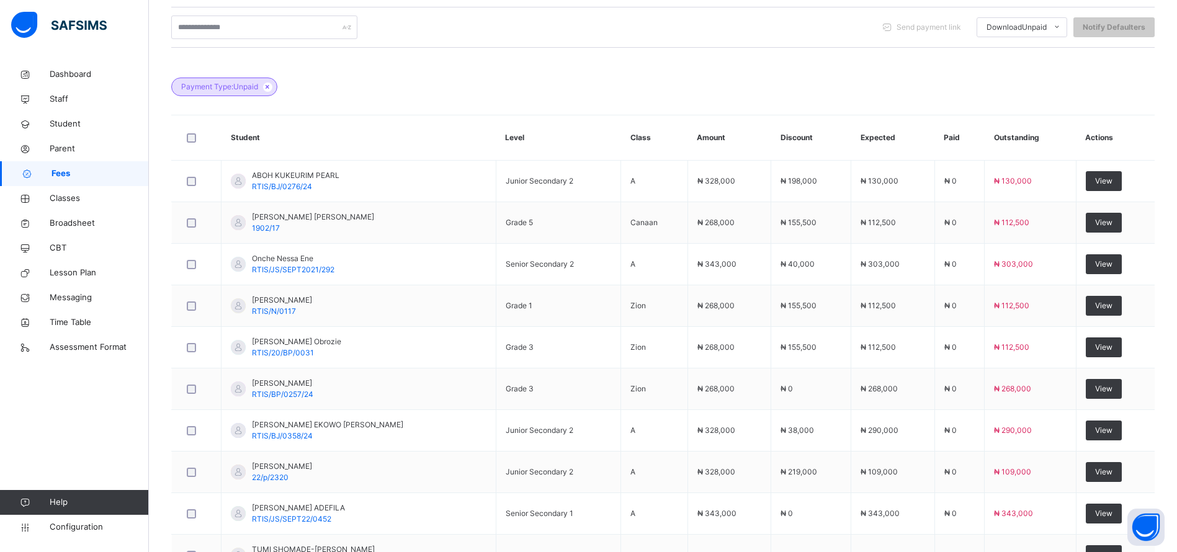
scroll to position [378, 0]
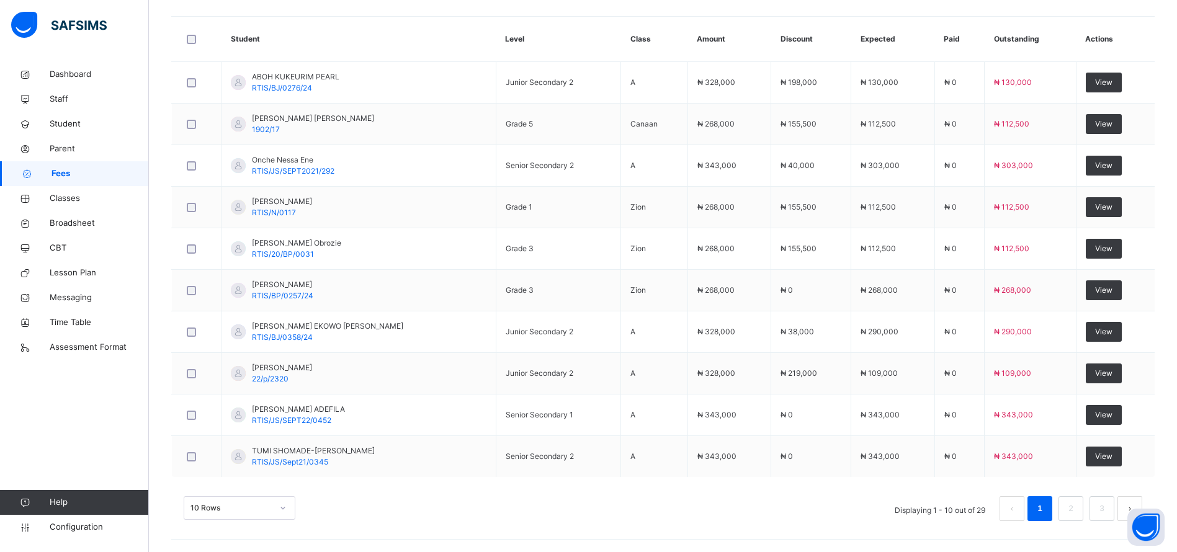
click at [1077, 508] on link "2" at bounding box center [1071, 509] width 12 height 16
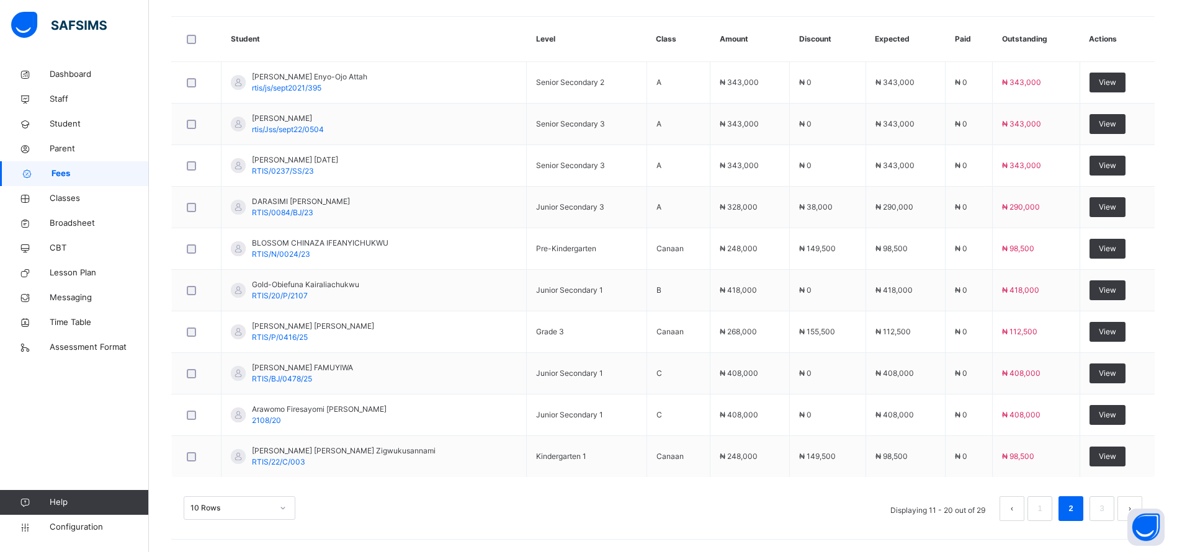
click at [1108, 508] on link "3" at bounding box center [1102, 509] width 12 height 16
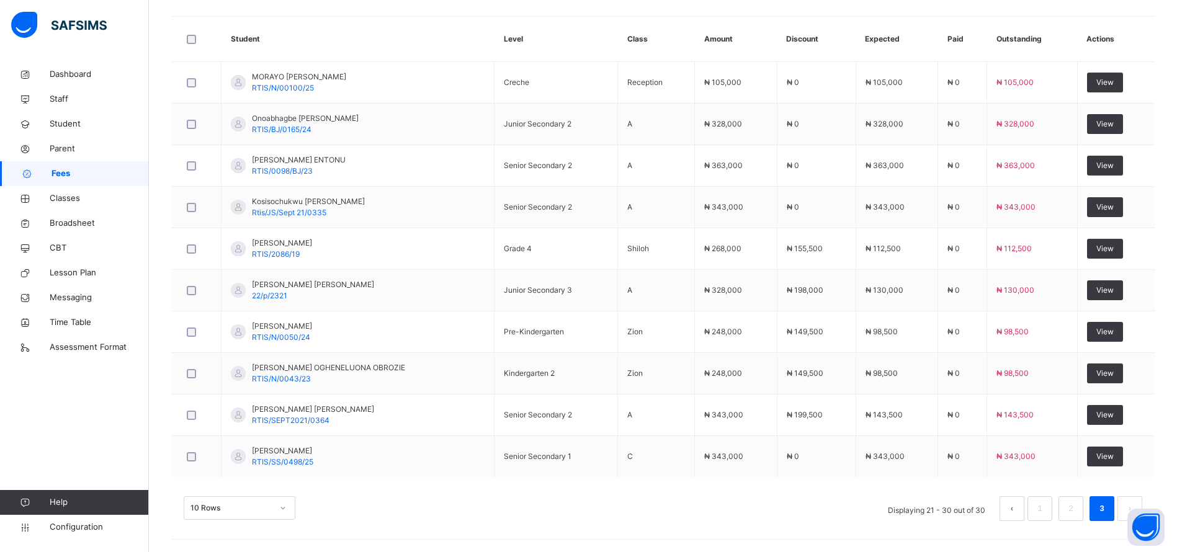
click at [1046, 506] on link "1" at bounding box center [1040, 509] width 12 height 16
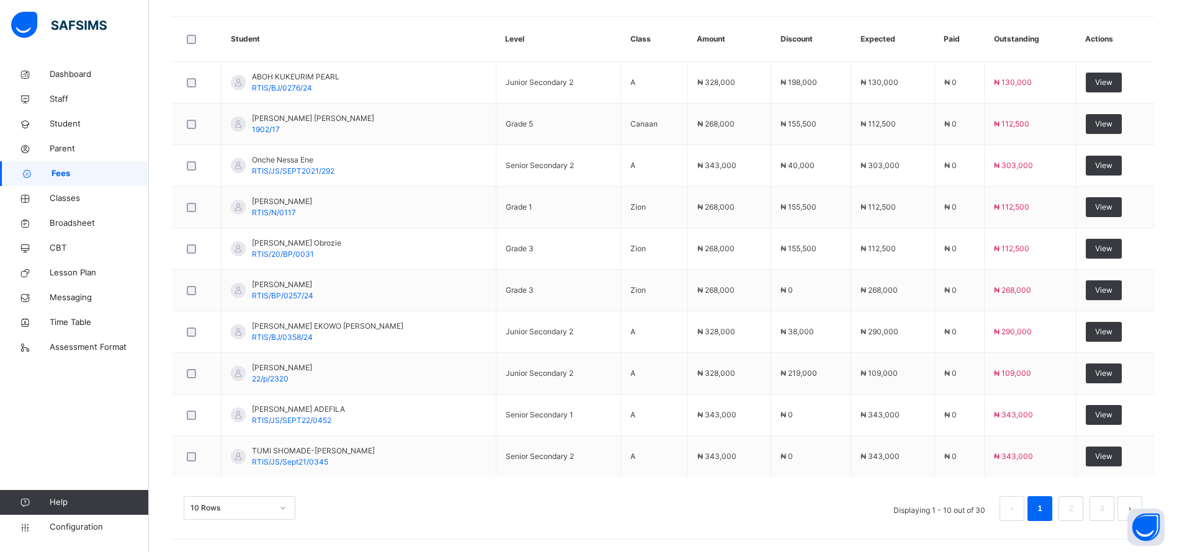
click at [1077, 511] on link "2" at bounding box center [1071, 509] width 12 height 16
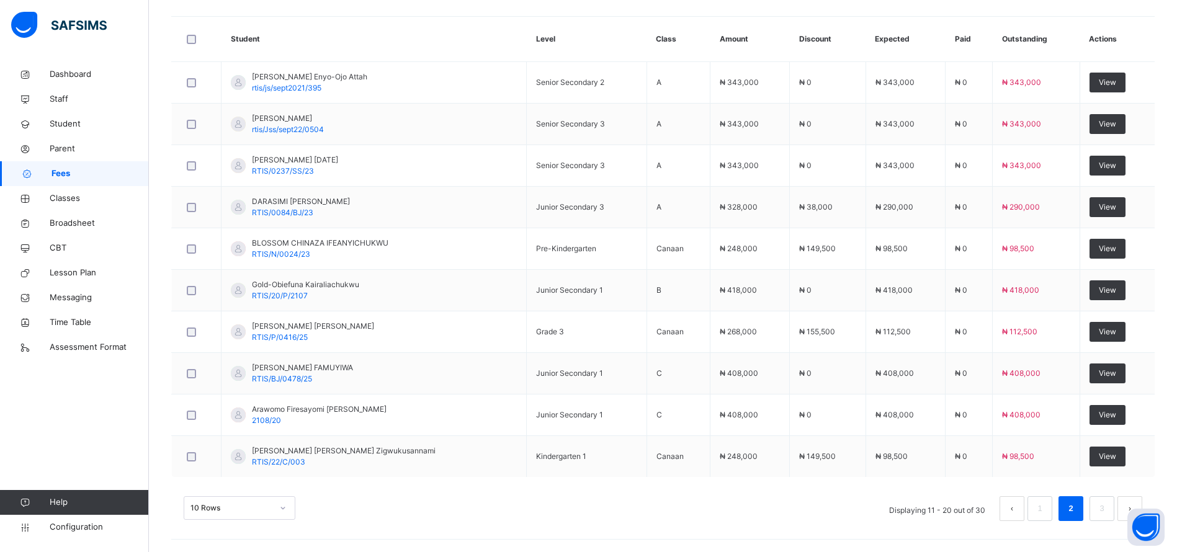
click at [54, 200] on span "Classes" at bounding box center [99, 198] width 99 height 12
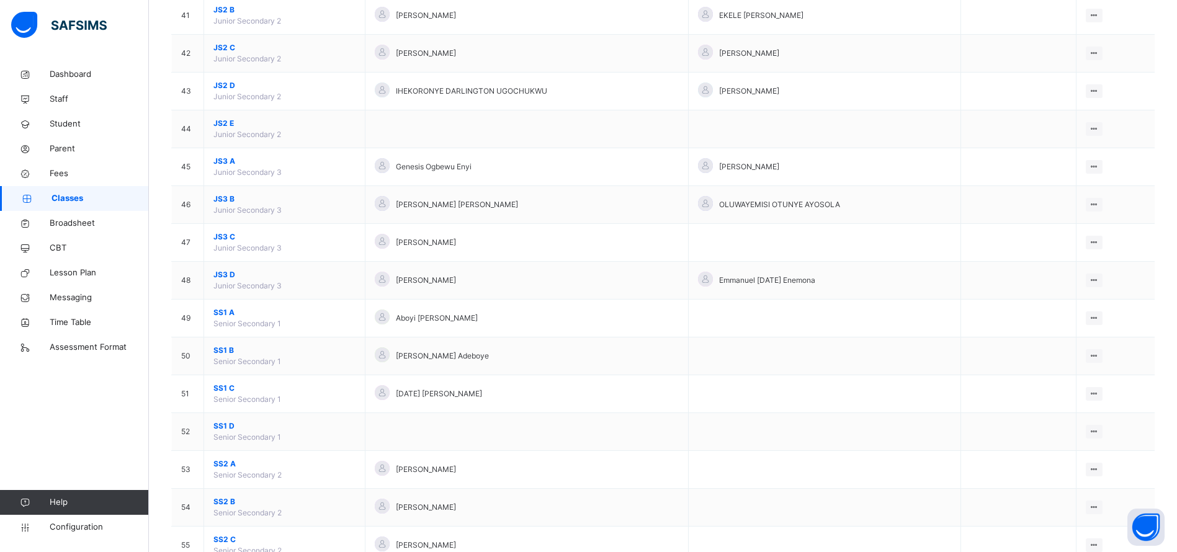
scroll to position [1671, 0]
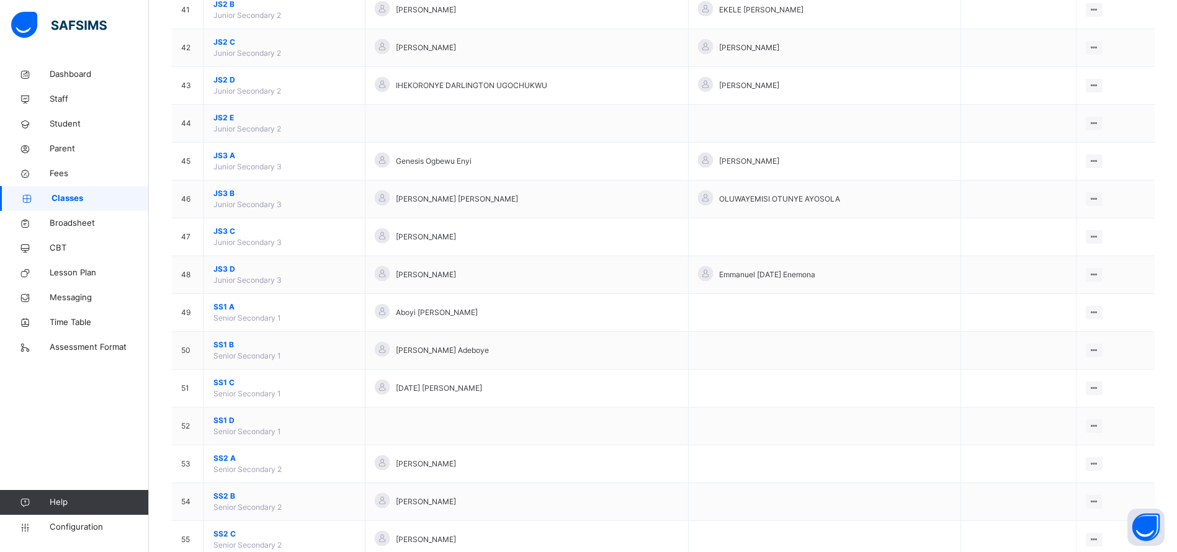
click at [239, 462] on span "SS2 A" at bounding box center [285, 458] width 142 height 11
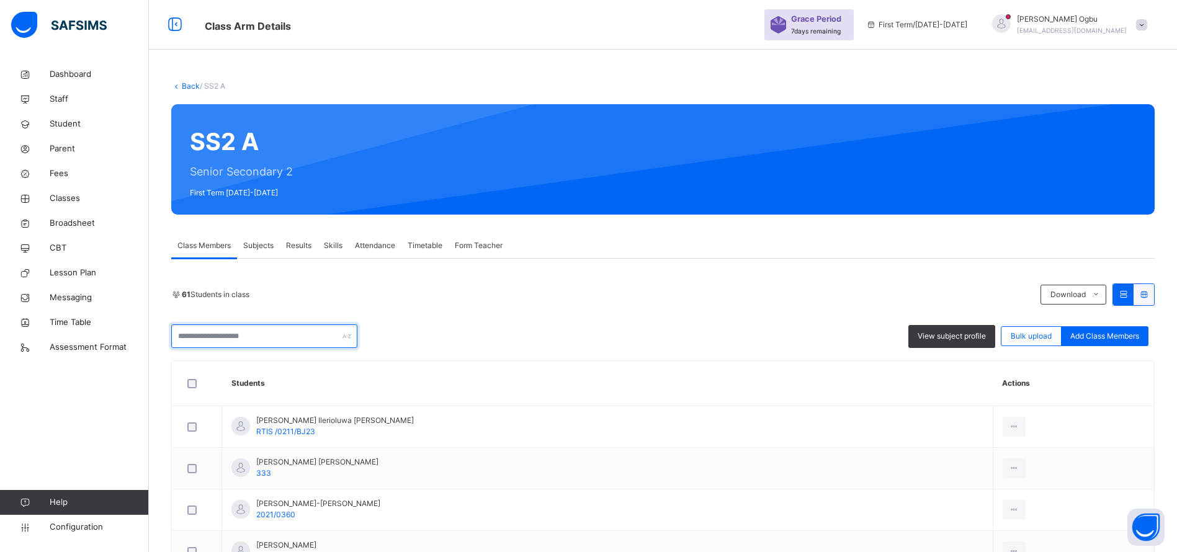
click at [232, 330] on input "text" at bounding box center [264, 337] width 186 height 24
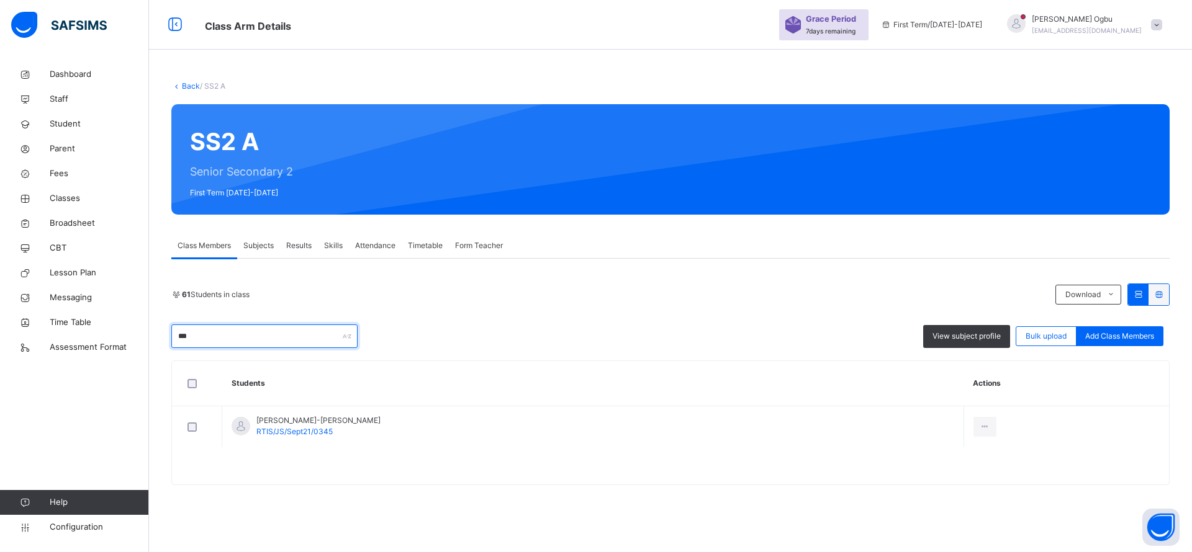
type input "***"
click at [0, 0] on li "Remove from Class" at bounding box center [0, 0] width 0 height 0
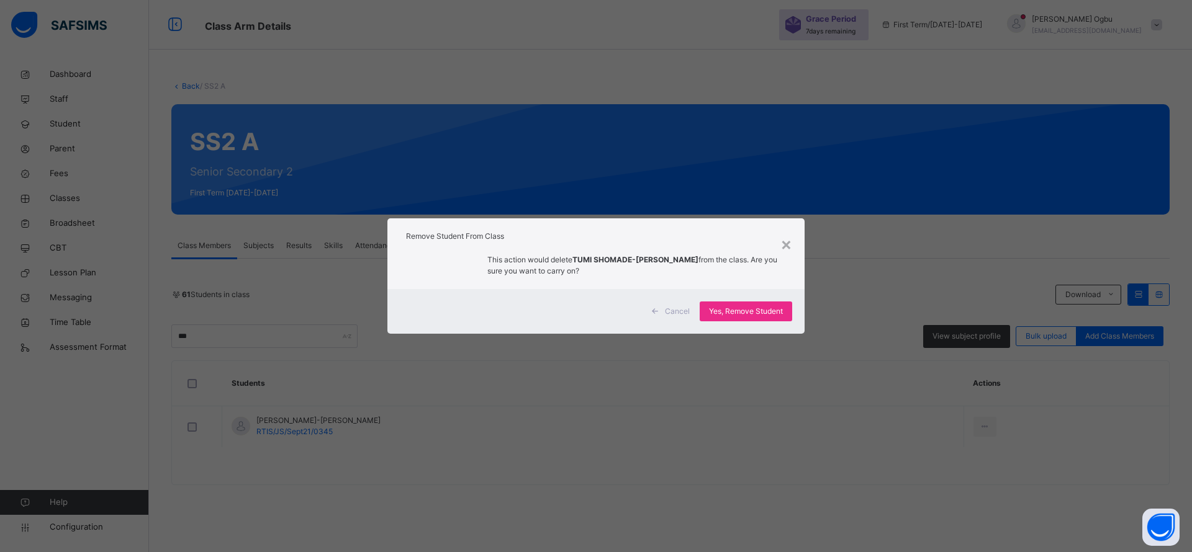
click at [747, 311] on span "Yes, Remove Student" at bounding box center [746, 311] width 74 height 11
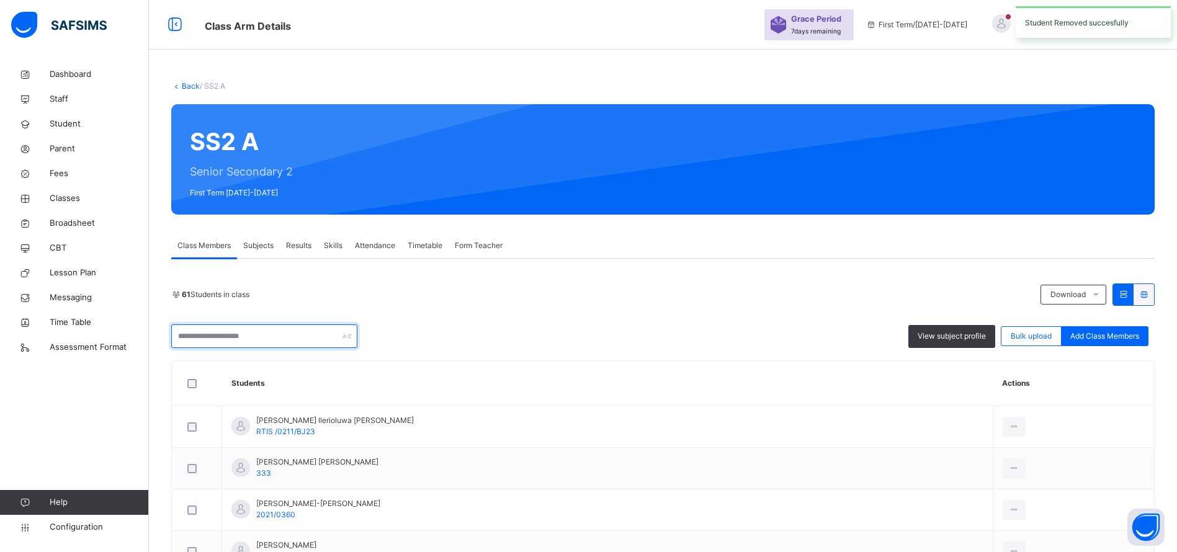
click at [204, 331] on input "text" at bounding box center [264, 337] width 186 height 24
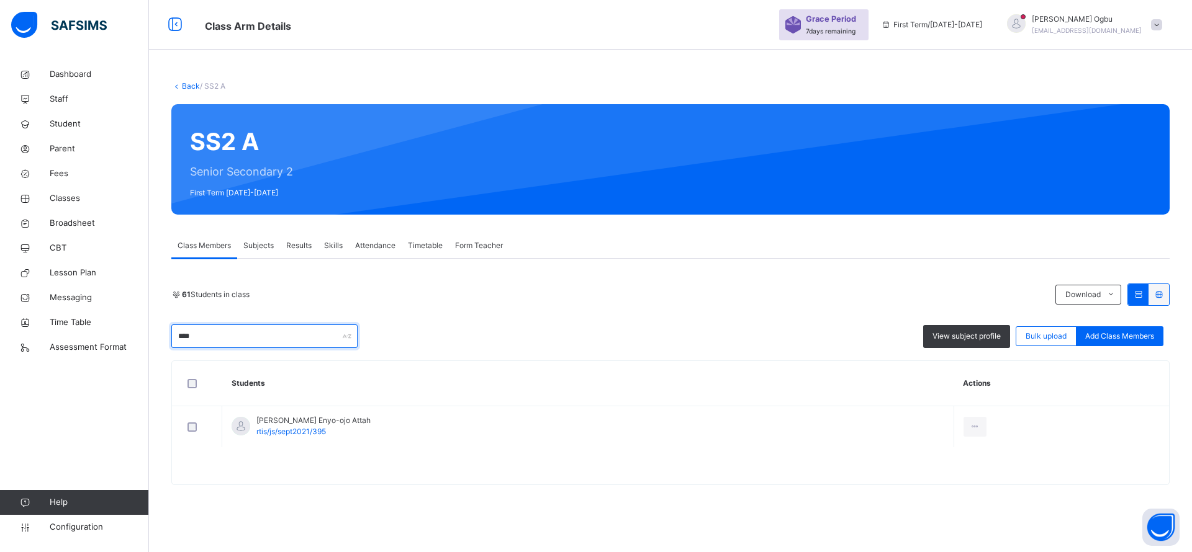
type input "****"
click at [0, 0] on div "Remove from Class" at bounding box center [0, 0] width 0 height 0
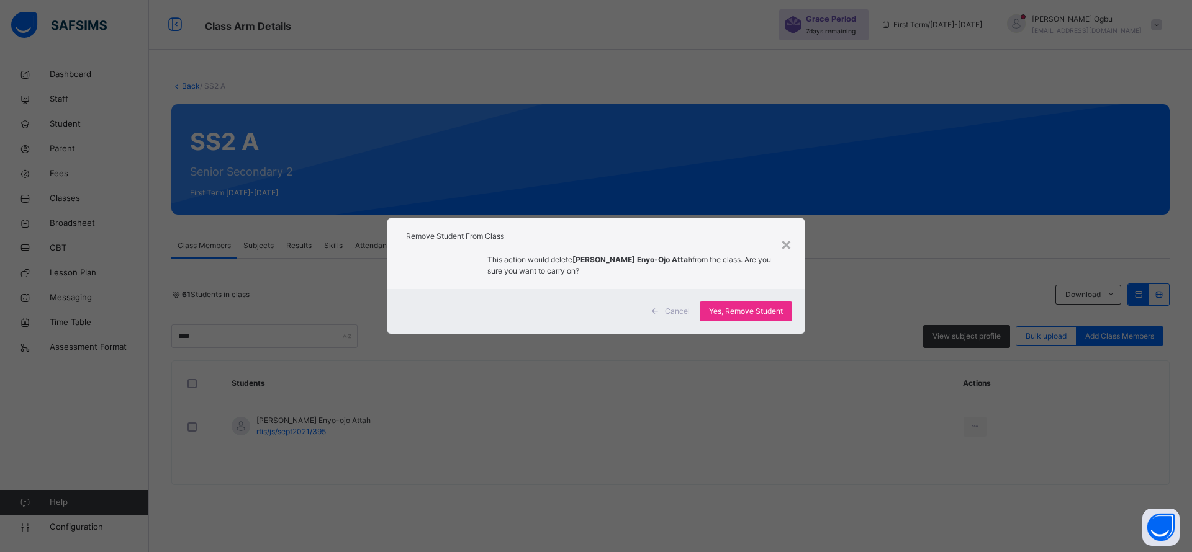
click at [753, 325] on div "Cancel Yes, Remove Student" at bounding box center [595, 311] width 417 height 45
click at [745, 310] on span "Yes, Remove Student" at bounding box center [746, 311] width 74 height 11
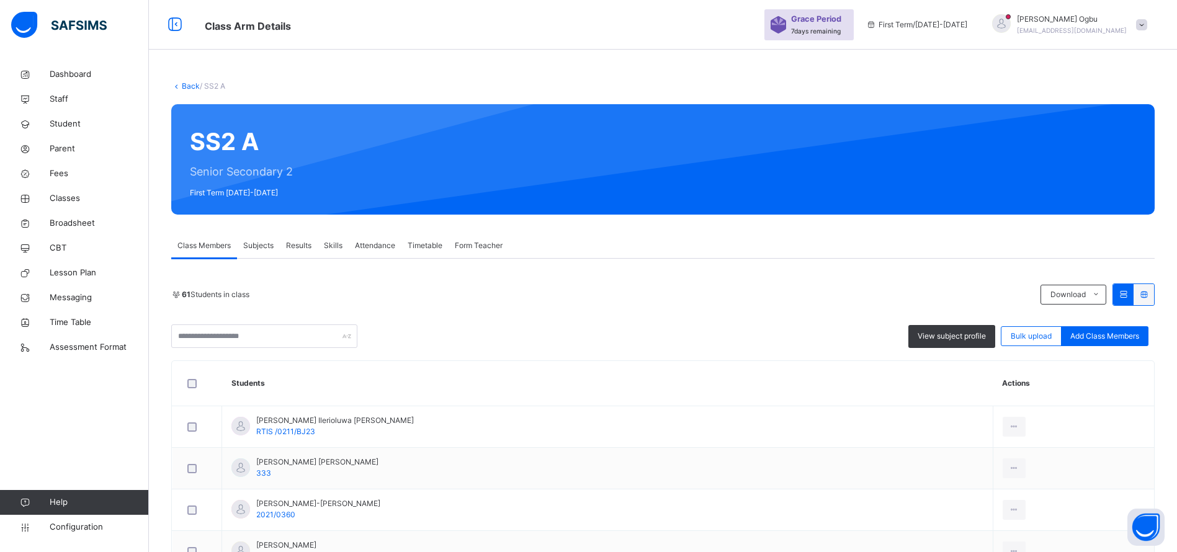
click at [189, 86] on link "Back" at bounding box center [191, 85] width 18 height 9
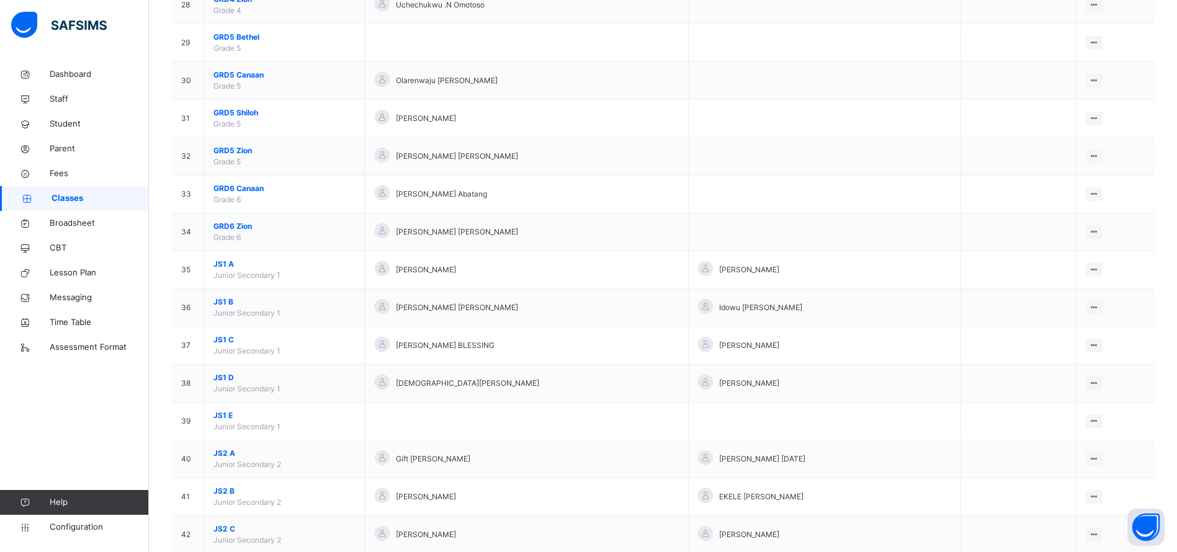
scroll to position [1185, 0]
click at [230, 335] on span "JS1 C" at bounding box center [285, 338] width 142 height 11
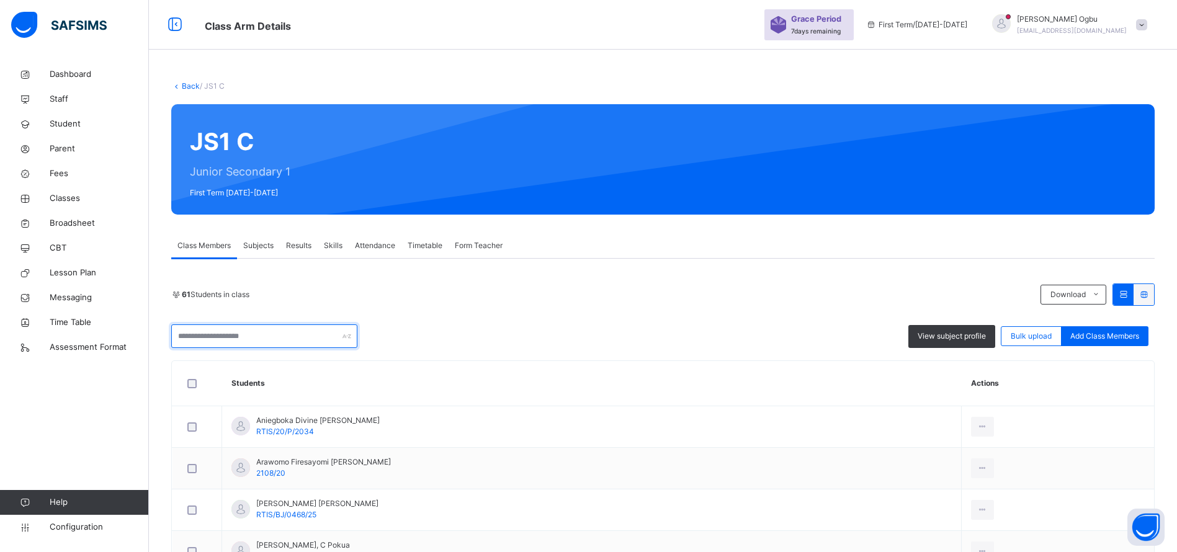
click at [256, 335] on input "text" at bounding box center [264, 337] width 186 height 24
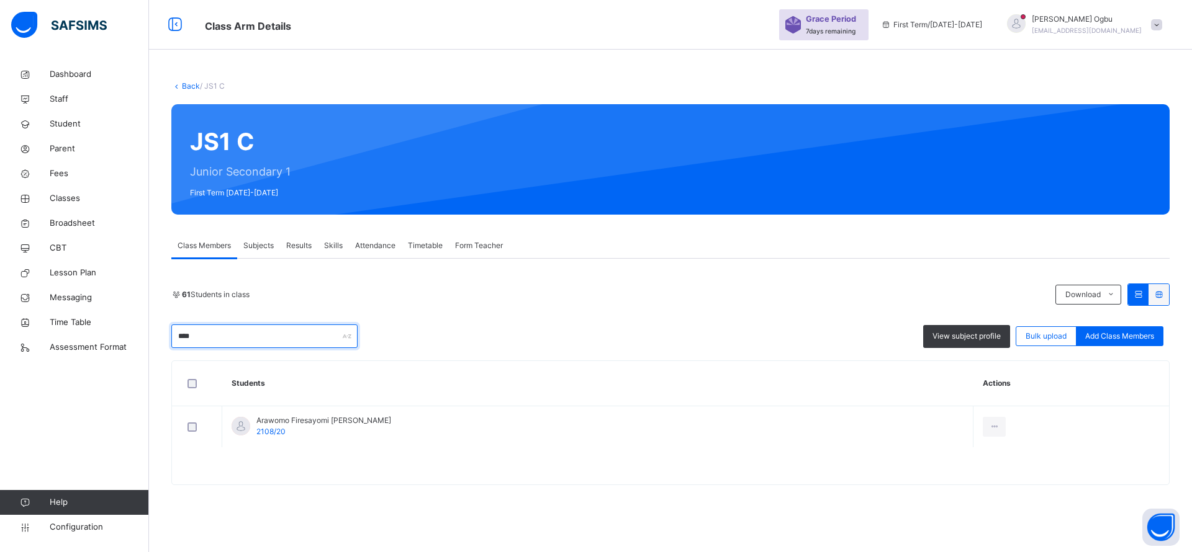
type input "****"
click at [0, 0] on div "Remove from Class" at bounding box center [0, 0] width 0 height 0
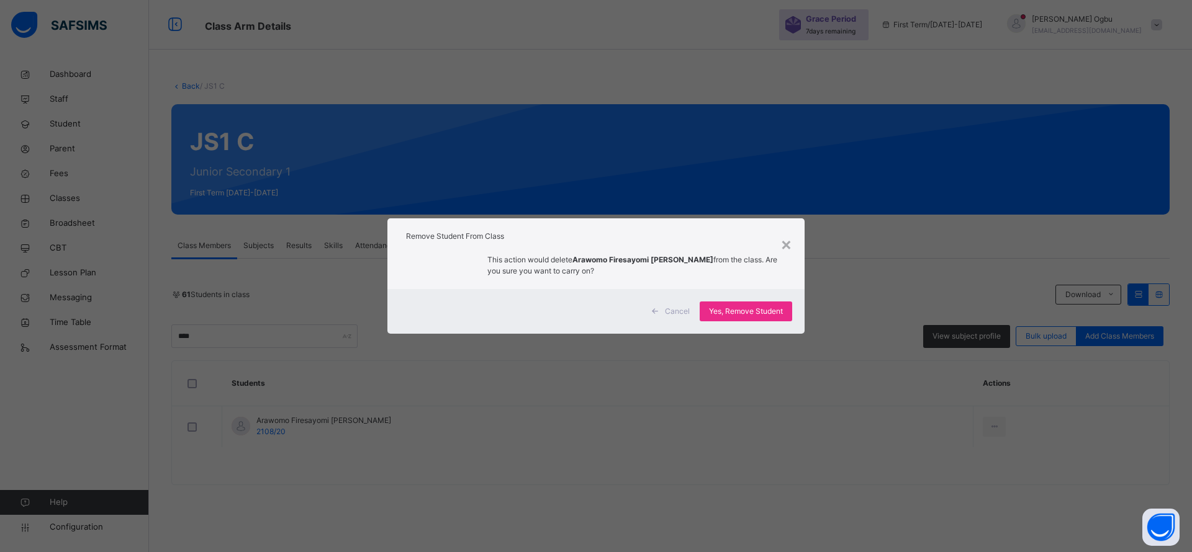
click at [771, 308] on span "Yes, Remove Student" at bounding box center [746, 311] width 74 height 11
click at [736, 310] on span "Yes, Remove Student" at bounding box center [746, 311] width 74 height 11
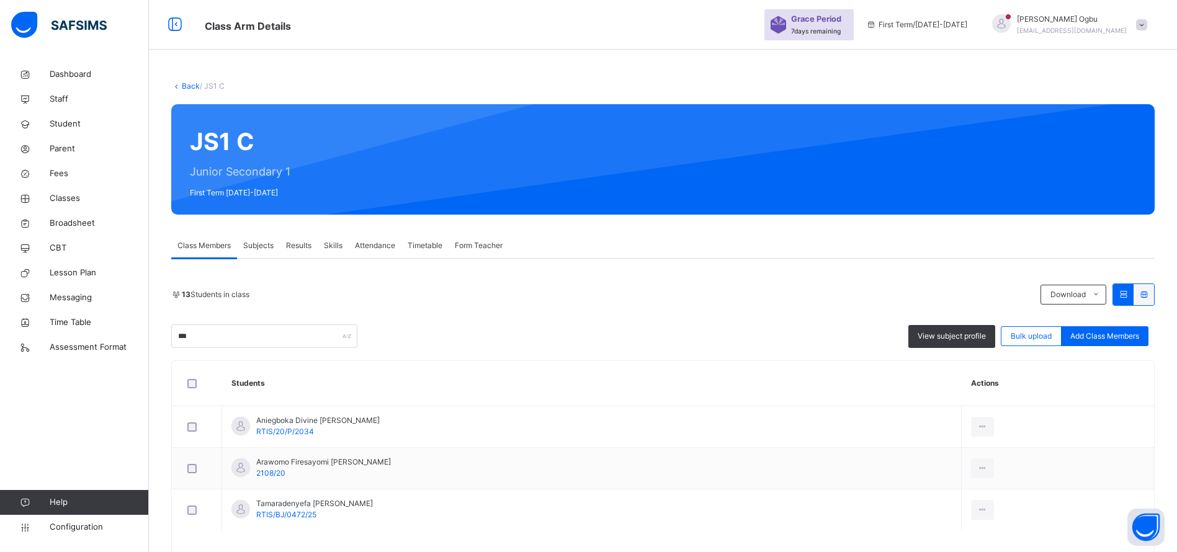
click at [515, 312] on div "13 Students in class Download Pdf Report Excel Report *** View subject profile …" at bounding box center [663, 316] width 984 height 65
click at [0, 0] on div "Remove from Class" at bounding box center [0, 0] width 0 height 0
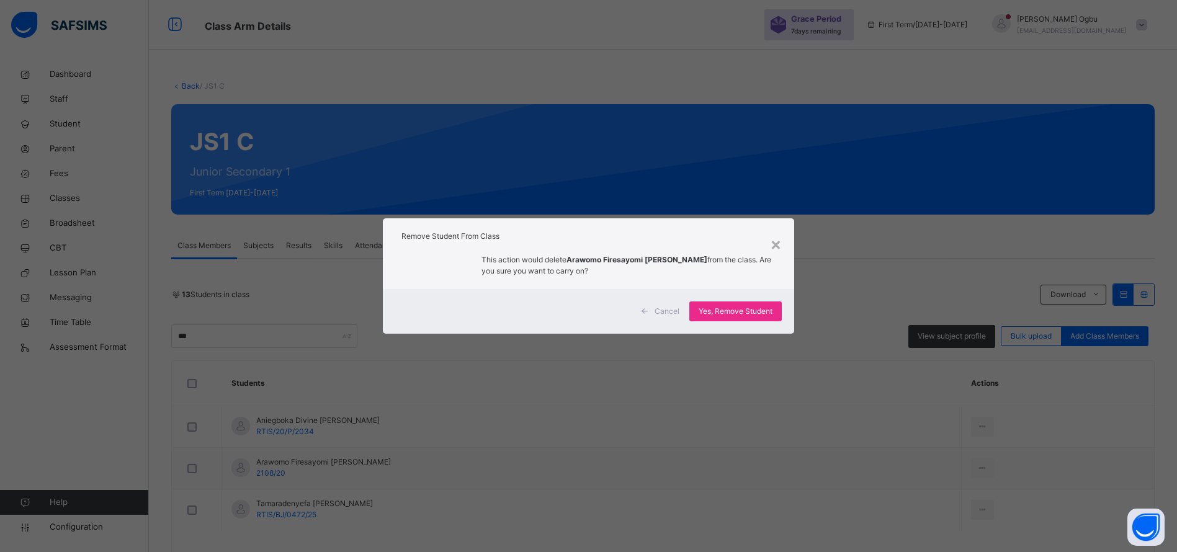
click at [720, 309] on span "Yes, Remove Student" at bounding box center [736, 311] width 74 height 11
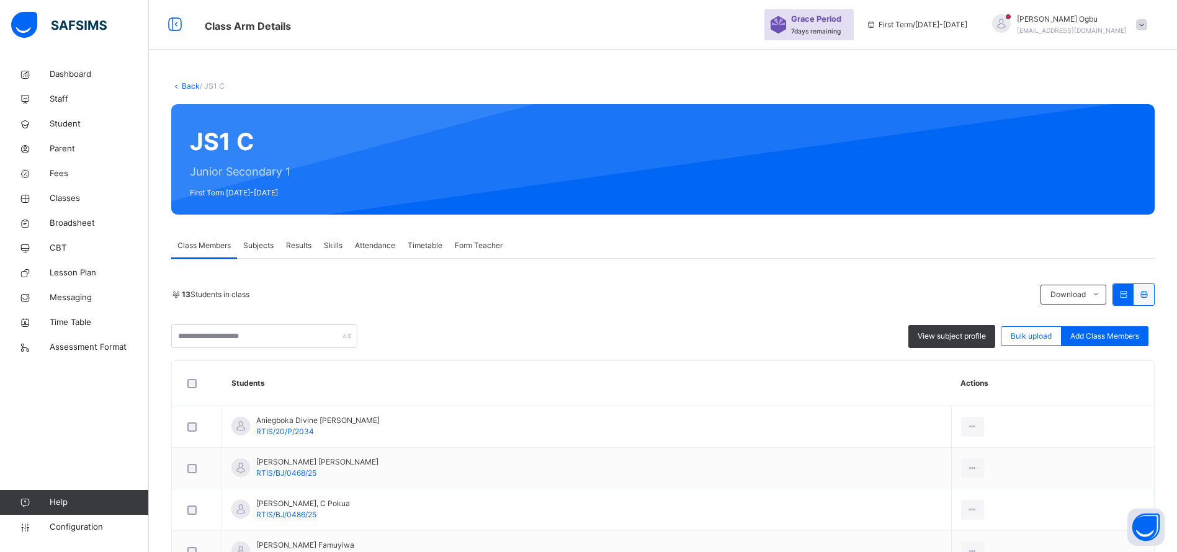
click at [192, 86] on link "Back" at bounding box center [191, 85] width 18 height 9
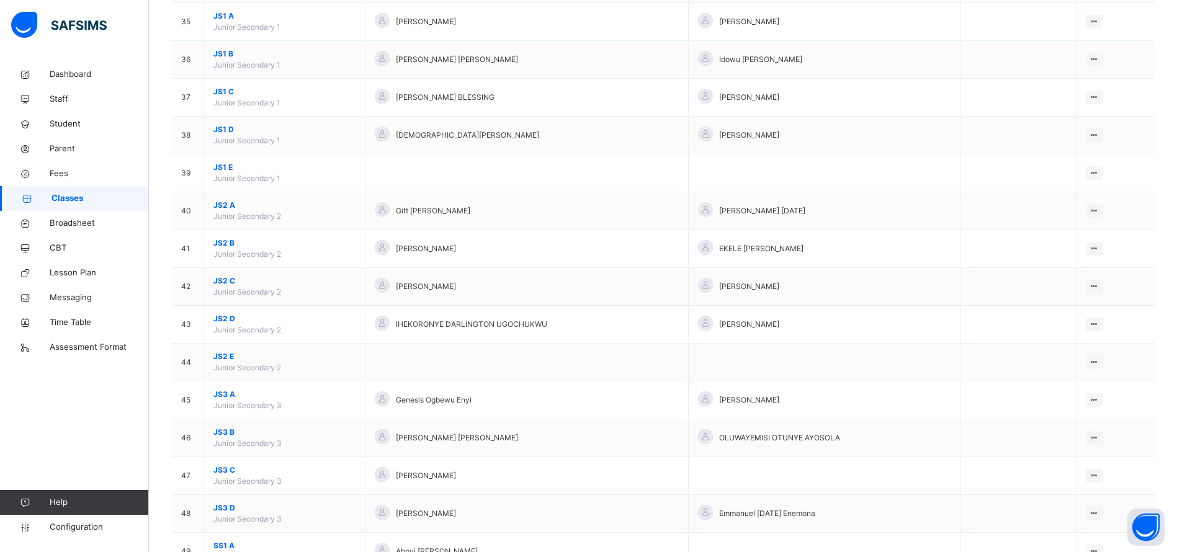
scroll to position [1439, 0]
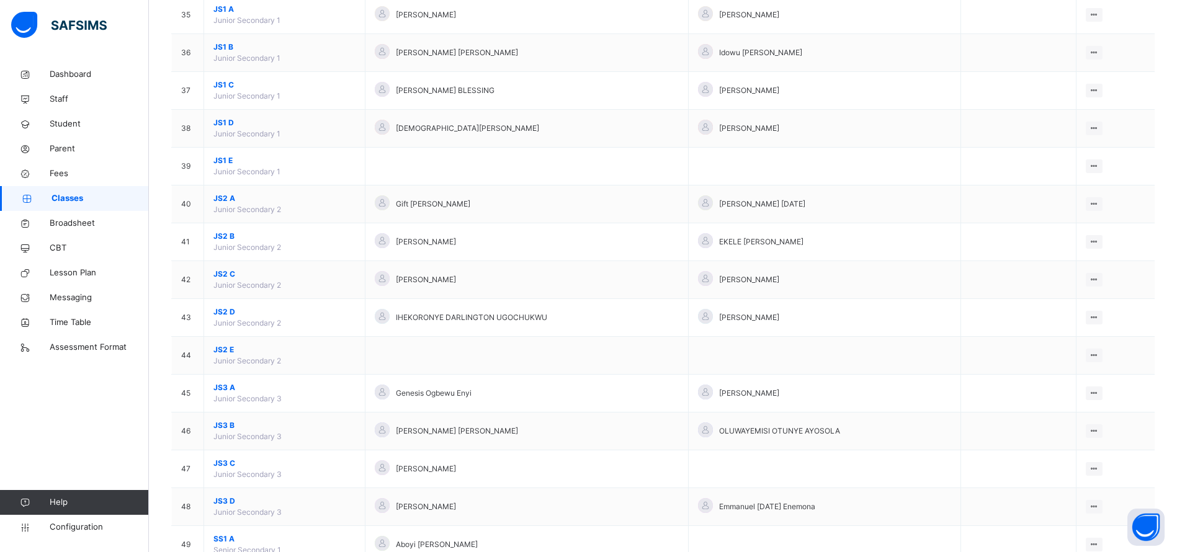
click at [235, 390] on span "JS3 A" at bounding box center [285, 387] width 142 height 11
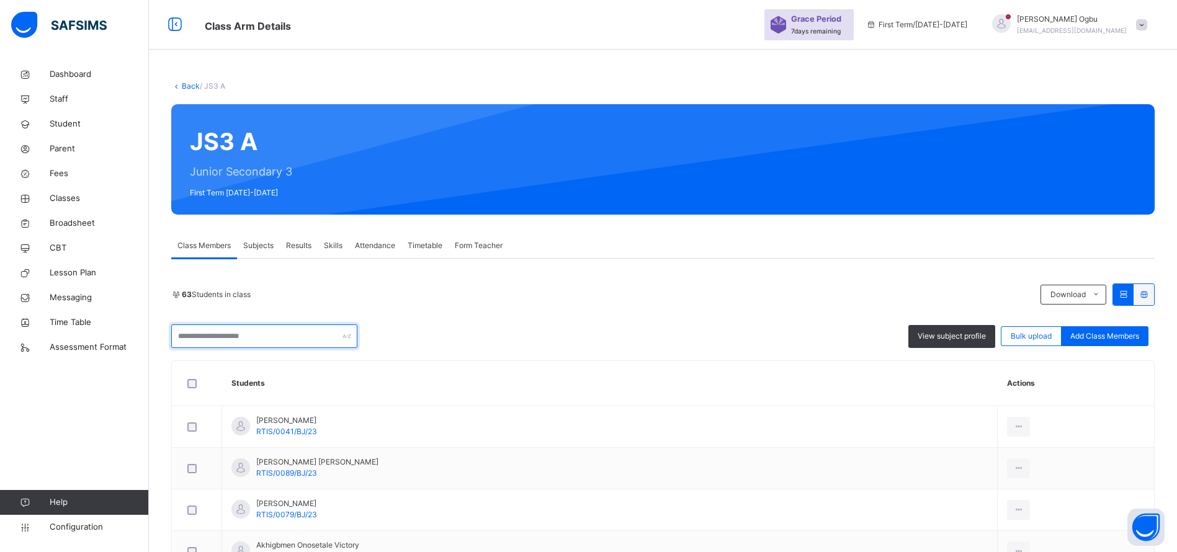
click at [211, 343] on input "text" at bounding box center [264, 337] width 186 height 24
type input "*******"
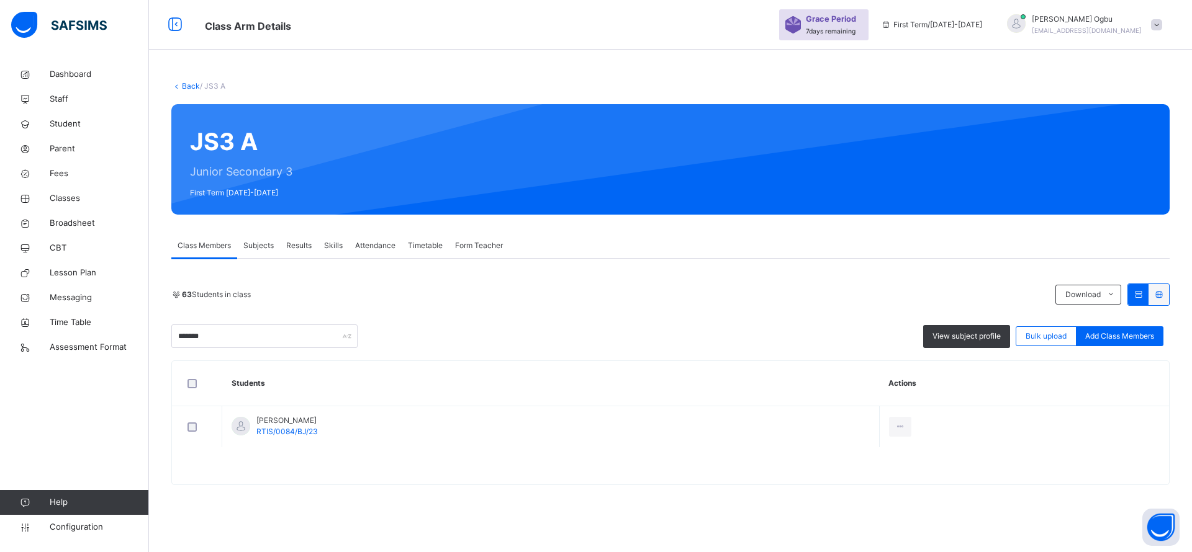
click at [0, 0] on div "Remove from Class" at bounding box center [0, 0] width 0 height 0
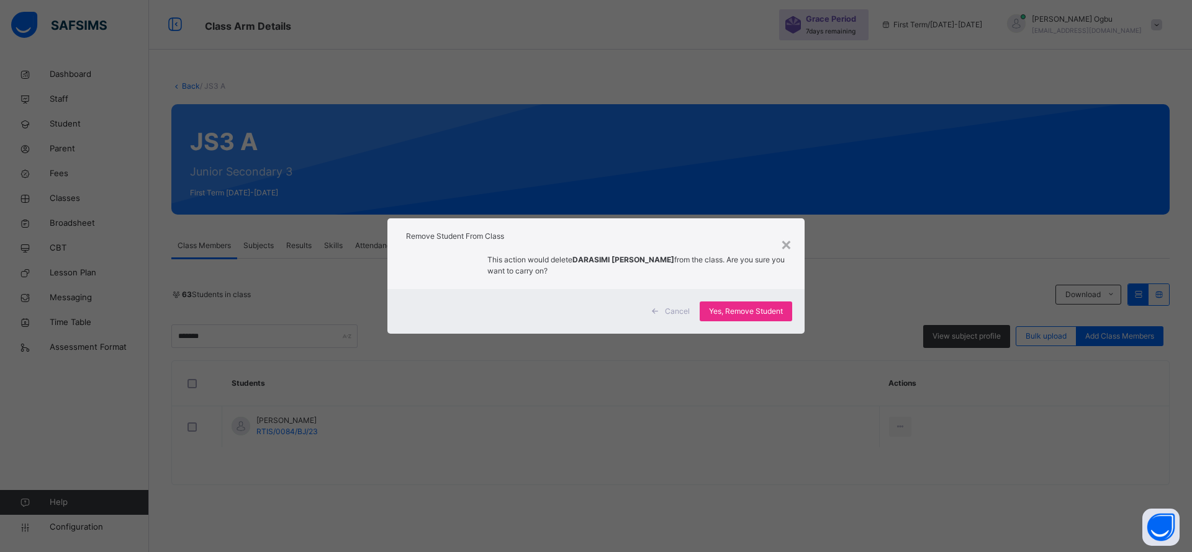
click at [738, 310] on span "Yes, Remove Student" at bounding box center [746, 311] width 74 height 11
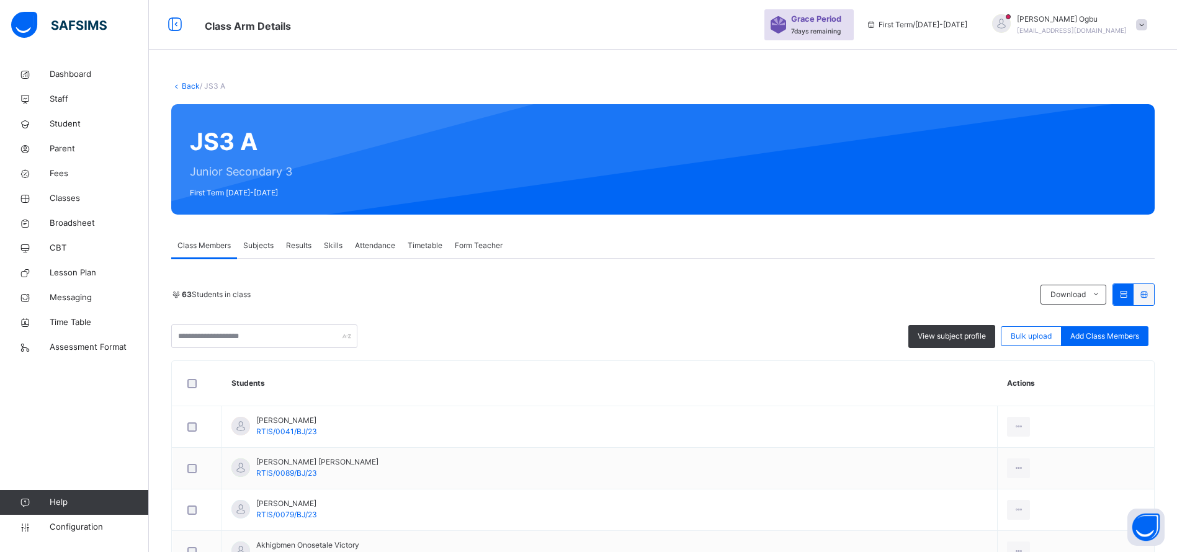
click at [56, 177] on span "Fees" at bounding box center [99, 174] width 99 height 12
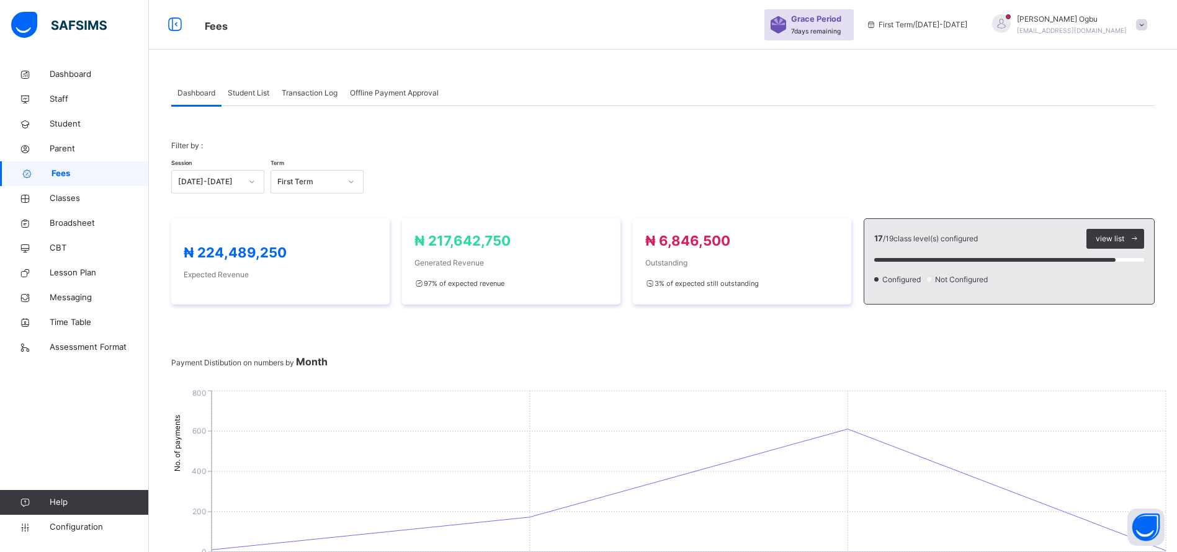
click at [891, 137] on div "Filter by : Session 2025-2026 Term First Term" at bounding box center [663, 167] width 984 height 78
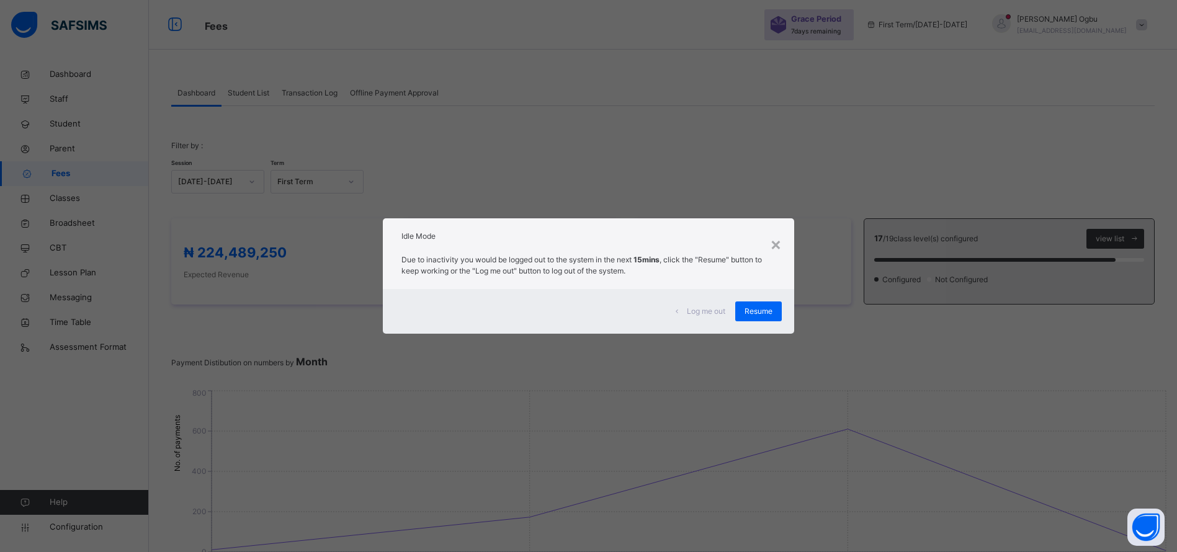
click at [760, 308] on span "Resume" at bounding box center [759, 311] width 28 height 11
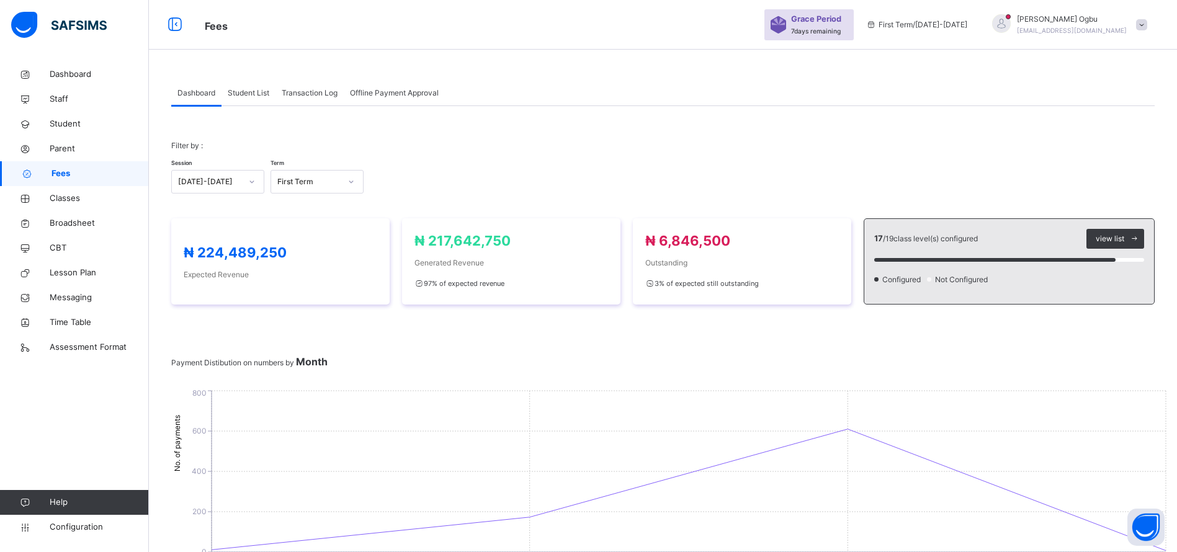
click at [240, 90] on span "Student List" at bounding box center [249, 93] width 42 height 11
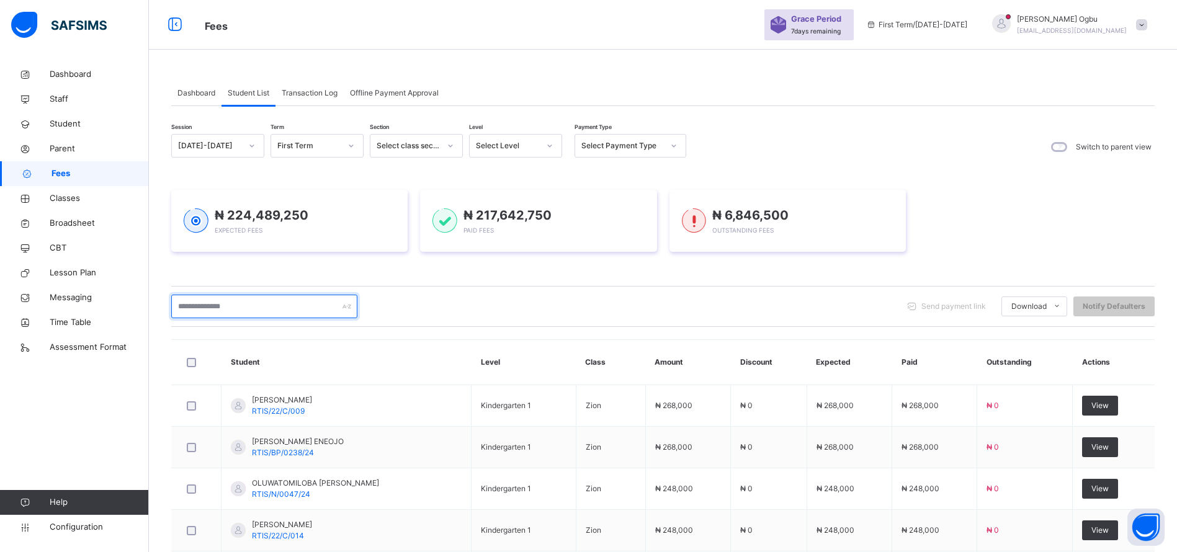
click at [218, 305] on input "text" at bounding box center [264, 307] width 186 height 24
type input "*****"
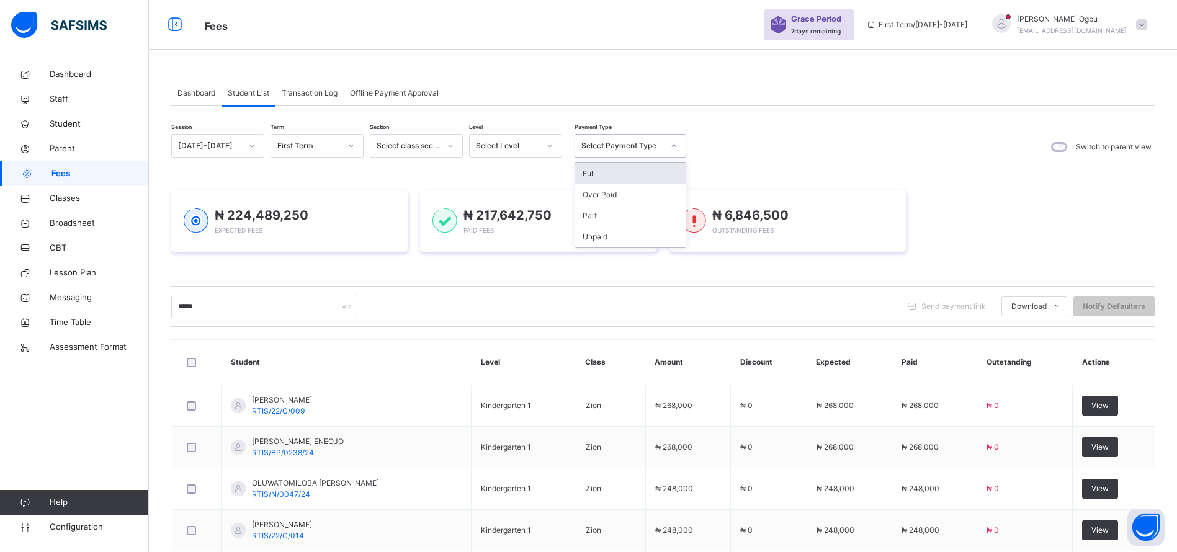
click at [602, 232] on div "Unpaid" at bounding box center [630, 237] width 110 height 21
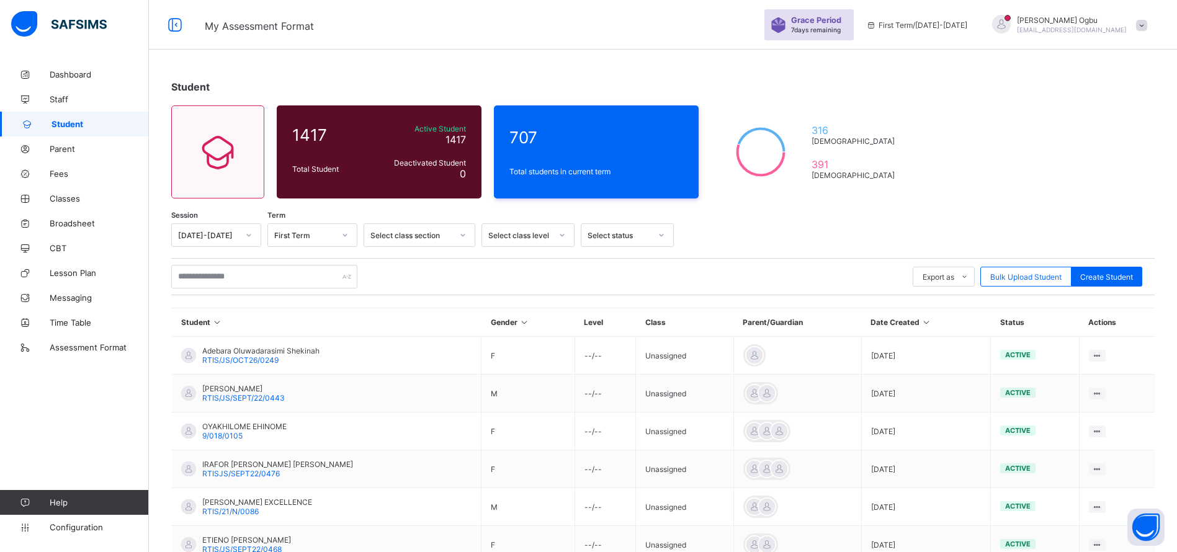
click at [58, 176] on span "Fees" at bounding box center [99, 174] width 99 height 10
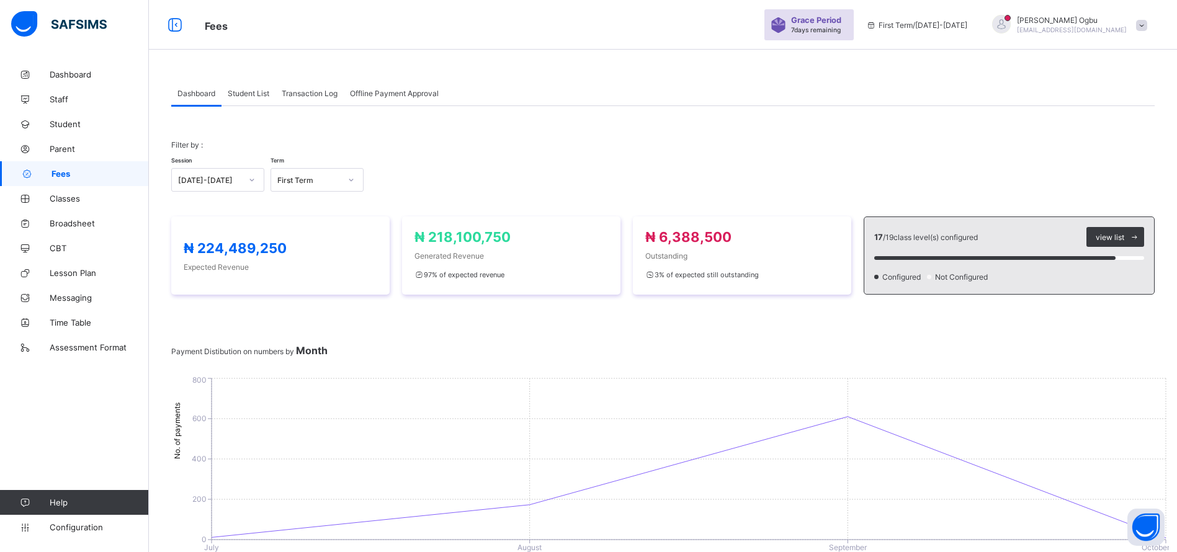
click at [240, 90] on span "Student List" at bounding box center [249, 93] width 42 height 9
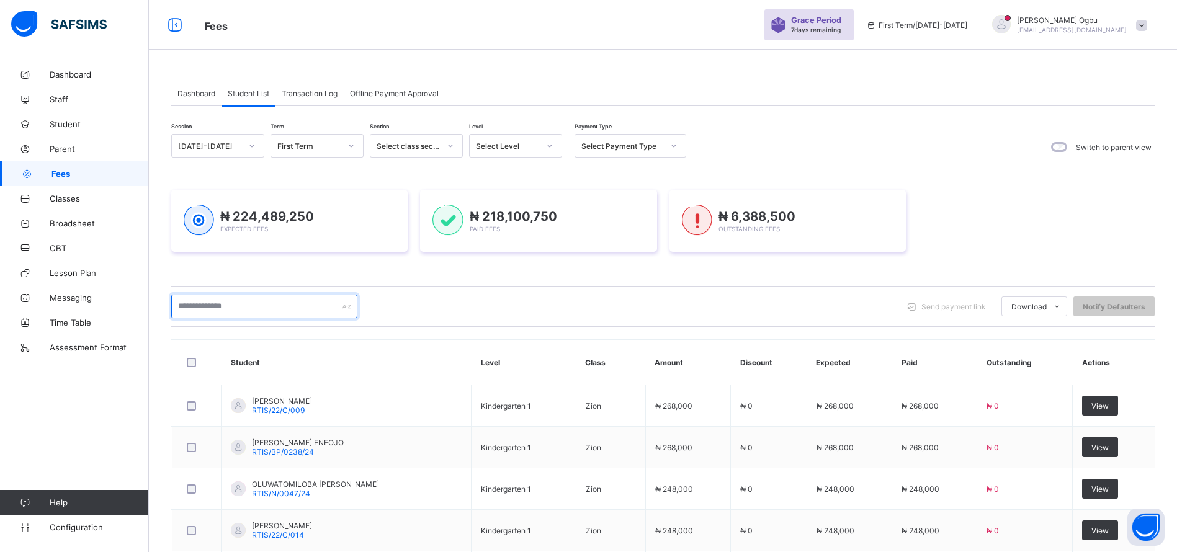
click at [266, 307] on input "text" at bounding box center [264, 307] width 186 height 24
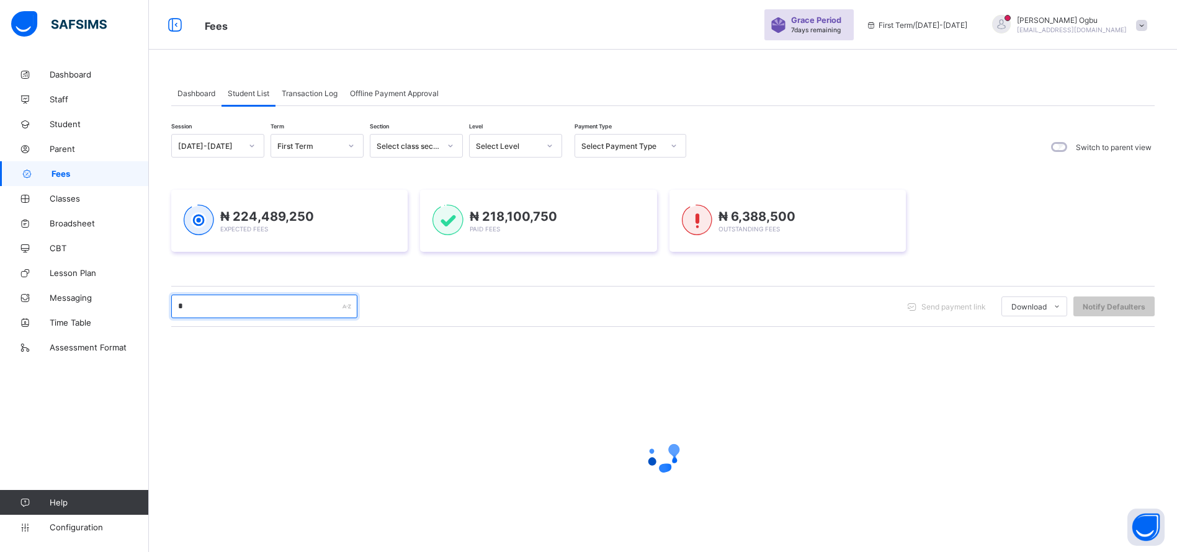
type input "*"
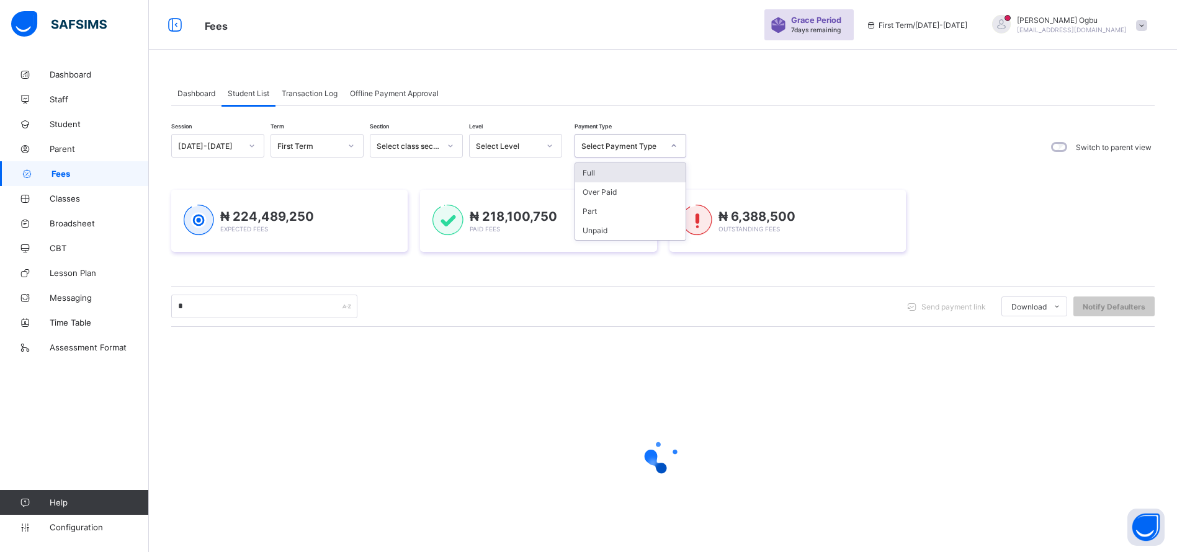
click at [610, 228] on div "Unpaid" at bounding box center [630, 230] width 110 height 19
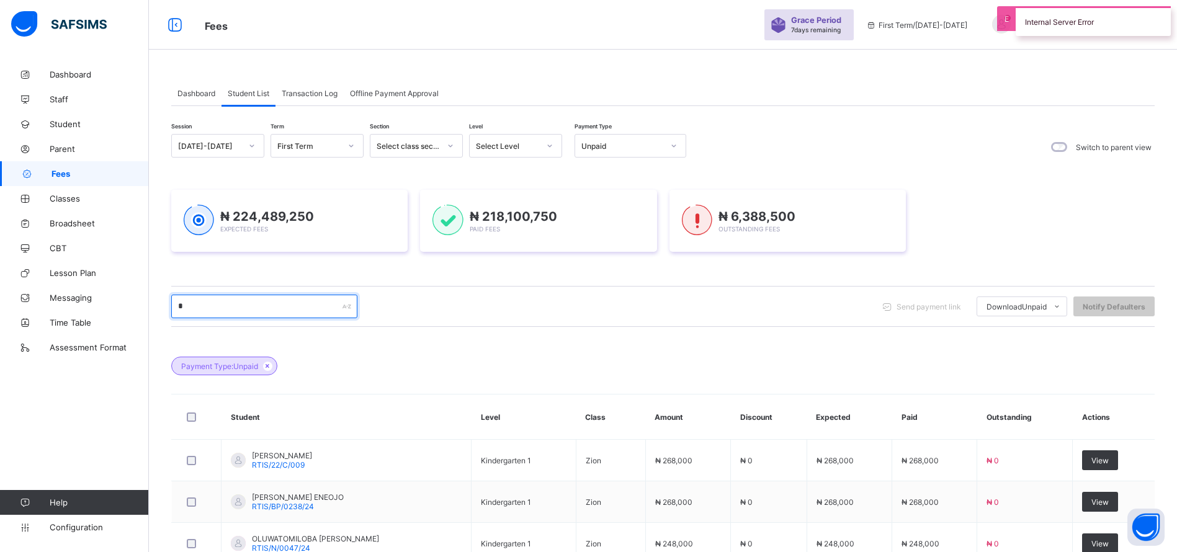
click at [232, 305] on input "*" at bounding box center [264, 307] width 186 height 24
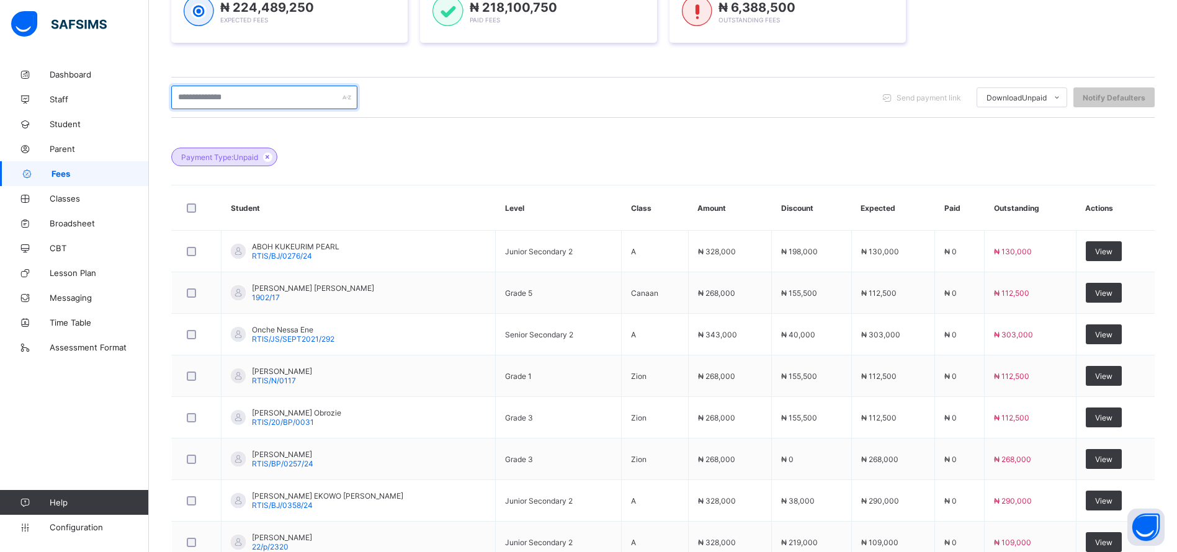
scroll to position [210, 0]
click at [943, 163] on div "Payment Type: Unpaid" at bounding box center [663, 149] width 984 height 43
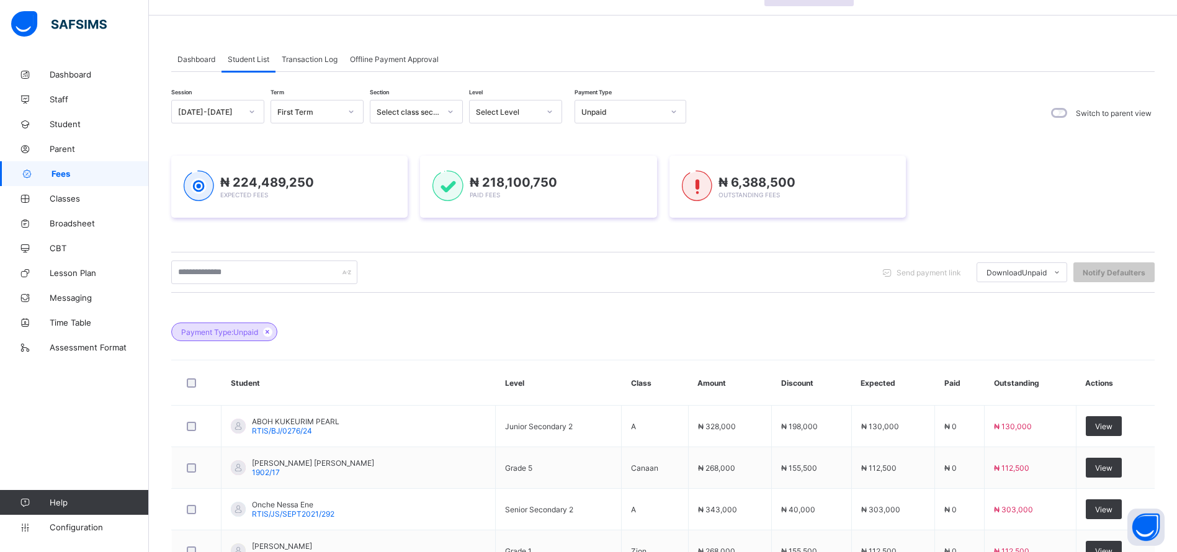
scroll to position [0, 0]
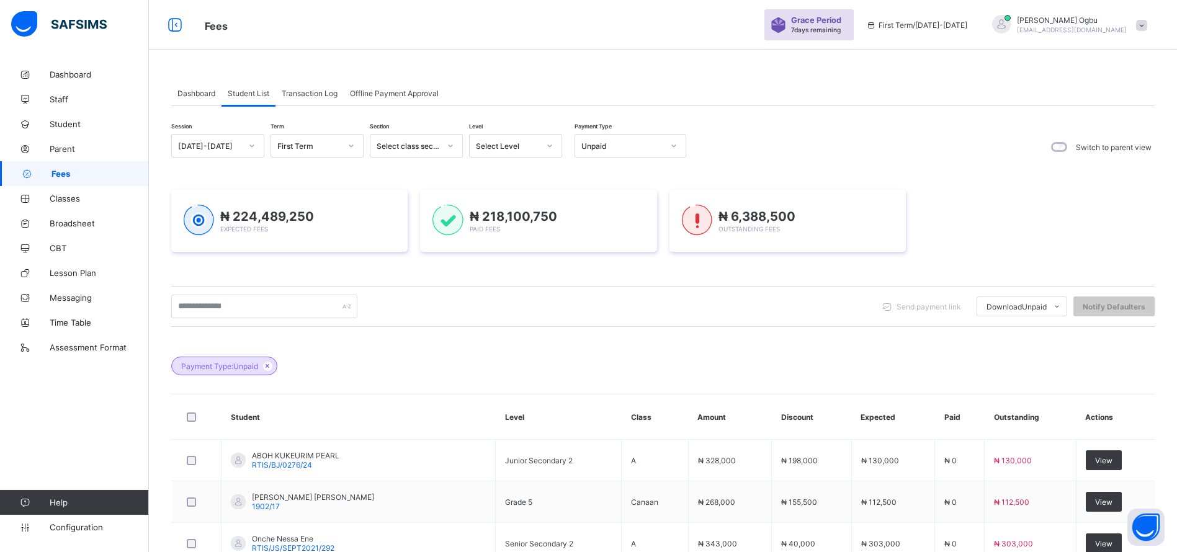
click at [311, 90] on span "Transaction Log" at bounding box center [310, 93] width 56 height 9
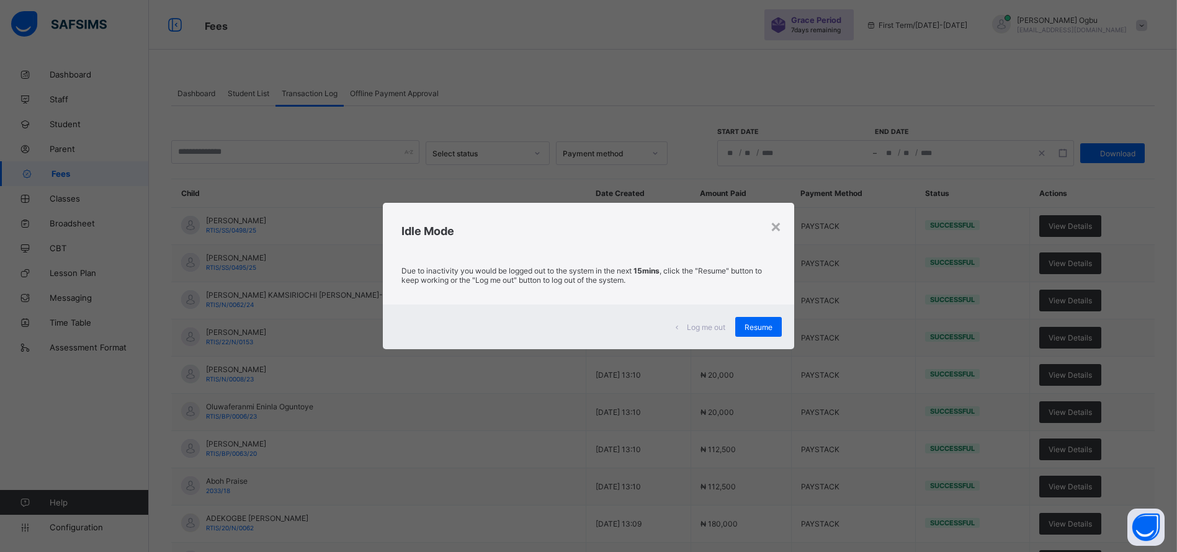
click at [766, 327] on span "Resume" at bounding box center [759, 327] width 28 height 9
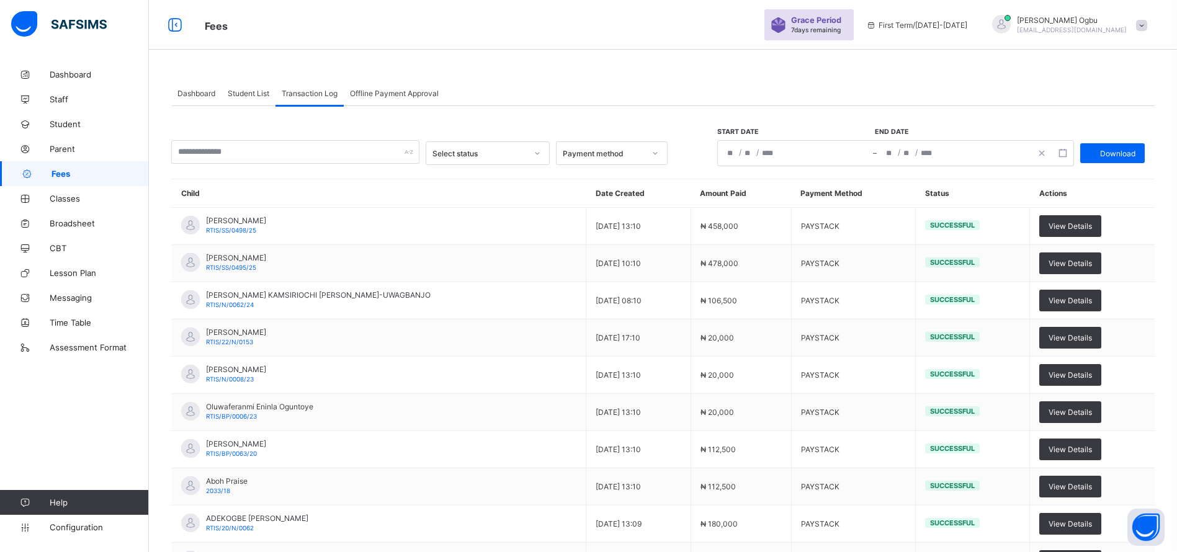
click at [1071, 265] on span "View Details" at bounding box center [1070, 263] width 43 height 9
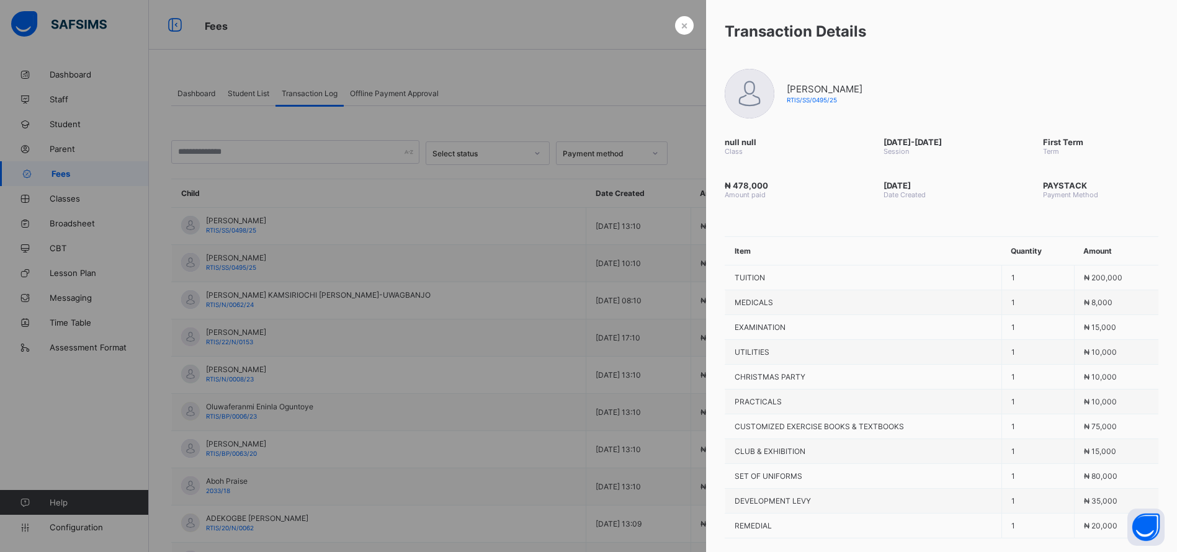
click at [681, 30] on span "×" at bounding box center [684, 25] width 7 height 13
